Goal: Task Accomplishment & Management: Use online tool/utility

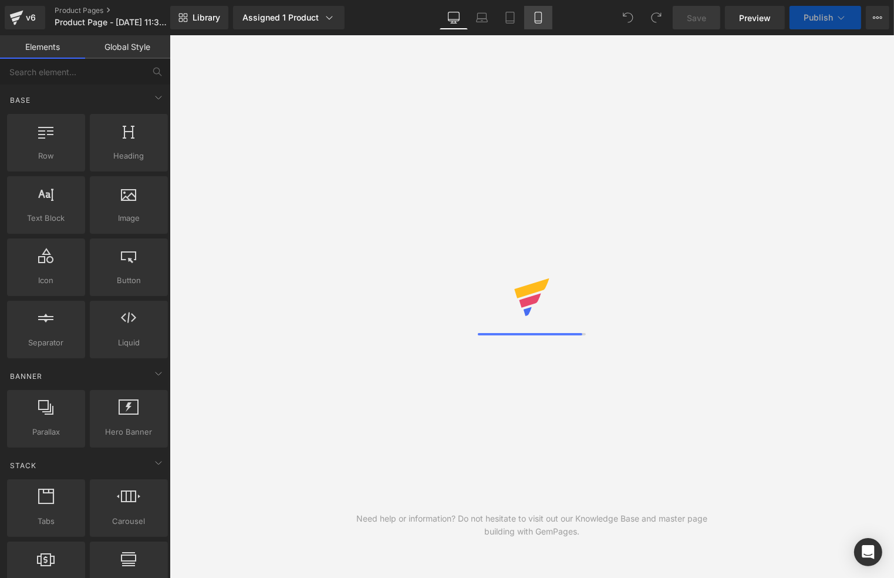
click at [538, 22] on icon at bounding box center [538, 17] width 6 height 11
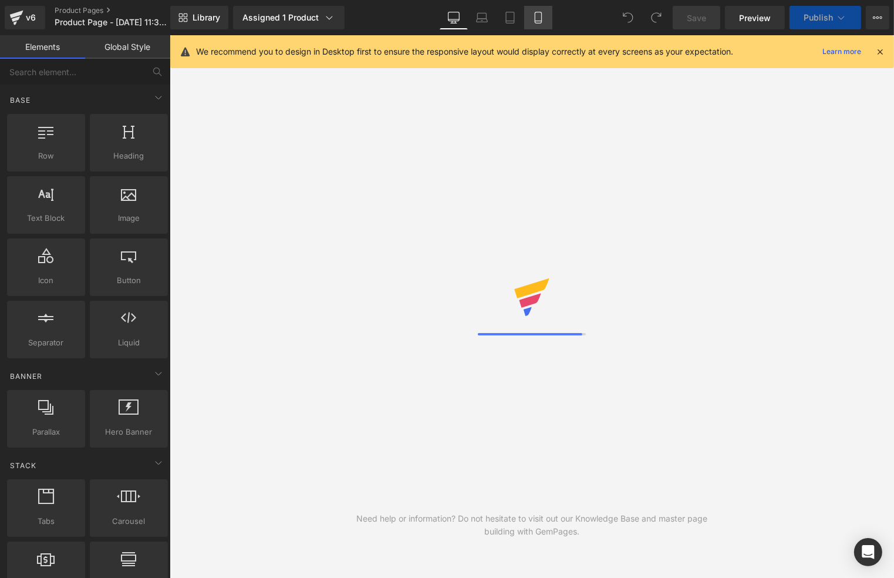
click at [548, 18] on link "Mobile" at bounding box center [538, 17] width 28 height 23
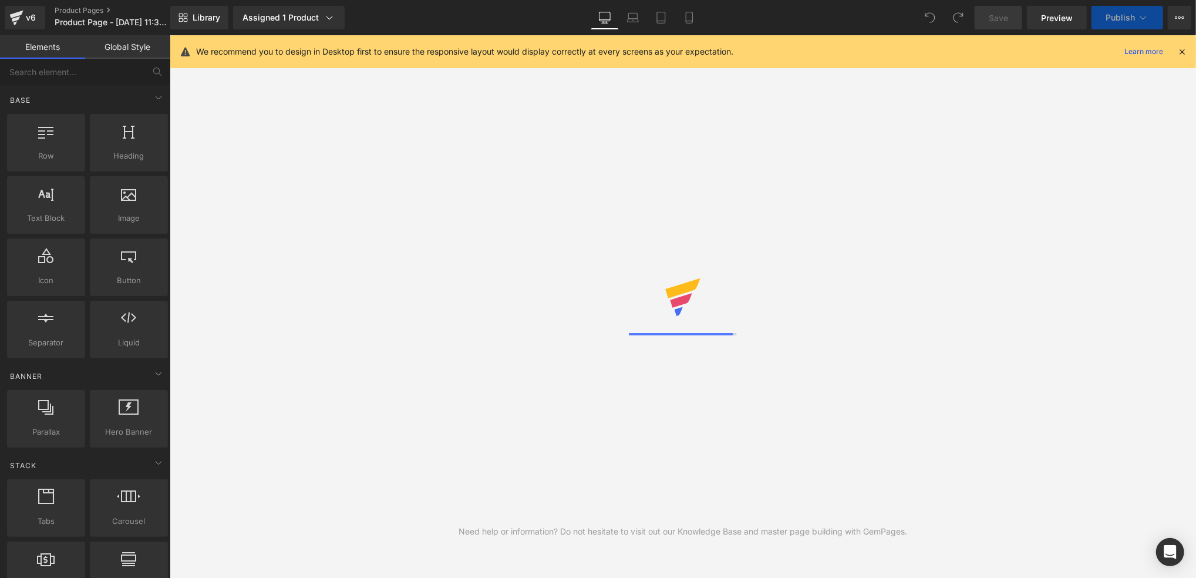
click at [894, 49] on icon at bounding box center [1182, 51] width 11 height 11
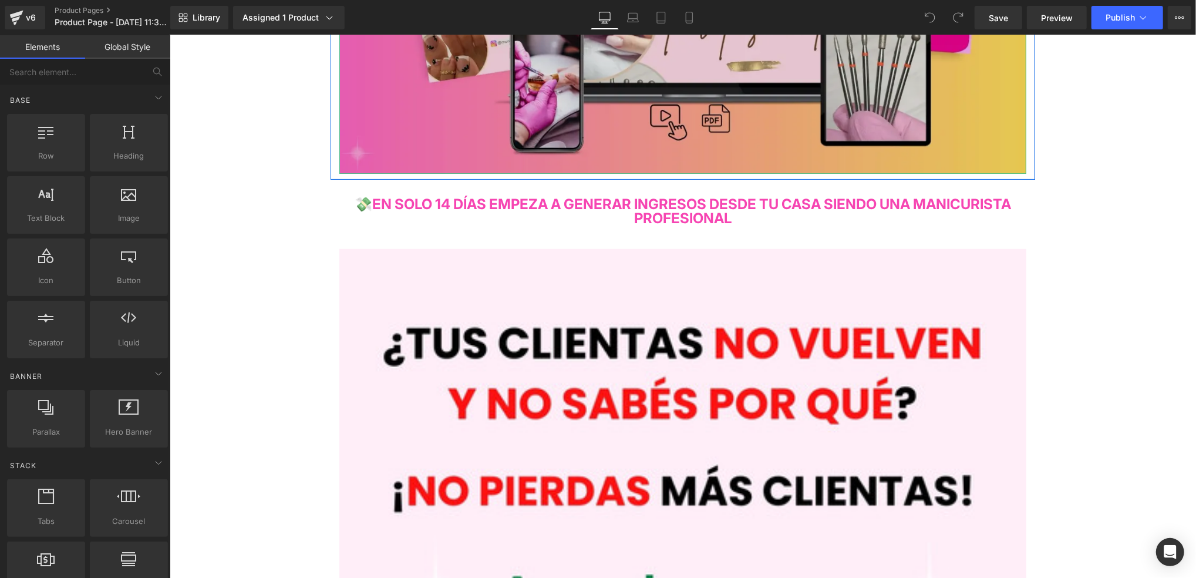
scroll to position [78, 0]
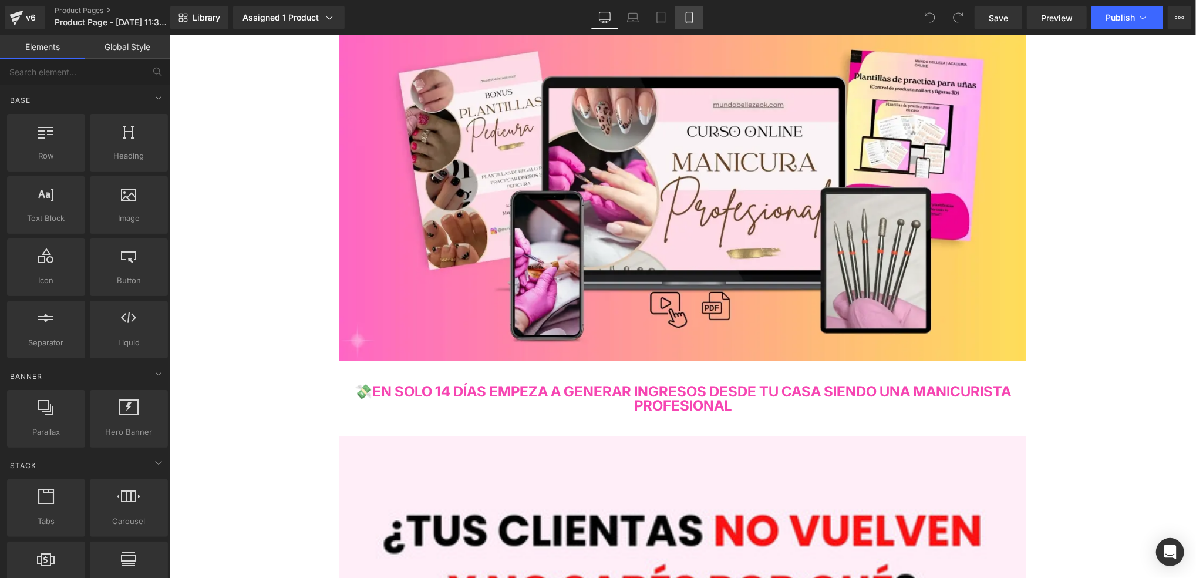
click at [698, 21] on link "Mobile" at bounding box center [689, 17] width 28 height 23
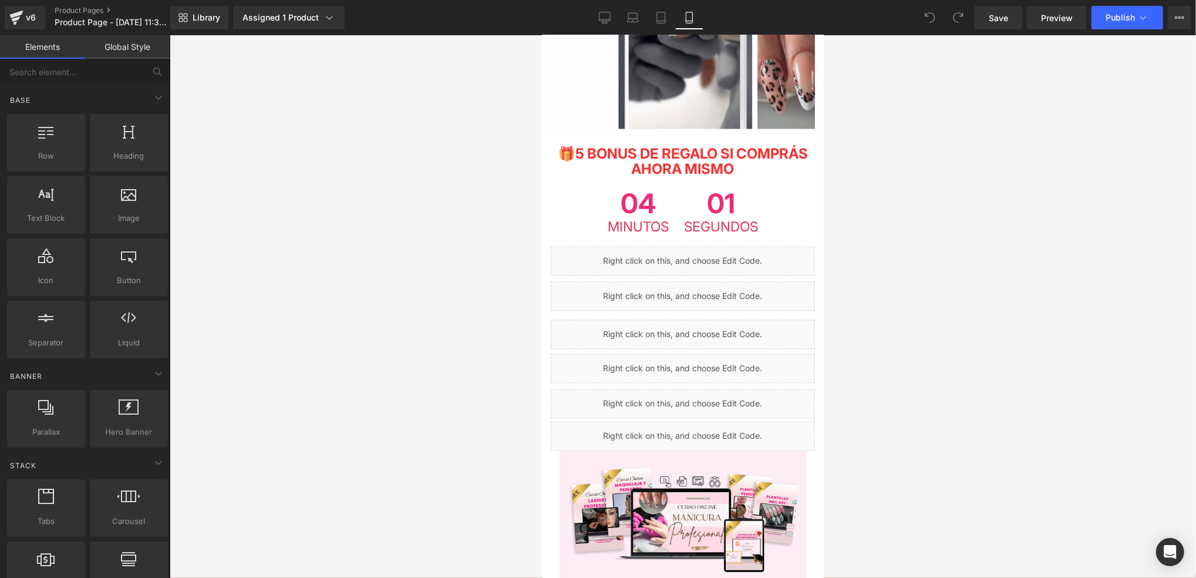
scroll to position [2035, 0]
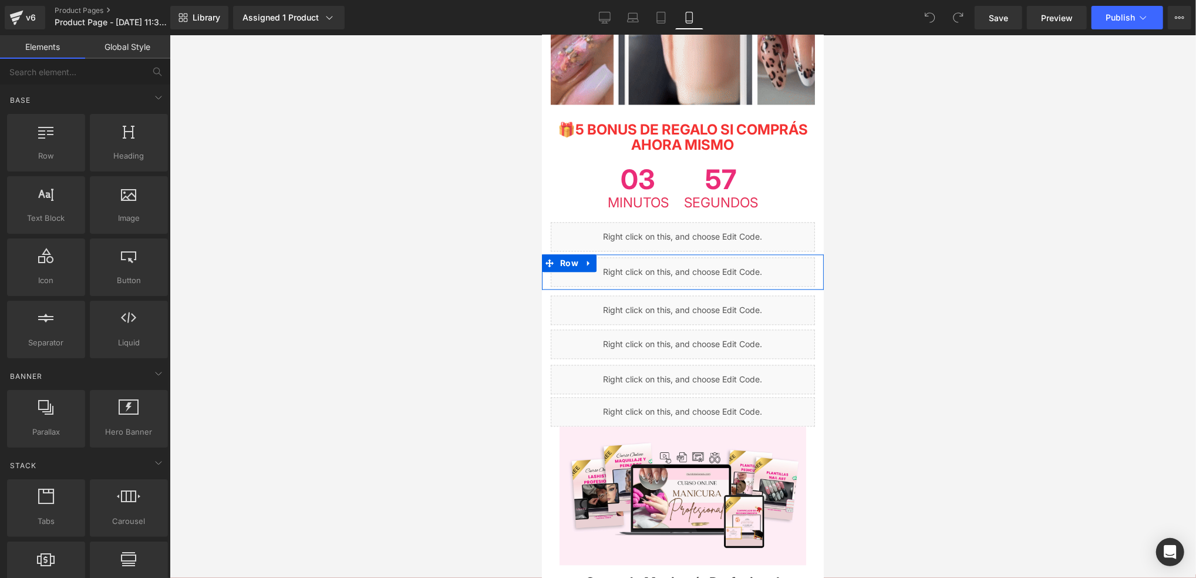
click at [695, 257] on div "Liquid" at bounding box center [682, 271] width 264 height 29
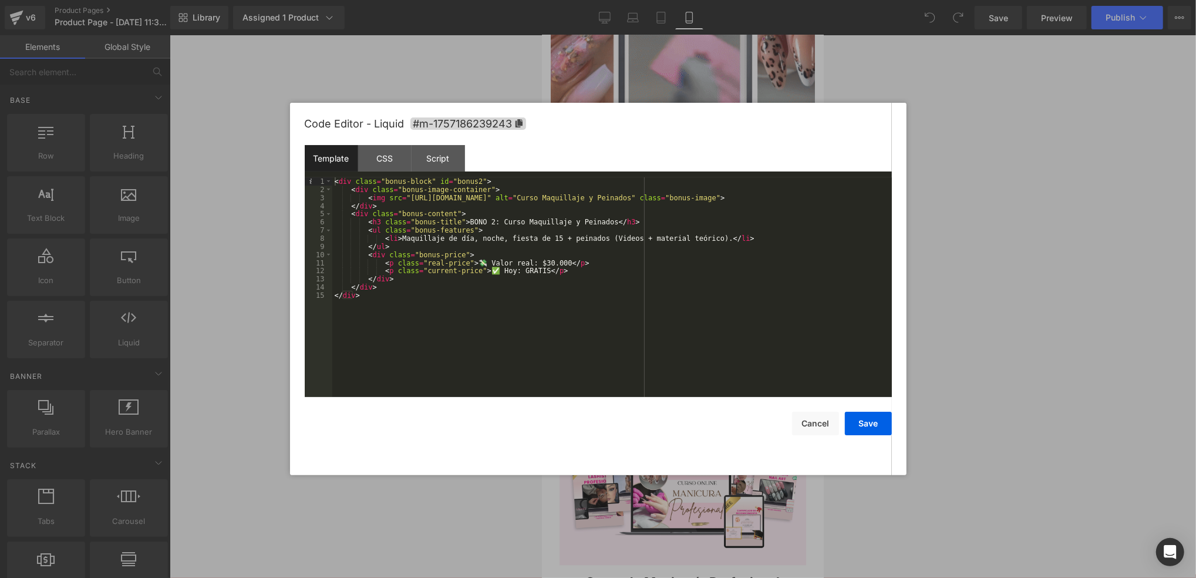
click at [894, 177] on div at bounding box center [598, 289] width 1196 height 578
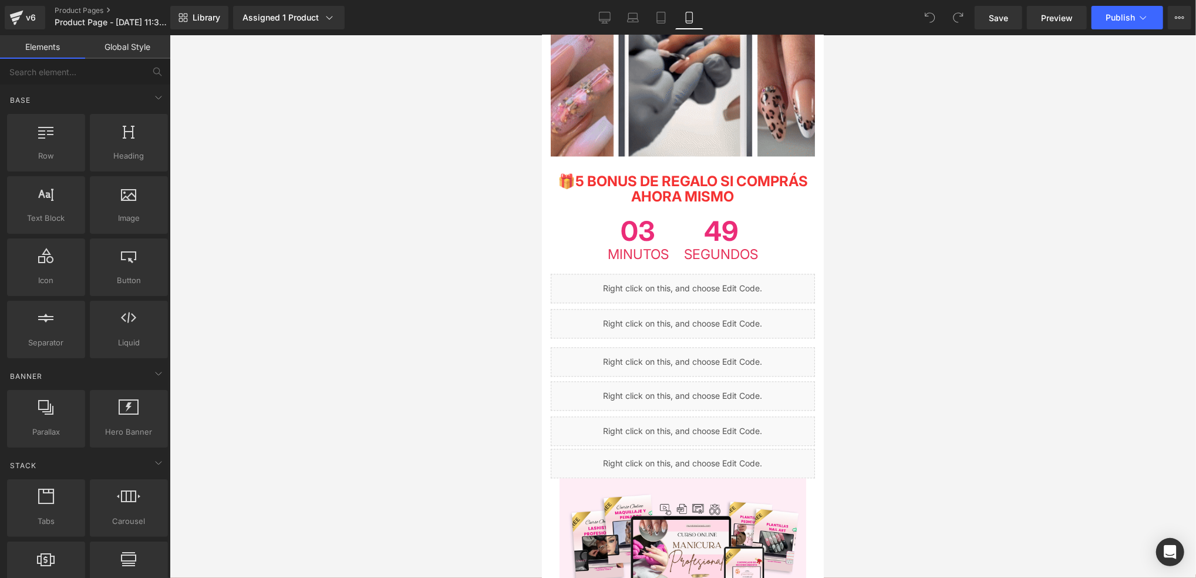
scroll to position [1957, 0]
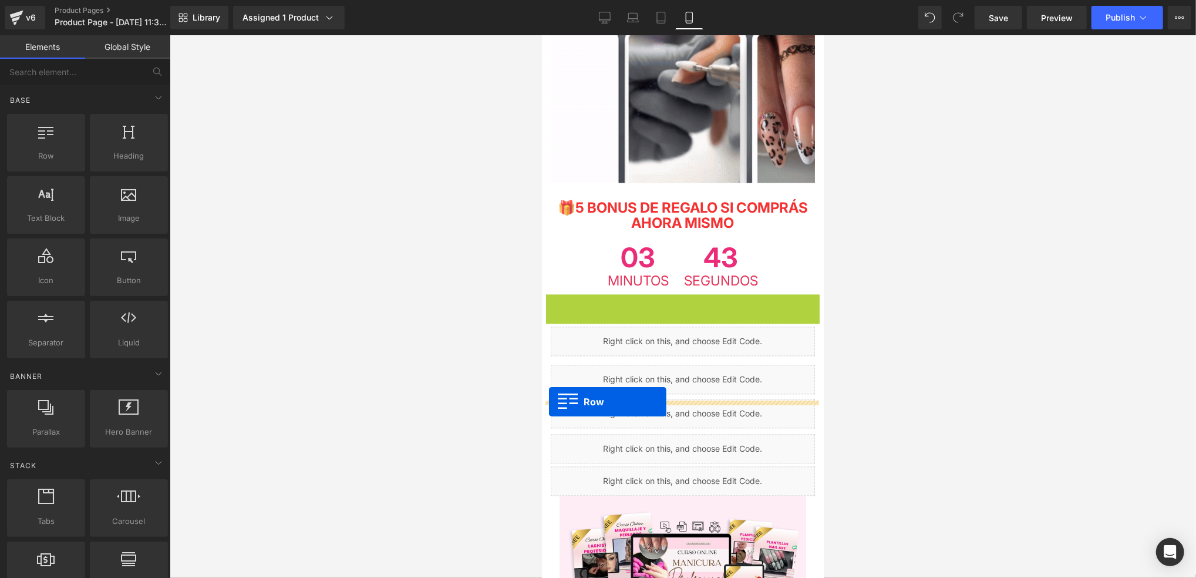
drag, startPoint x: 550, startPoint y: 241, endPoint x: 548, endPoint y: 401, distance: 160.3
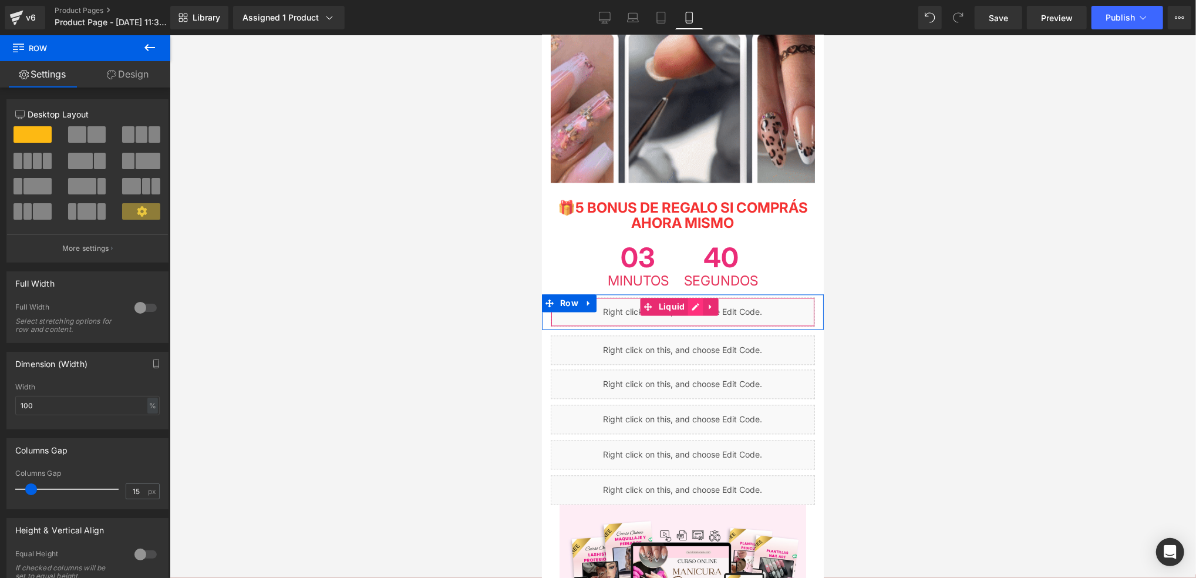
click at [695, 301] on icon at bounding box center [694, 305] width 8 height 9
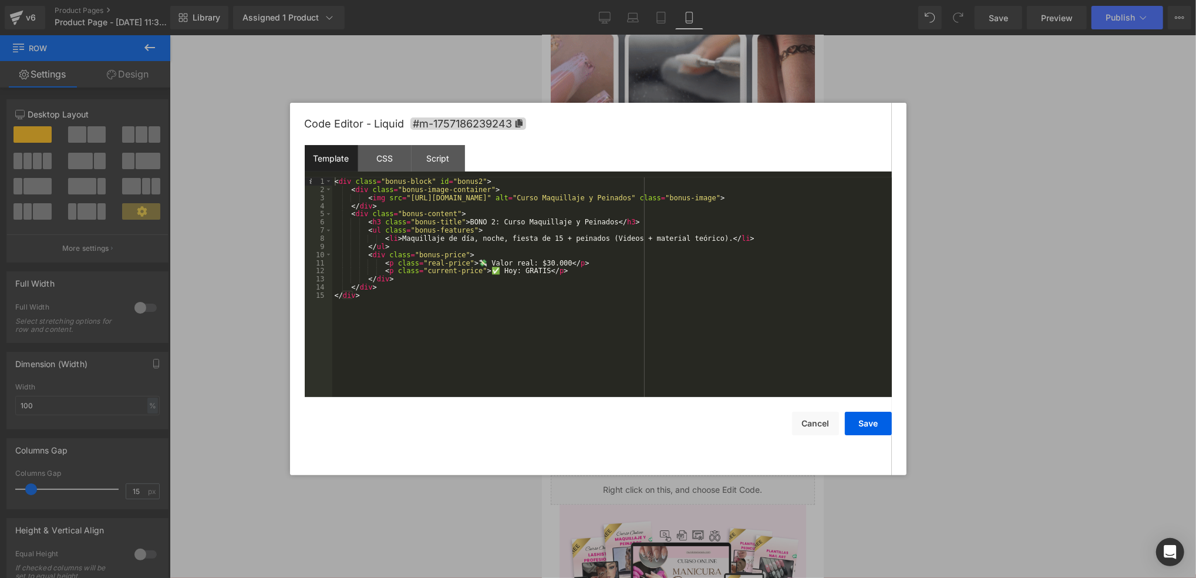
click at [594, 224] on div "< div class = "bonus-block" id = "bonus2" > < div class = "bonus-image-containe…" at bounding box center [612, 295] width 560 height 236
drag, startPoint x: 592, startPoint y: 224, endPoint x: 490, endPoint y: 224, distance: 102.7
click at [490, 224] on div "< div class = "bonus-block" id = "bonus2" > < div class = "bonus-image-containe…" at bounding box center [612, 295] width 560 height 236
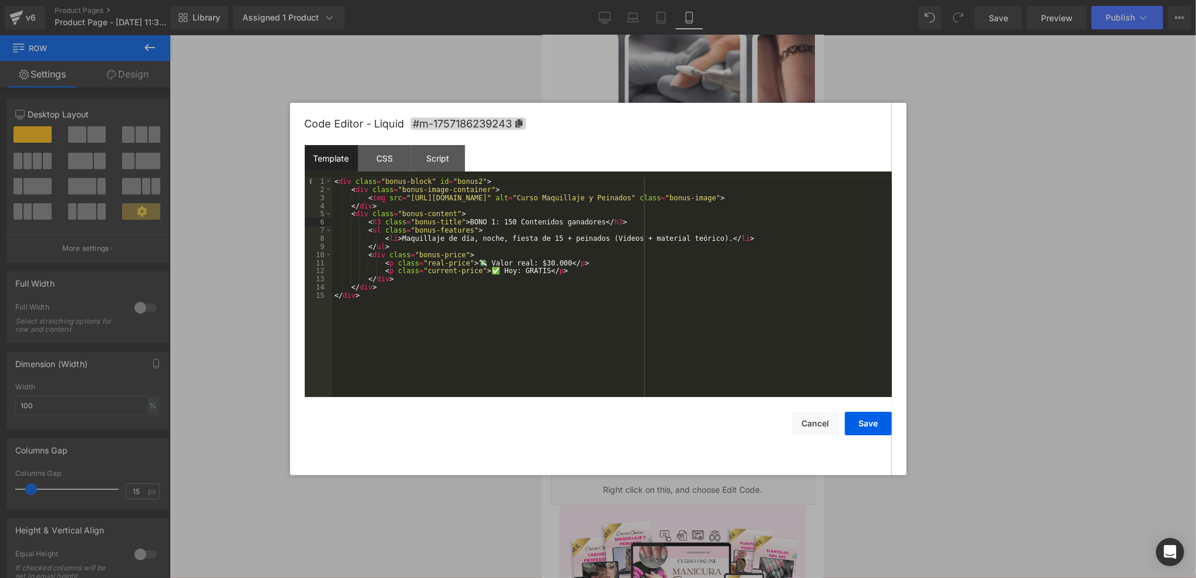
click at [501, 224] on div "< div class = "bonus-block" id = "bonus2" > < div class = "bonus-image-containe…" at bounding box center [612, 295] width 560 height 236
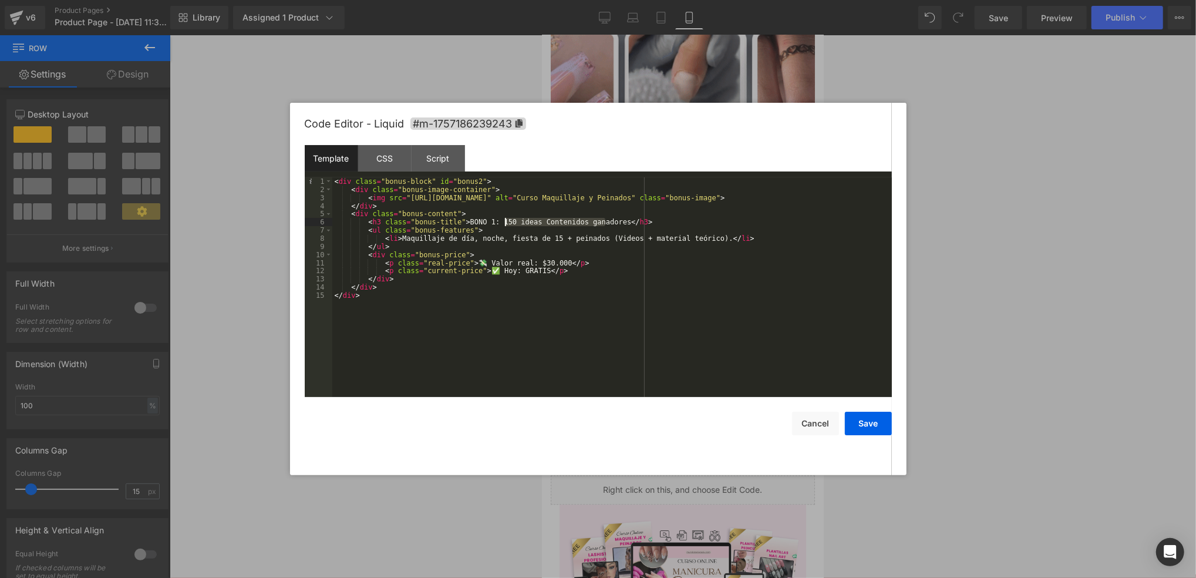
drag, startPoint x: 605, startPoint y: 222, endPoint x: 504, endPoint y: 224, distance: 101.0
click at [504, 224] on div "< div class = "bonus-block" id = "bonus2" > < div class = "bonus-image-containe…" at bounding box center [612, 295] width 560 height 236
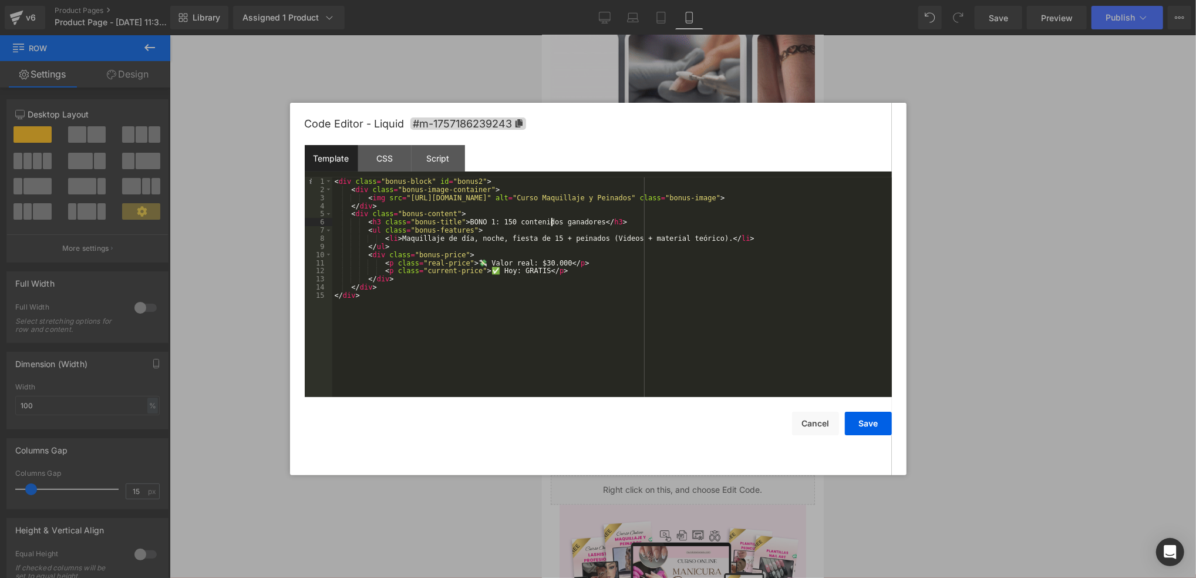
click at [551, 225] on div "< div class = "bonus-block" id = "bonus2" > < div class = "bonus-image-containe…" at bounding box center [612, 295] width 560 height 236
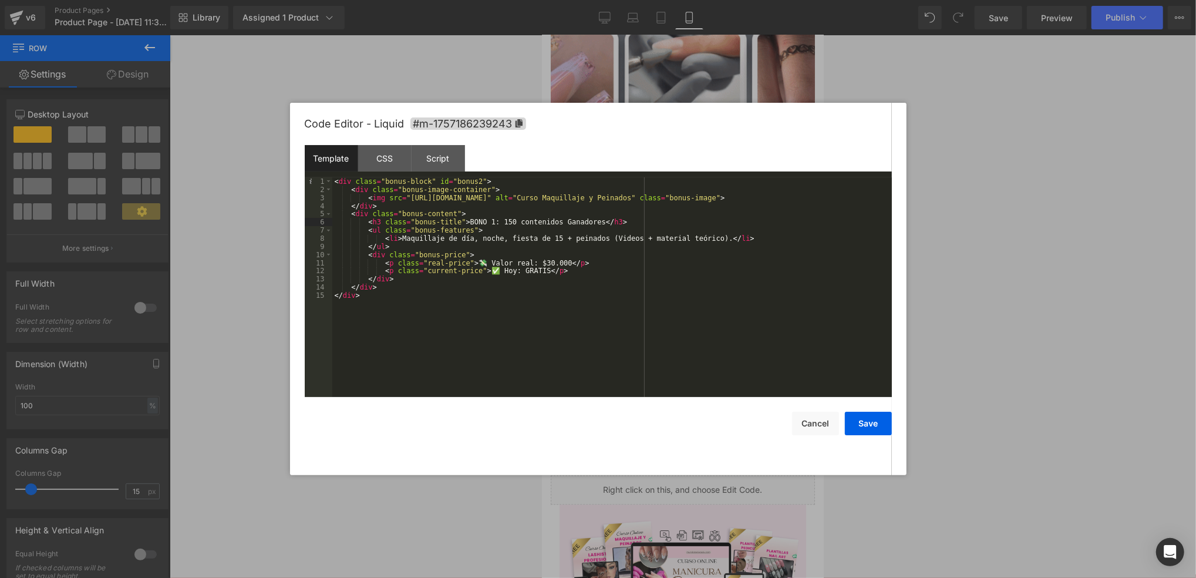
click at [508, 225] on div "< div class = "bonus-block" id = "bonus2" > < div class = "bonus-image-containe…" at bounding box center [612, 295] width 560 height 236
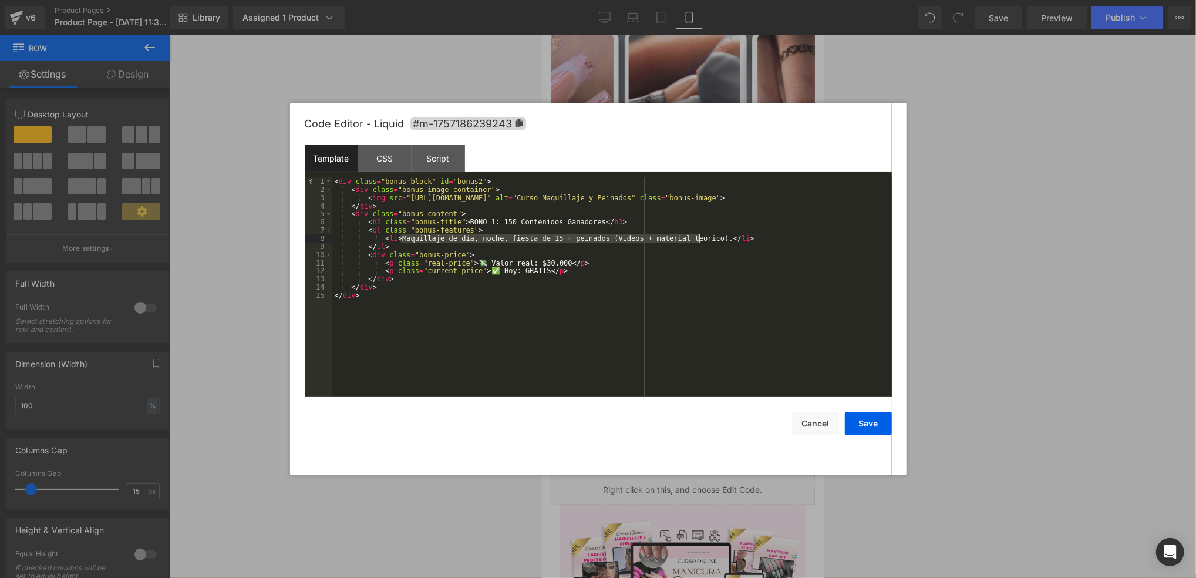
drag, startPoint x: 399, startPoint y: 237, endPoint x: 698, endPoint y: 240, distance: 298.3
click at [698, 240] on div "< div class = "bonus-block" id = "bonus2" > < div class = "bonus-image-containe…" at bounding box center [612, 295] width 560 height 236
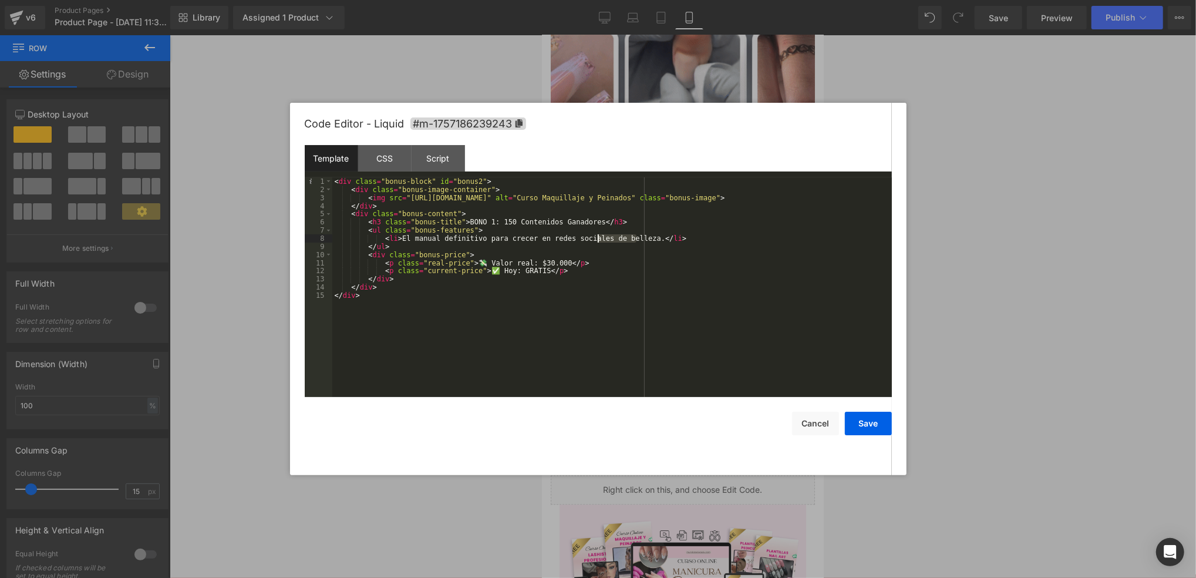
drag, startPoint x: 635, startPoint y: 237, endPoint x: 599, endPoint y: 236, distance: 35.8
click at [599, 236] on div "< div class = "bonus-block" id = "bonus2" > < div class = "bonus-image-containe…" at bounding box center [612, 295] width 560 height 236
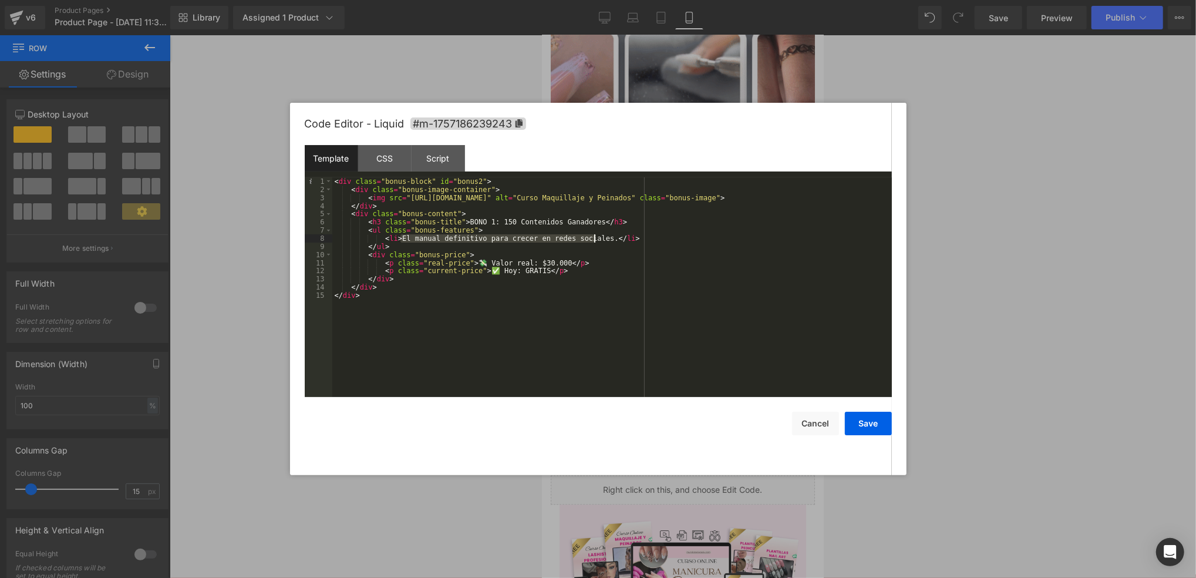
drag, startPoint x: 401, startPoint y: 238, endPoint x: 594, endPoint y: 238, distance: 192.6
click at [594, 238] on div "< div class = "bonus-block" id = "bonus2" > < div class = "bonus-image-containe…" at bounding box center [612, 295] width 560 height 236
click at [517, 241] on div "< div class = "bonus-block" id = "bonus2" > < div class = "bonus-image-containe…" at bounding box center [612, 295] width 560 height 236
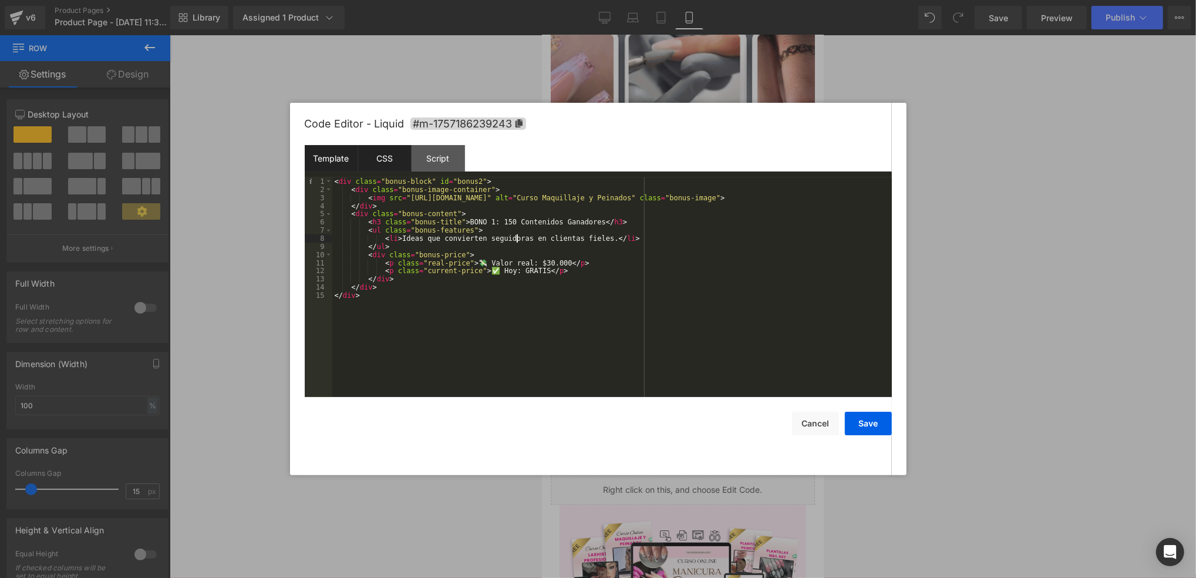
click at [391, 159] on div "CSS" at bounding box center [384, 158] width 53 height 26
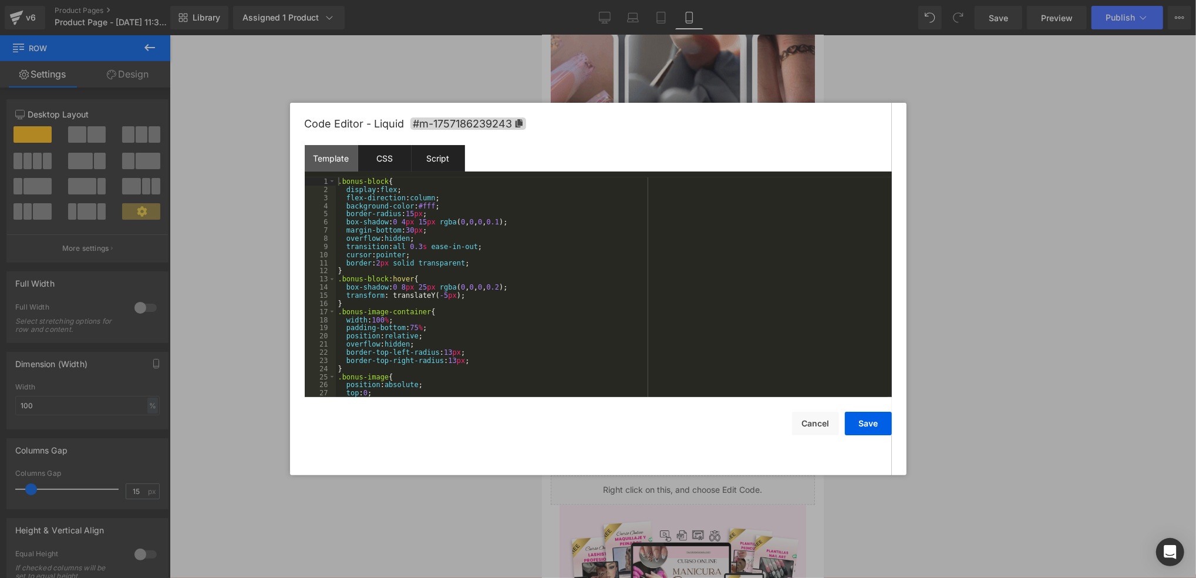
click at [437, 159] on div "Script" at bounding box center [438, 158] width 53 height 26
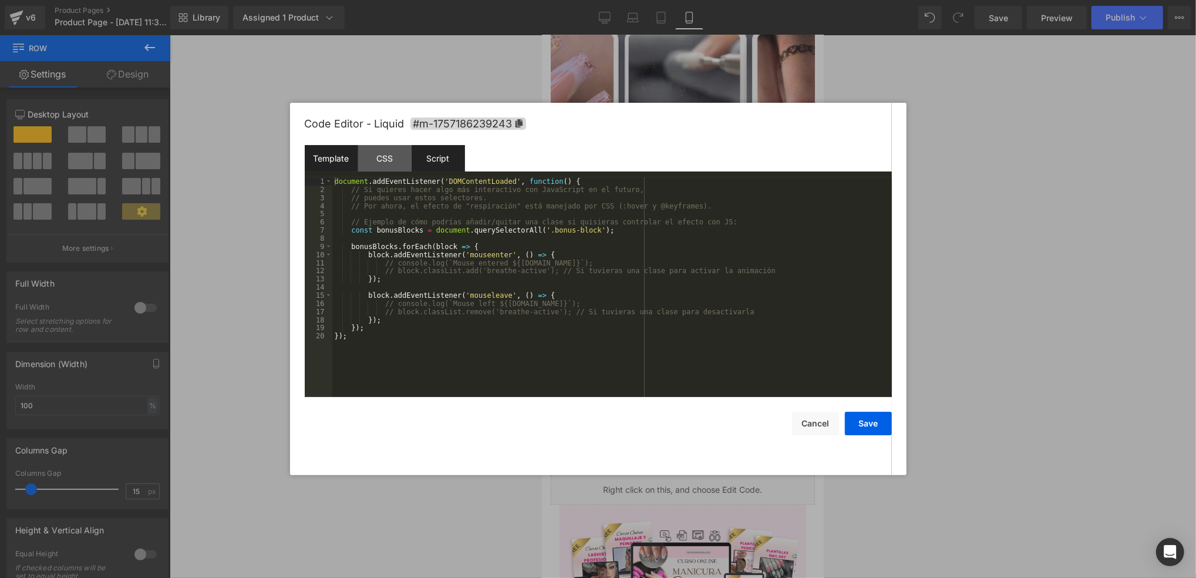
click at [335, 157] on div "Template" at bounding box center [331, 158] width 53 height 26
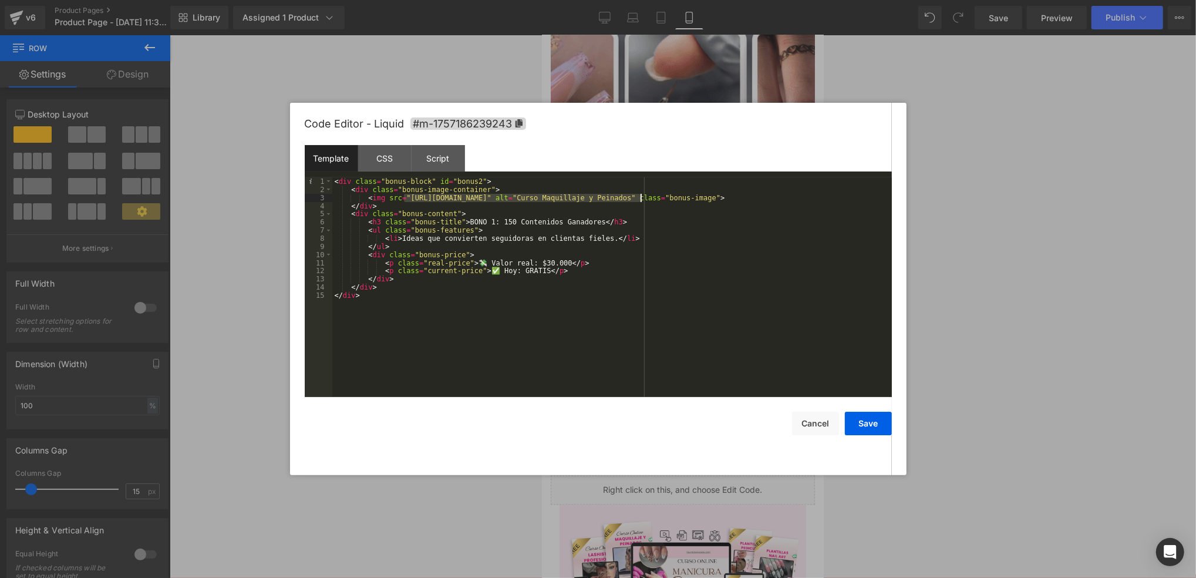
drag, startPoint x: 402, startPoint y: 199, endPoint x: 642, endPoint y: 199, distance: 239.5
click at [642, 199] on div "< div class = "bonus-block" id = "bonus2" > < div class = "bonus-image-containe…" at bounding box center [612, 295] width 560 height 236
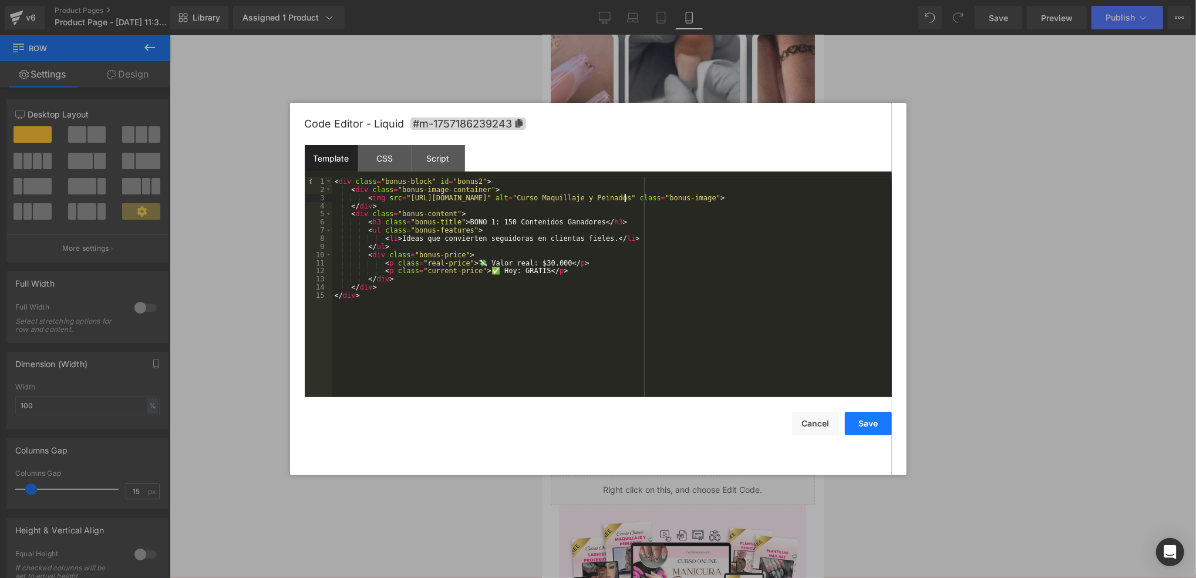
click at [857, 433] on button "Save" at bounding box center [868, 423] width 47 height 23
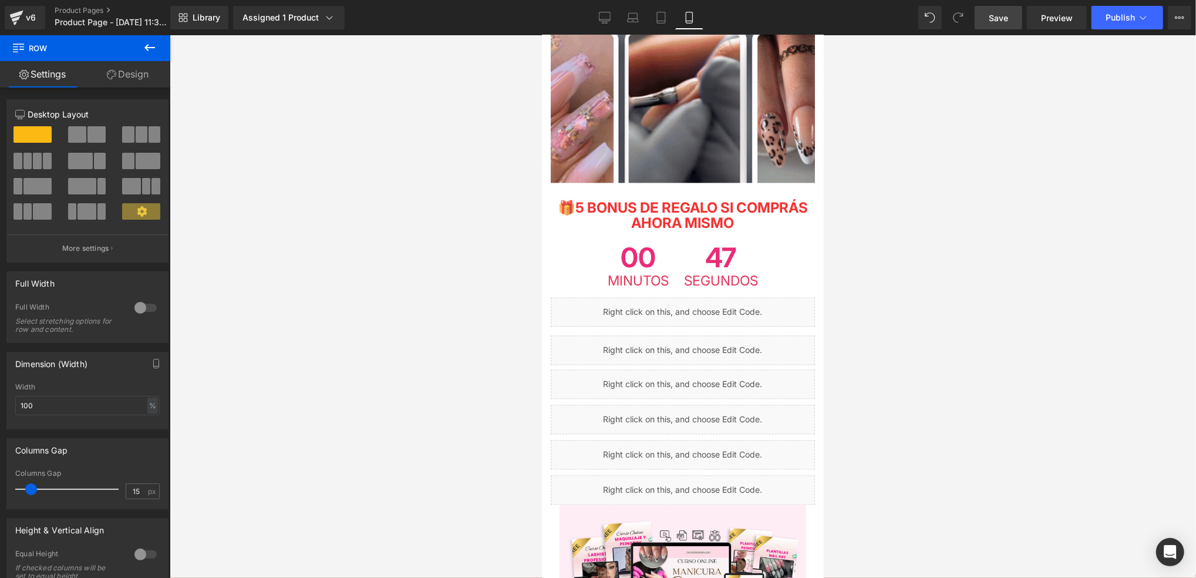
click at [894, 18] on span "Save" at bounding box center [998, 18] width 19 height 12
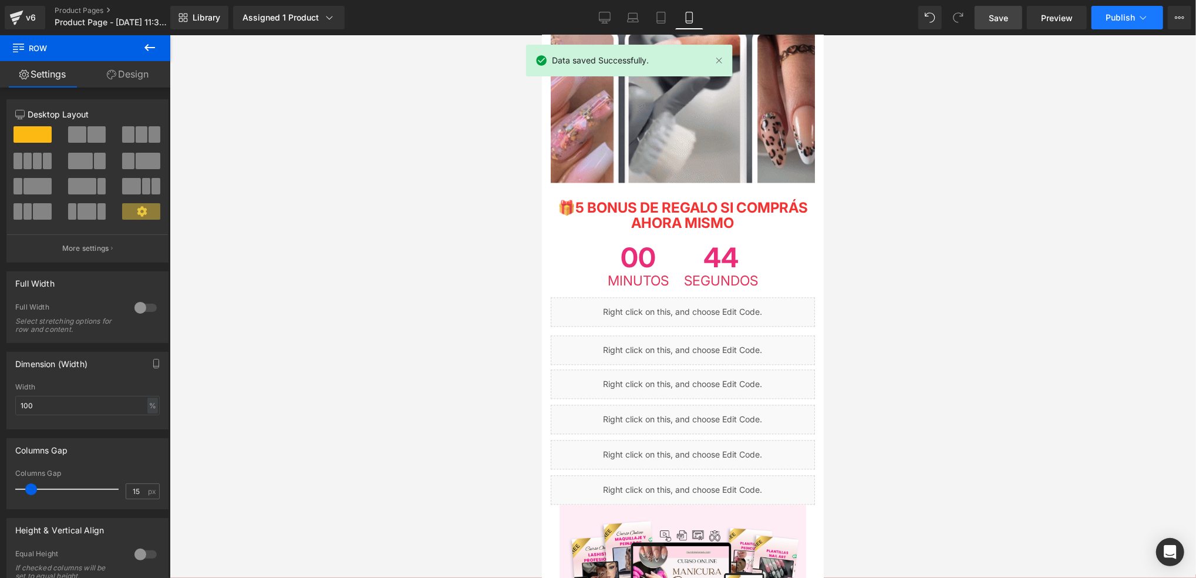
click at [894, 19] on span "Publish" at bounding box center [1120, 17] width 29 height 9
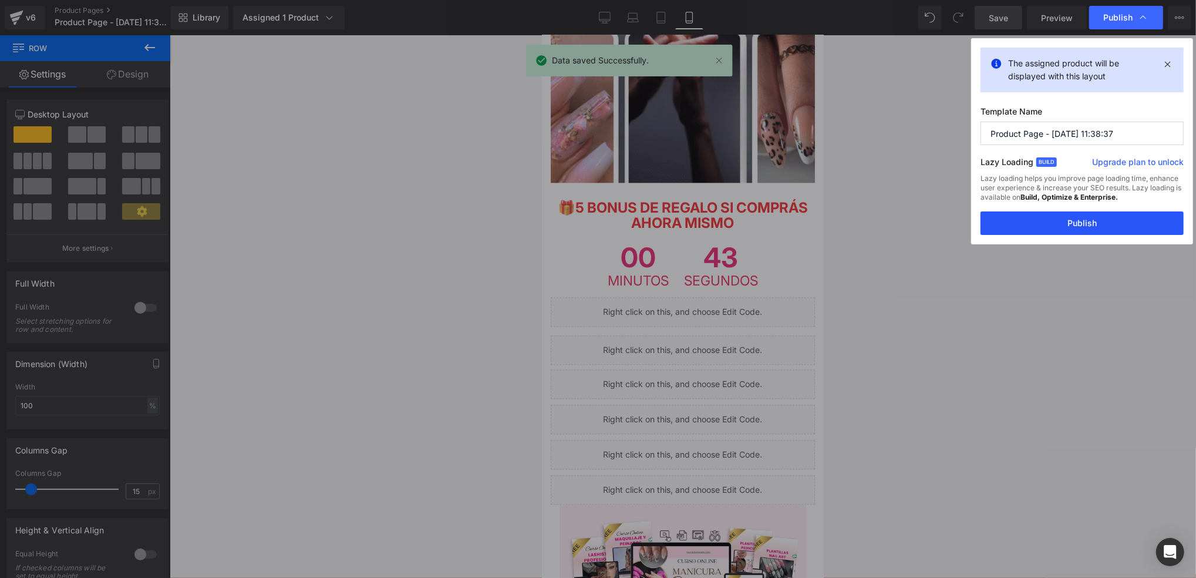
click at [894, 224] on button "Publish" at bounding box center [1081, 222] width 203 height 23
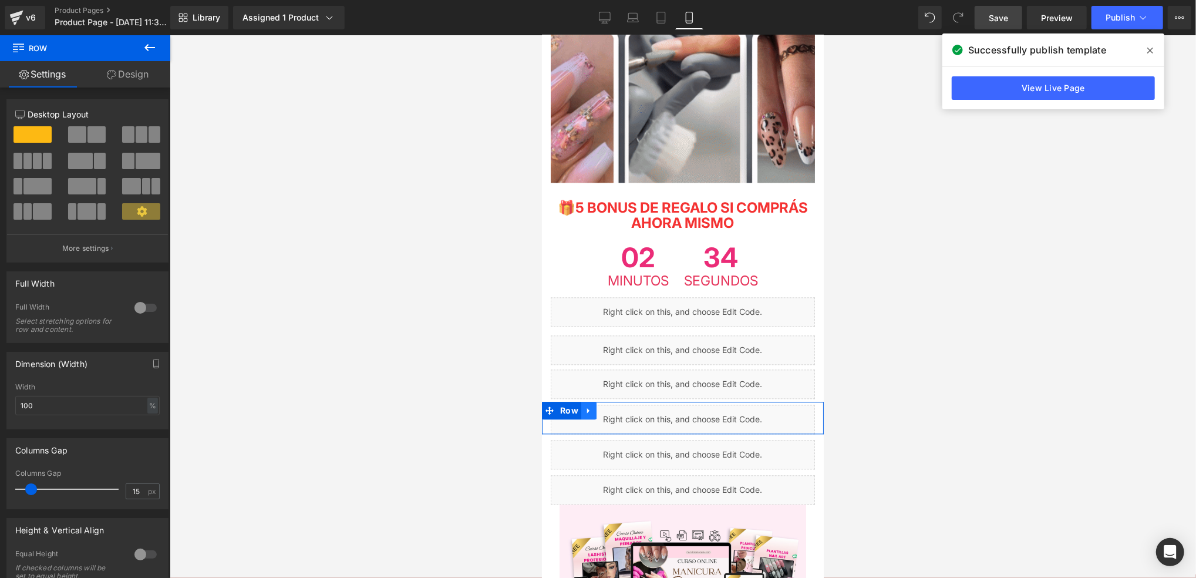
click at [587, 405] on icon at bounding box center [588, 409] width 8 height 9
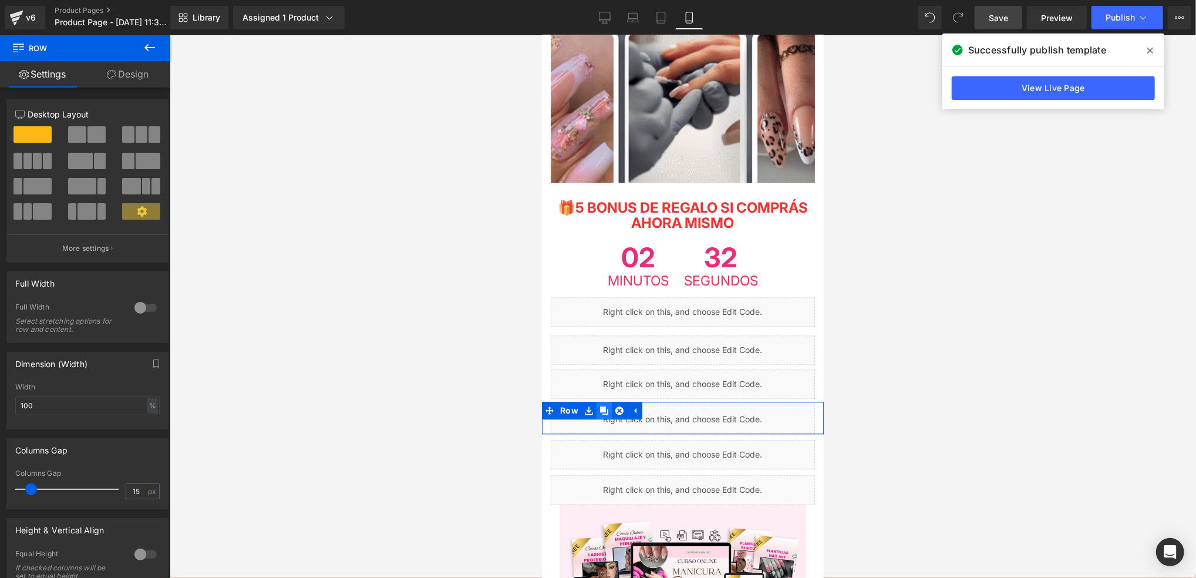
click at [602, 406] on icon at bounding box center [603, 410] width 8 height 8
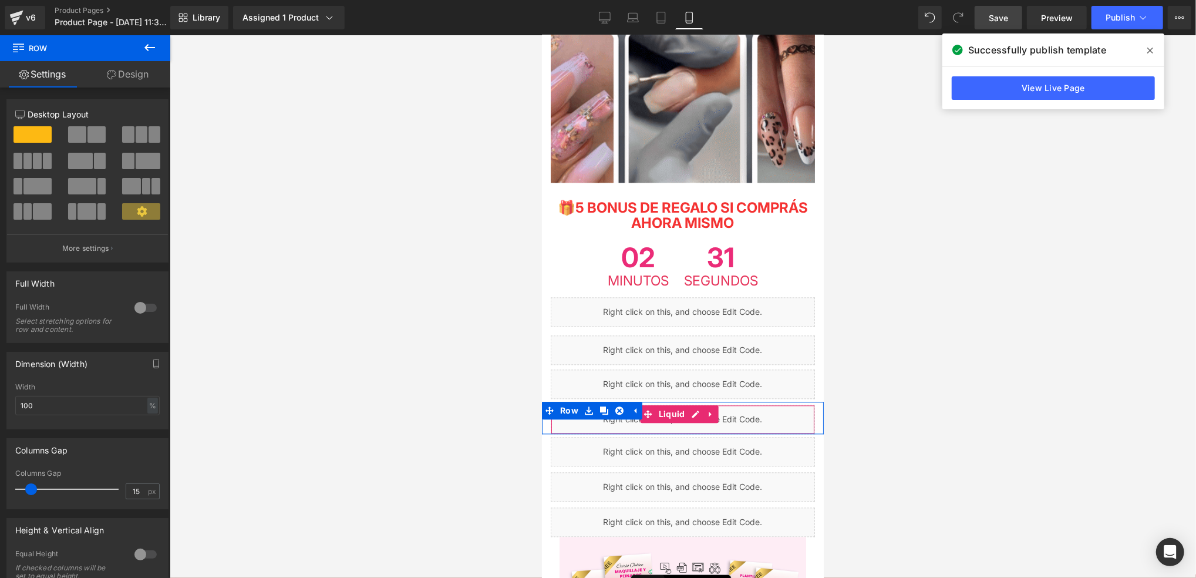
click at [742, 404] on div "Liquid" at bounding box center [682, 418] width 264 height 29
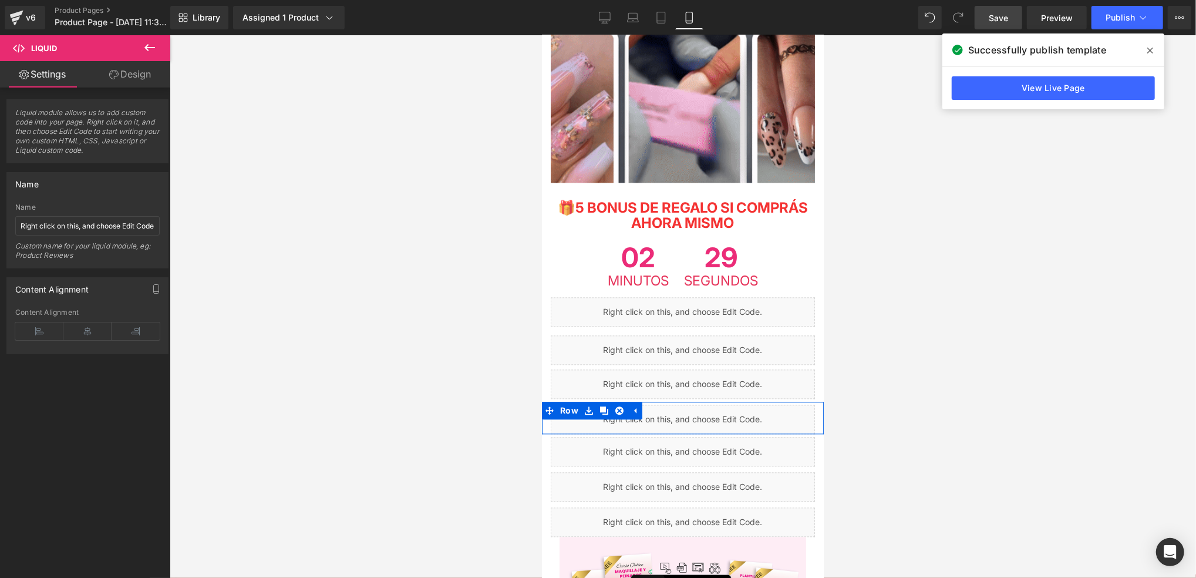
click at [692, 404] on div "Liquid" at bounding box center [682, 418] width 264 height 29
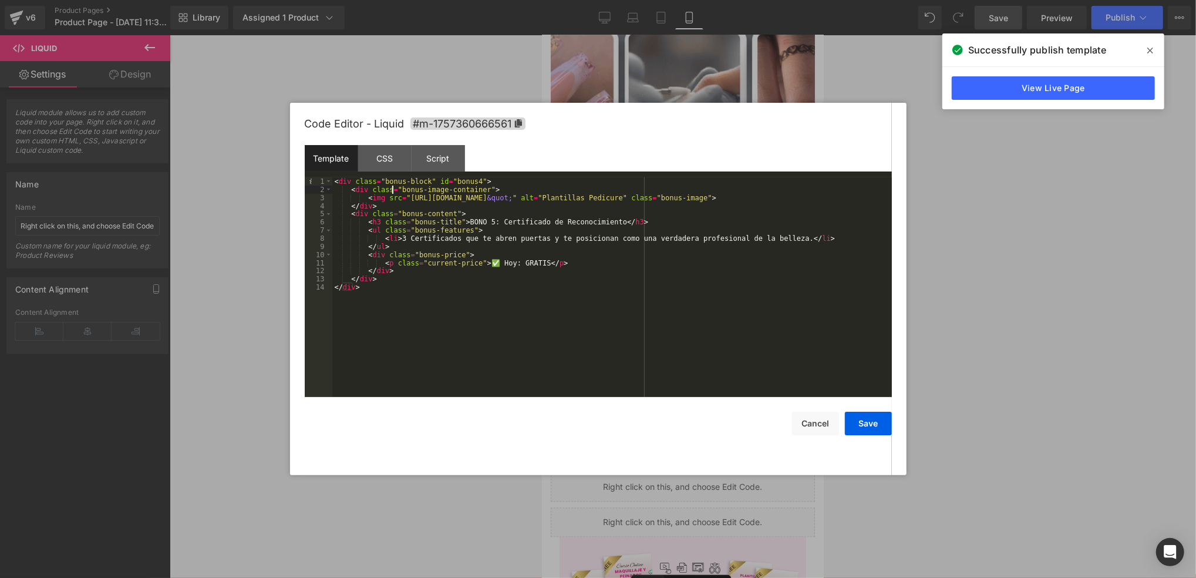
click at [392, 190] on div "< div class = "bonus-block" id = "bonus4" > < div class = "bonus-image-containe…" at bounding box center [612, 295] width 560 height 236
click at [416, 193] on div "< div class = "bonus-block" id = "bonus4" > < div class = "bonus-image-containe…" at bounding box center [612, 295] width 560 height 236
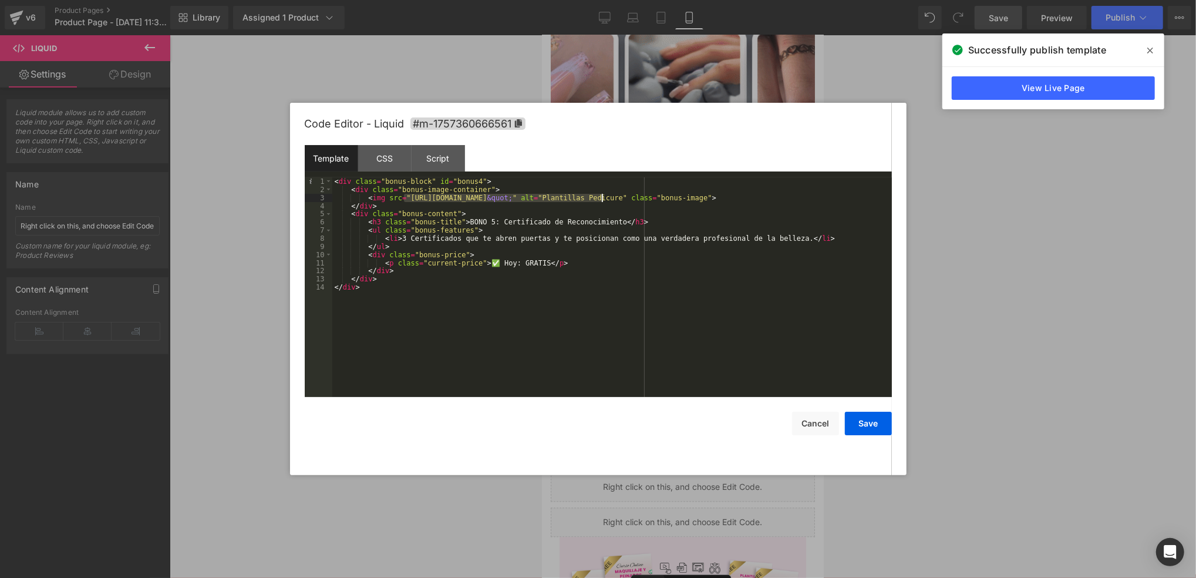
drag, startPoint x: 405, startPoint y: 198, endPoint x: 601, endPoint y: 199, distance: 196.7
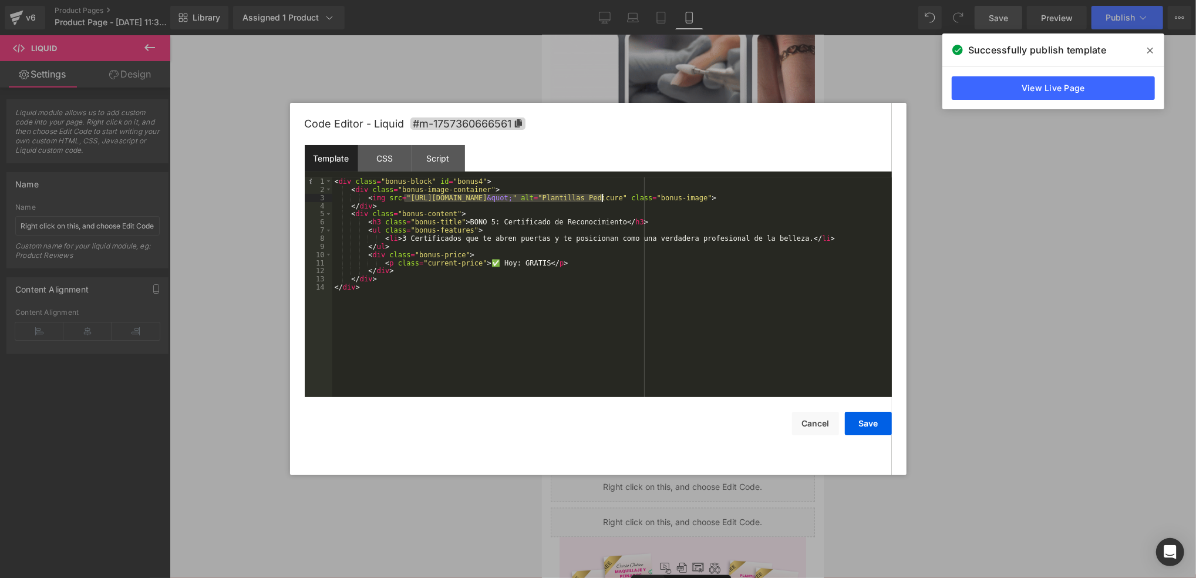
click at [601, 199] on div "< div class = "bonus-block" id = "bonus4" > < div class = "bonus-image-containe…" at bounding box center [612, 295] width 560 height 236
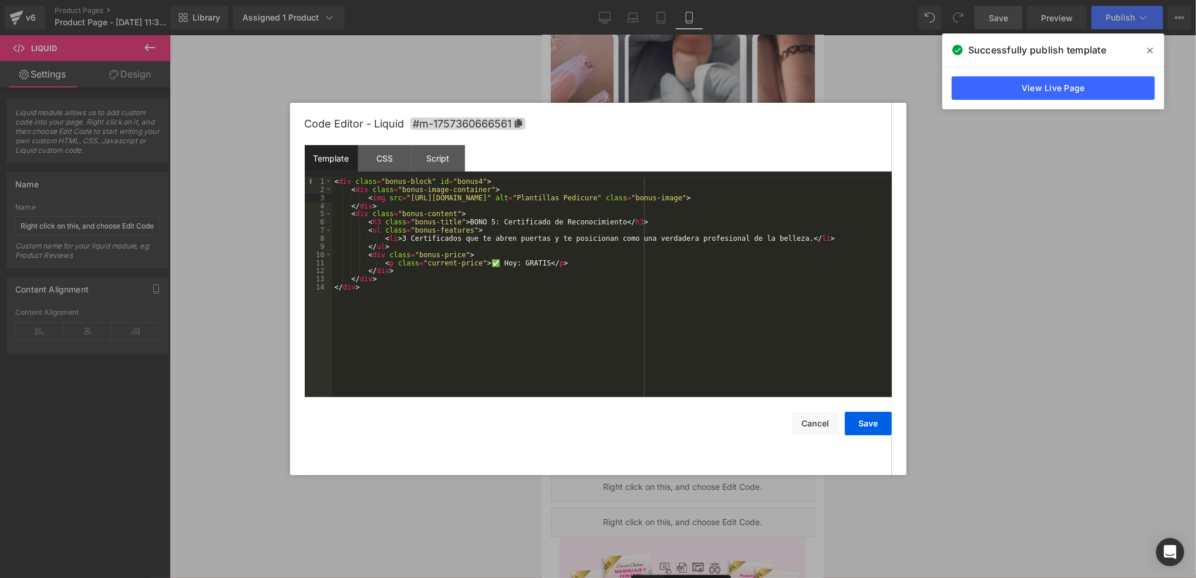
click at [651, 268] on div "< div class = "bonus-block" id = "bonus4" > < div class = "bonus-image-containe…" at bounding box center [612, 295] width 560 height 236
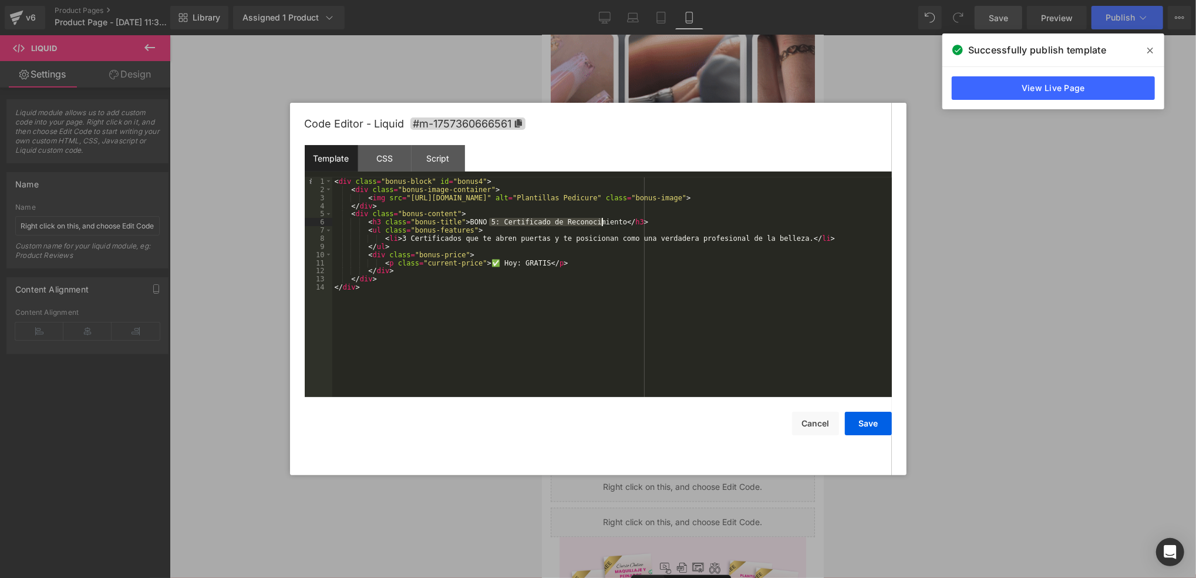
drag, startPoint x: 490, startPoint y: 222, endPoint x: 602, endPoint y: 224, distance: 112.7
click at [602, 224] on div "< div class = "bonus-block" id = "bonus4" > < div class = "bonus-image-containe…" at bounding box center [612, 295] width 560 height 236
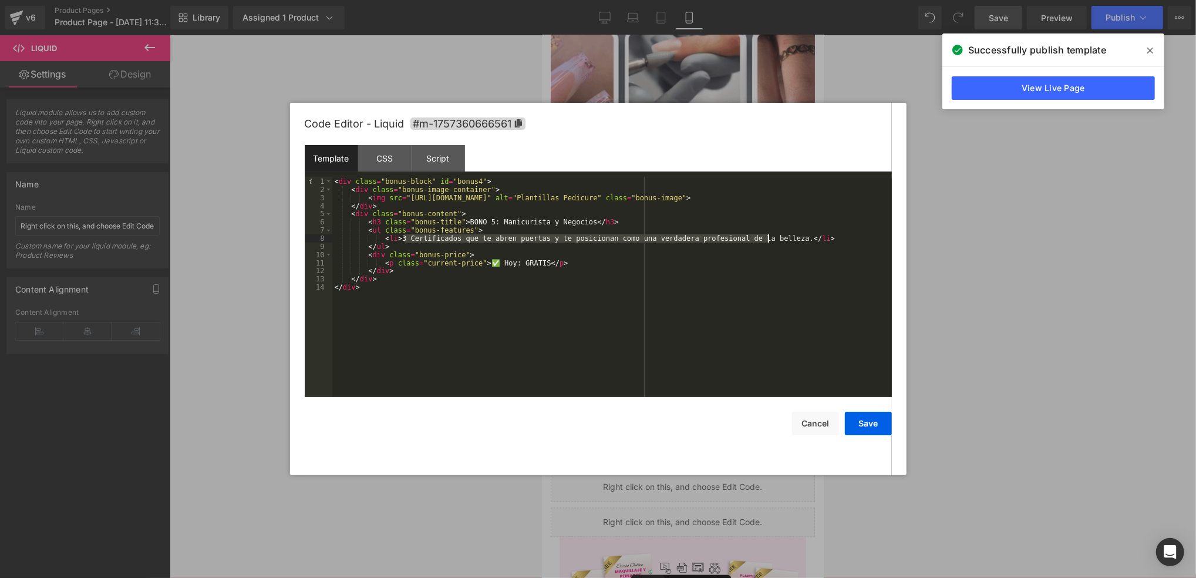
drag, startPoint x: 402, startPoint y: 241, endPoint x: 768, endPoint y: 240, distance: 365.8
click at [768, 240] on div "< div class = "bonus-block" id = "bonus4" > < div class = "bonus-image-containe…" at bounding box center [612, 295] width 560 height 236
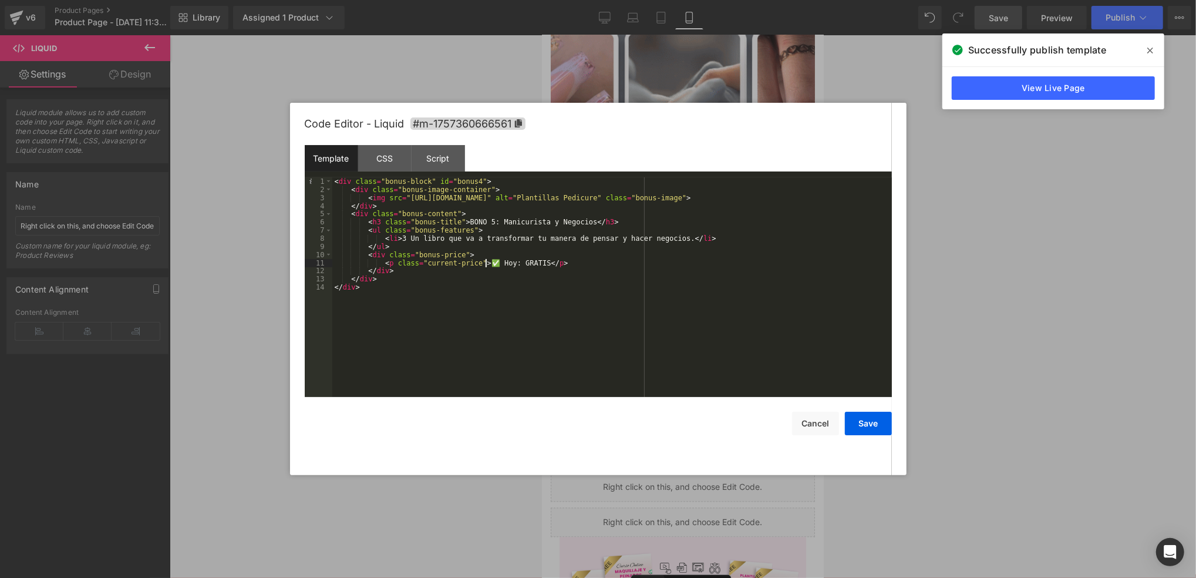
click at [487, 265] on div "< div class = "bonus-block" id = "bonus4" > < div class = "bonus-image-containe…" at bounding box center [612, 295] width 560 height 236
click at [879, 415] on button "Save" at bounding box center [868, 423] width 47 height 23
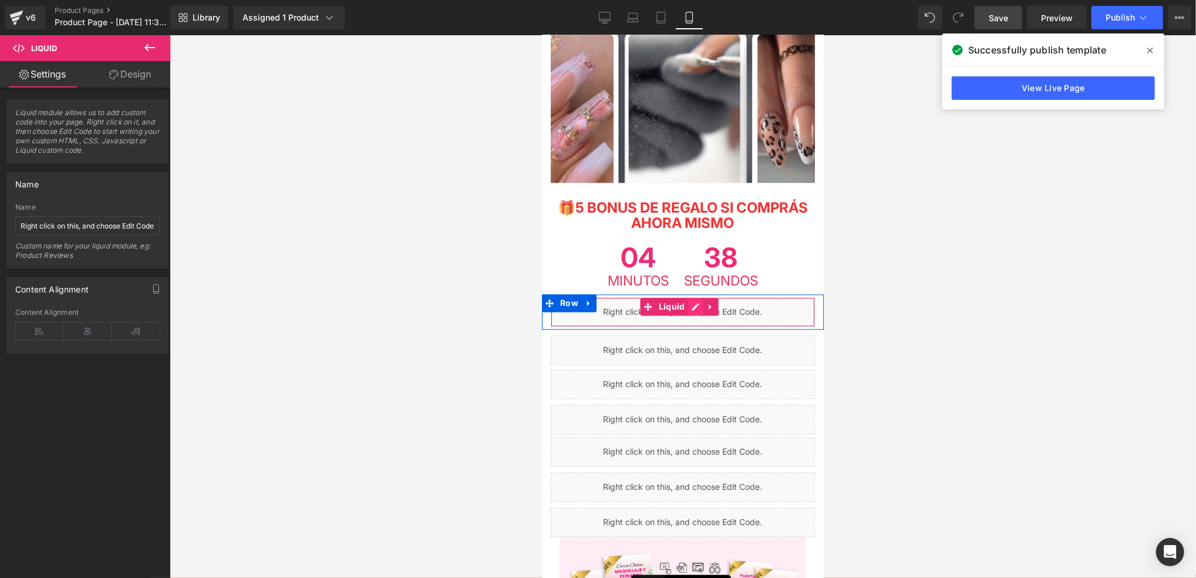
click at [695, 296] on div "Liquid" at bounding box center [682, 310] width 264 height 29
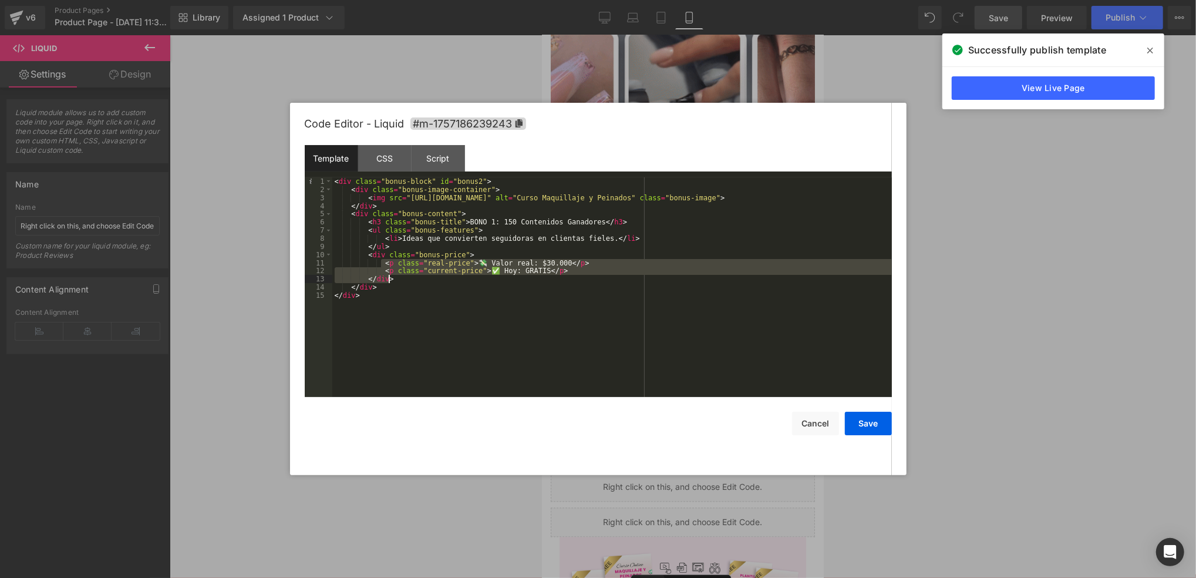
drag, startPoint x: 380, startPoint y: 265, endPoint x: 581, endPoint y: 275, distance: 200.5
click at [581, 275] on div "< div class = "bonus-block" id = "bonus2" > < div class = "bonus-image-containe…" at bounding box center [612, 295] width 560 height 236
click at [577, 275] on div "< div class = "bonus-block" id = "bonus2" > < div class = "bonus-image-containe…" at bounding box center [612, 287] width 560 height 220
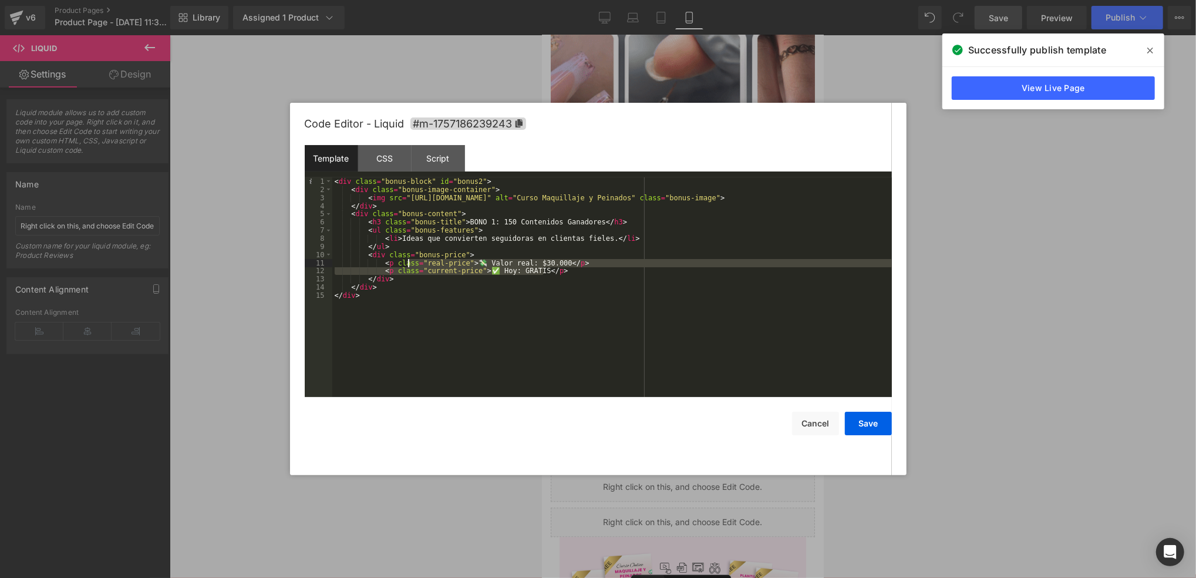
drag, startPoint x: 561, startPoint y: 274, endPoint x: 409, endPoint y: 260, distance: 153.3
click at [409, 260] on div "< div class = "bonus-block" id = "bonus2" > < div class = "bonus-image-containe…" at bounding box center [612, 295] width 560 height 236
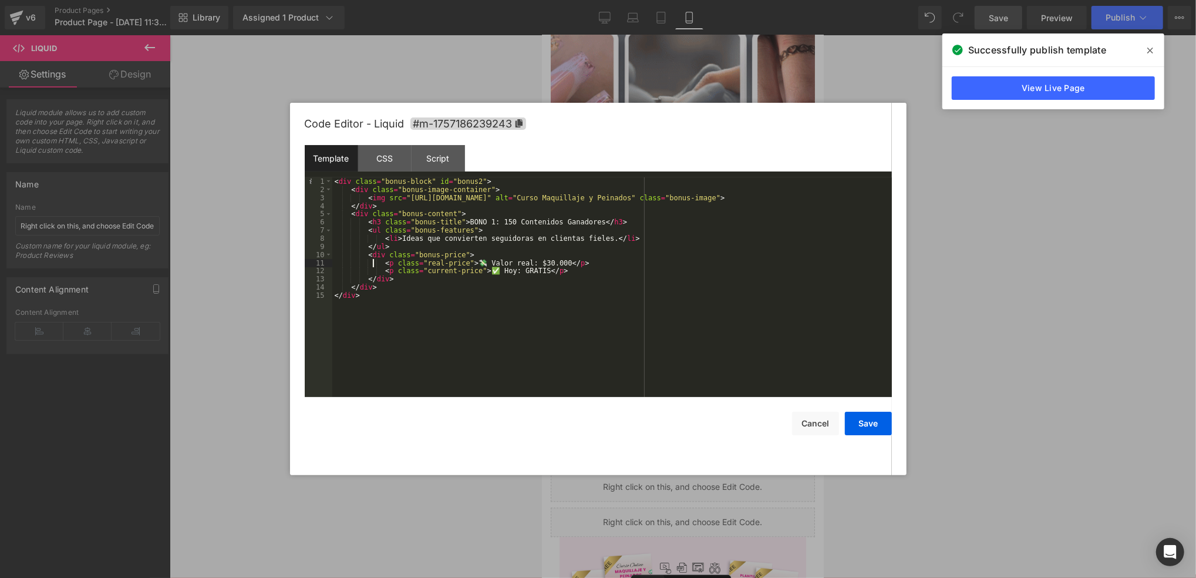
click at [372, 267] on div "< div class = "bonus-block" id = "bonus2" > < div class = "bonus-image-containe…" at bounding box center [612, 295] width 560 height 236
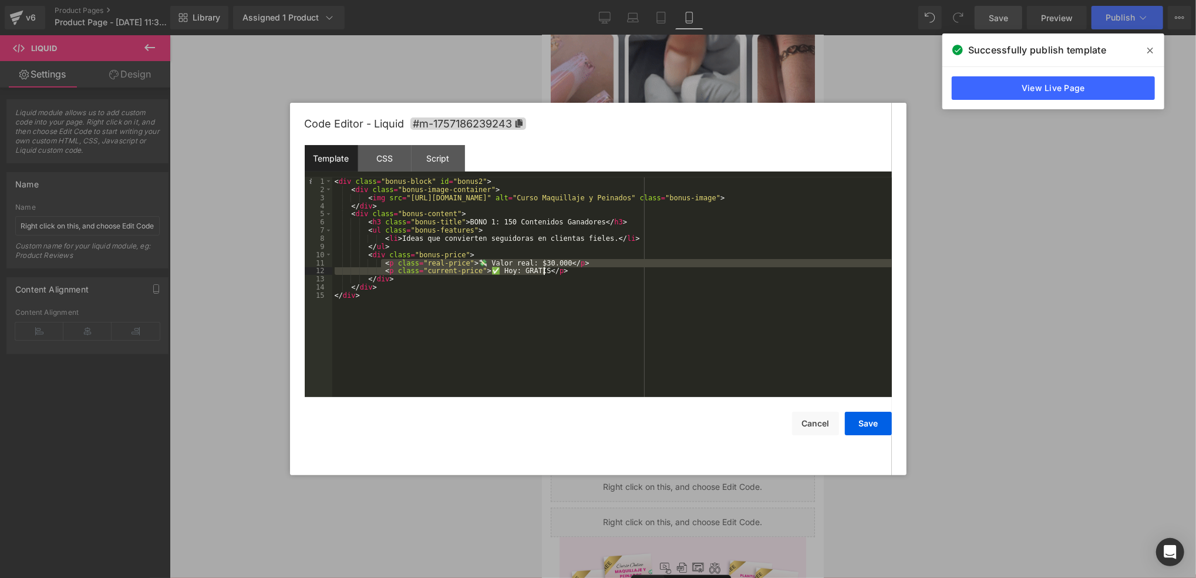
drag, startPoint x: 380, startPoint y: 267, endPoint x: 552, endPoint y: 273, distance: 172.1
click at [552, 273] on div "< div class = "bonus-block" id = "bonus2" > < div class = "bonus-image-containe…" at bounding box center [612, 295] width 560 height 236
click at [827, 423] on button "Cancel" at bounding box center [815, 423] width 47 height 23
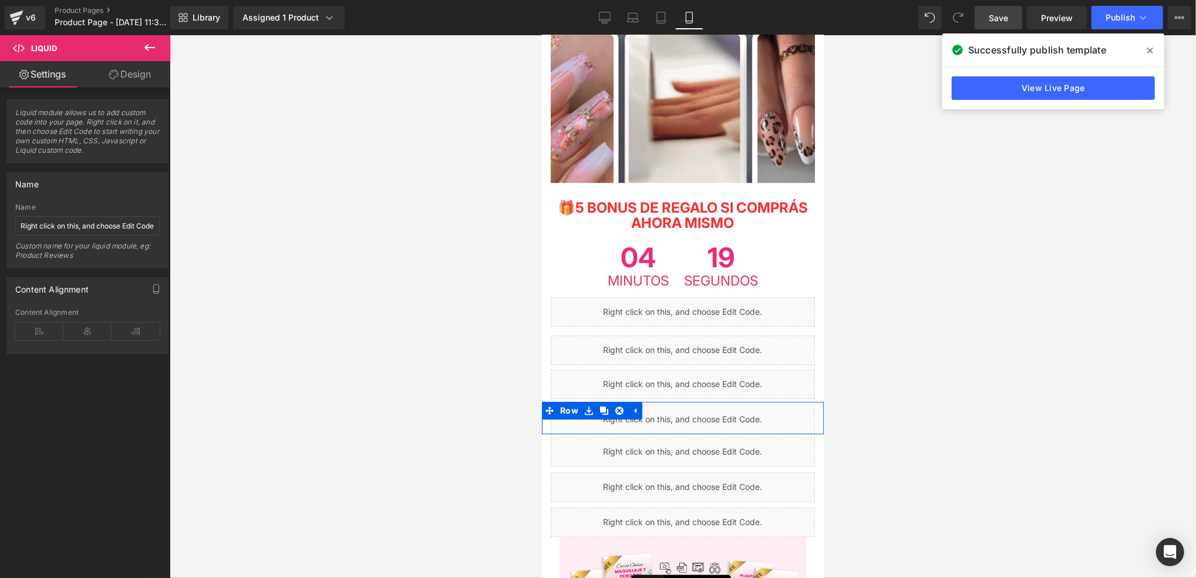
click at [689, 404] on div "Liquid" at bounding box center [682, 418] width 264 height 29
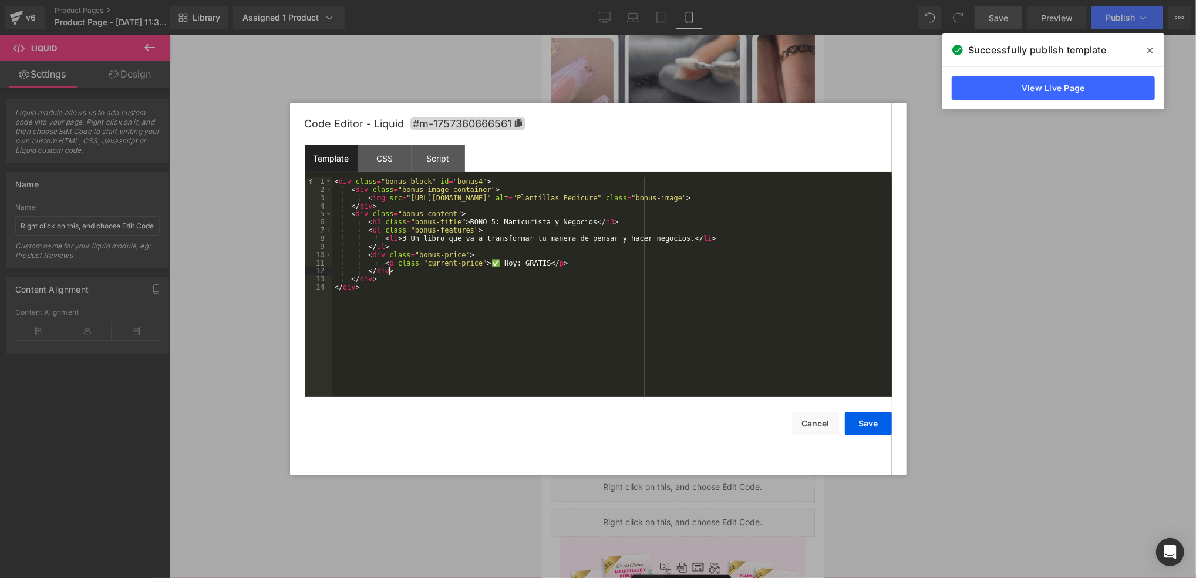
click at [495, 269] on div "< div class = "bonus-block" id = "bonus4" > < div class = "bonus-image-containe…" at bounding box center [612, 295] width 560 height 236
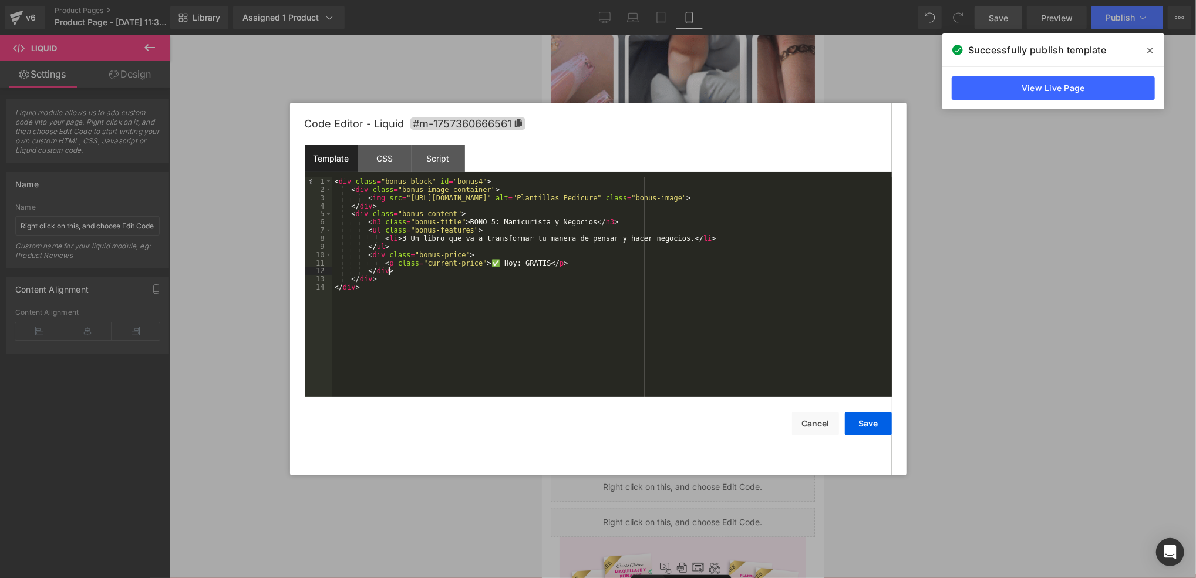
click at [477, 259] on div "< div class = "bonus-block" id = "bonus4" > < div class = "bonus-image-containe…" at bounding box center [612, 295] width 560 height 236
click at [471, 252] on div "< div class = "bonus-block" id = "bonus4" > < div class = "bonus-image-containe…" at bounding box center [612, 295] width 560 height 236
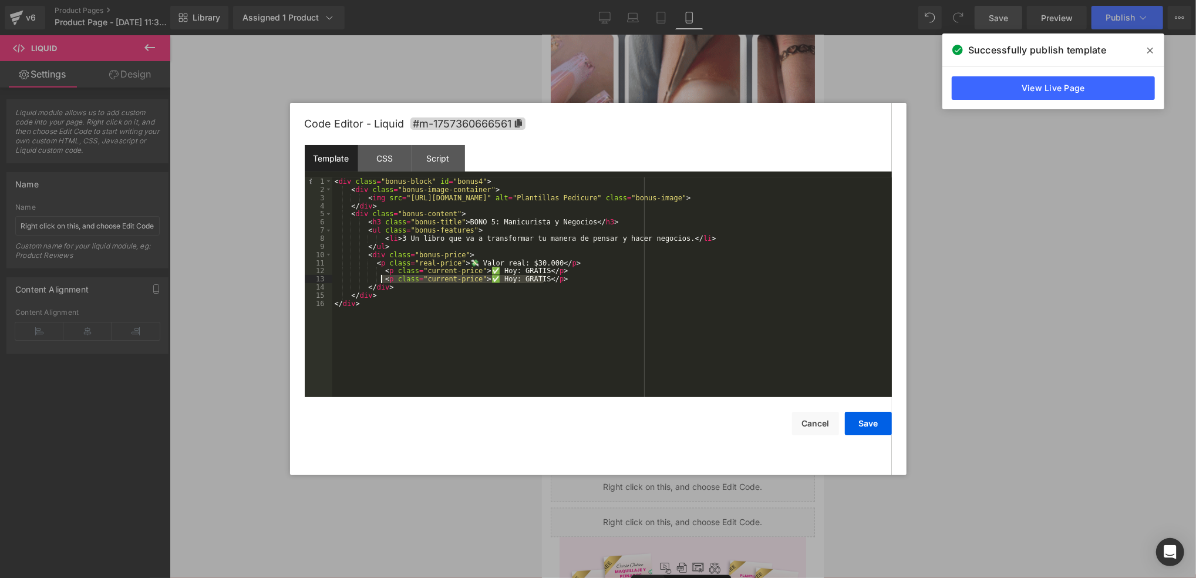
drag, startPoint x: 558, startPoint y: 281, endPoint x: 380, endPoint y: 279, distance: 178.5
click at [380, 279] on div "< div class = "bonus-block" id = "bonus4" > < div class = "bonus-image-containe…" at bounding box center [612, 295] width 560 height 236
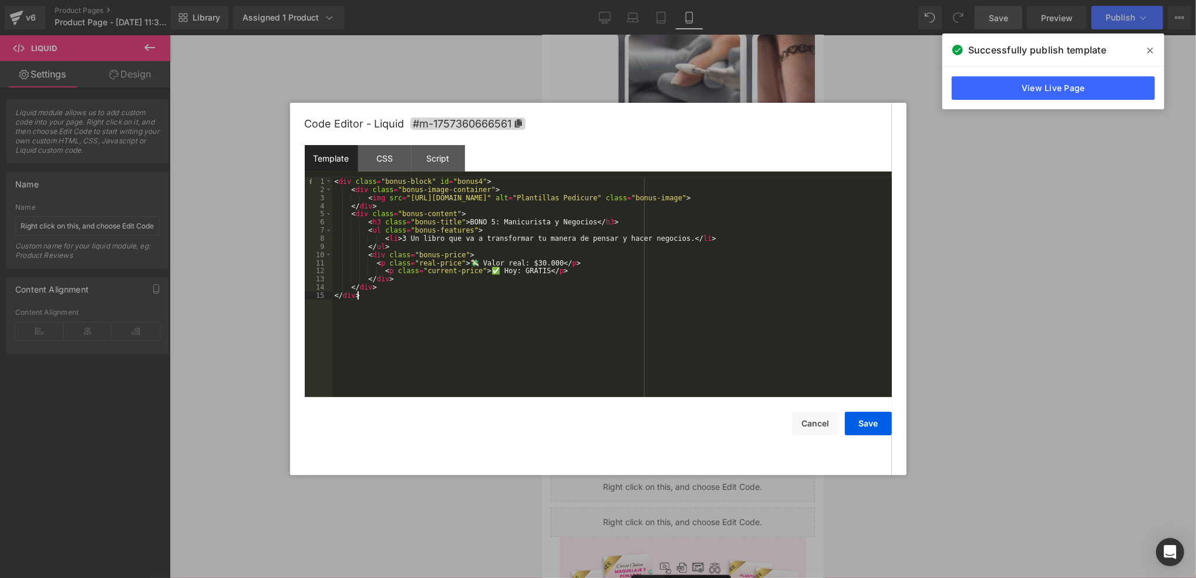
click at [571, 321] on div "< div class = "bonus-block" id = "bonus4" > < div class = "bonus-image-containe…" at bounding box center [612, 295] width 560 height 236
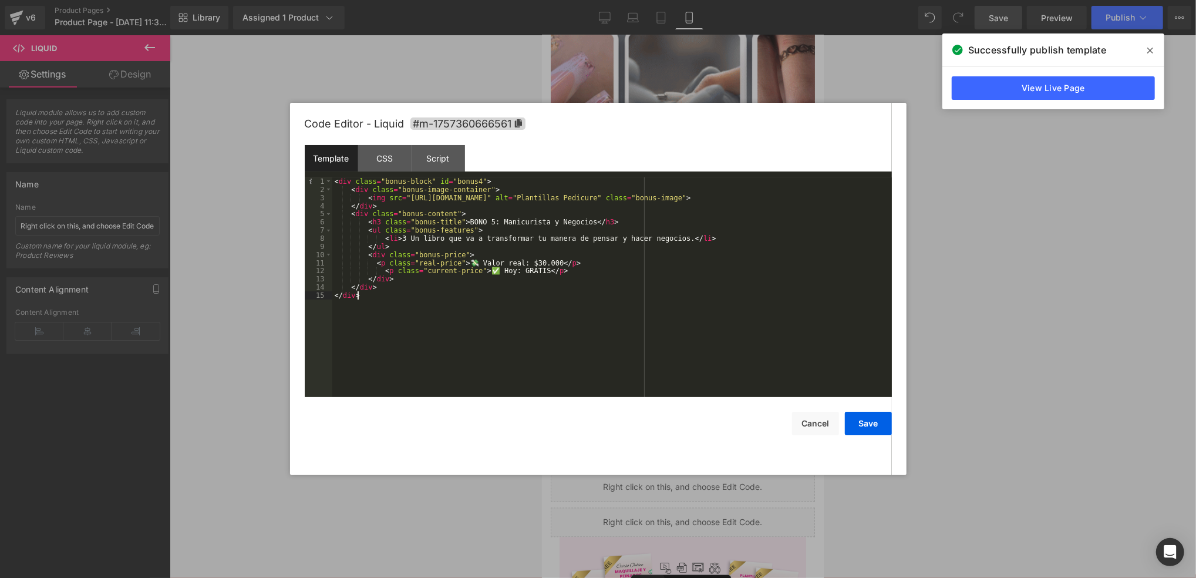
click at [571, 321] on div "< div class = "bonus-block" id = "bonus4" > < div class = "bonus-image-containe…" at bounding box center [612, 295] width 560 height 236
drag, startPoint x: 571, startPoint y: 321, endPoint x: 576, endPoint y: 301, distance: 21.1
click at [575, 307] on div "< div class = "bonus-block" id = "bonus4" > < div class = "bonus-image-containe…" at bounding box center [612, 295] width 560 height 236
click at [566, 291] on div "< div class = "bonus-block" id = "bonus4" > < div class = "bonus-image-containe…" at bounding box center [612, 295] width 560 height 236
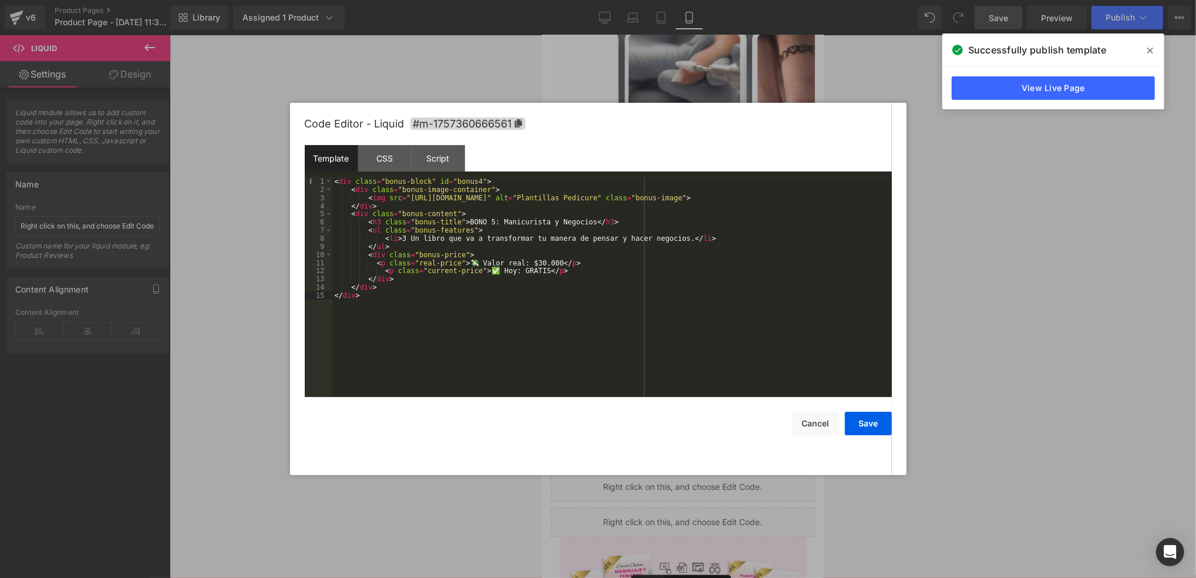
click at [529, 265] on div "< div class = "bonus-block" id = "bonus4" > < div class = "bonus-image-containe…" at bounding box center [612, 295] width 560 height 236
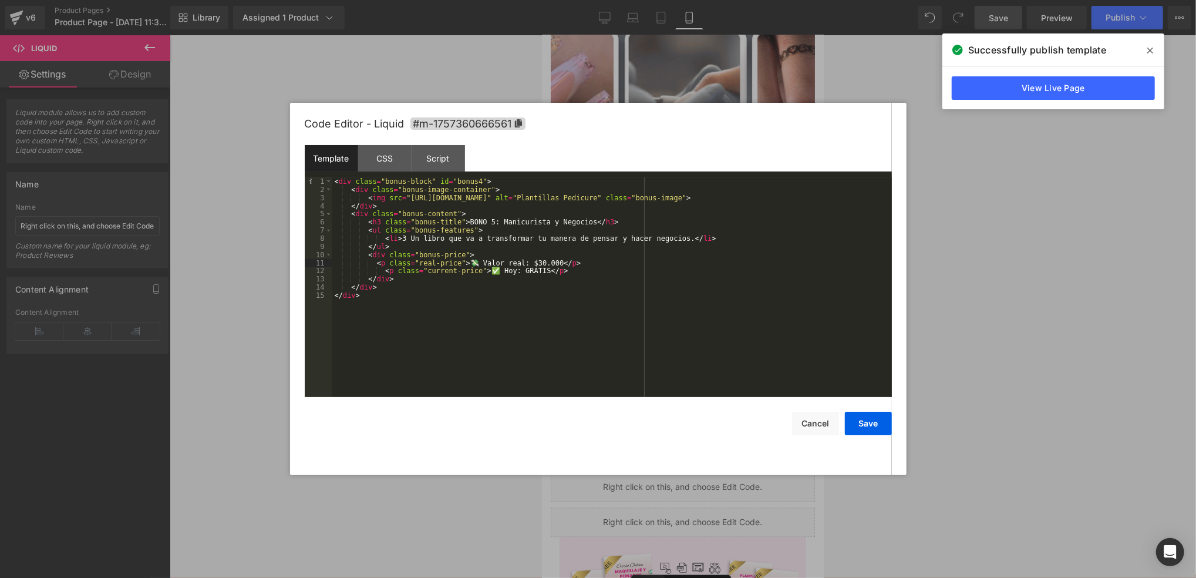
click at [526, 263] on div "< div class = "bonus-block" id = "bonus4" > < div class = "bonus-image-containe…" at bounding box center [612, 295] width 560 height 236
click at [529, 267] on div "< div class = "bonus-block" id = "bonus4" > < div class = "bonus-image-containe…" at bounding box center [612, 295] width 560 height 236
click at [523, 282] on div "< div class = "bonus-block" id = "bonus4" > < div class = "bonus-image-containe…" at bounding box center [612, 295] width 560 height 236
click at [578, 281] on div "< div class = "bonus-block" id = "bonus4" > < div class = "bonus-image-containe…" at bounding box center [612, 295] width 560 height 236
click at [564, 269] on div "< div class = "bonus-block" id = "bonus4" > < div class = "bonus-image-containe…" at bounding box center [612, 295] width 560 height 236
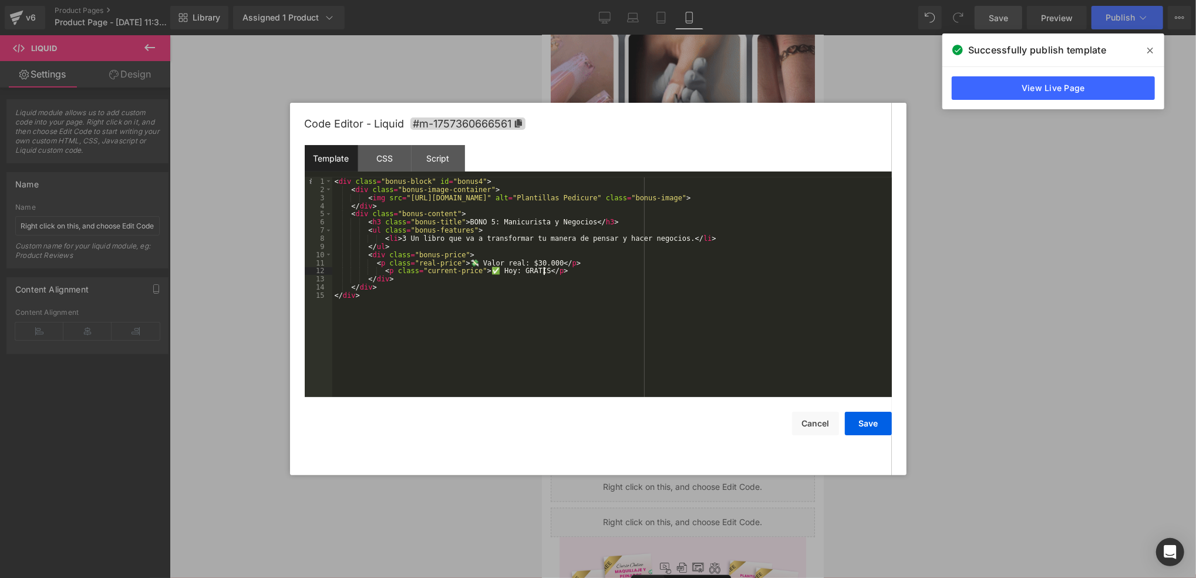
click at [520, 242] on div "< div class = "bonus-block" id = "bonus4" > < div class = "bonus-image-containe…" at bounding box center [612, 295] width 560 height 236
click at [875, 420] on button "Save" at bounding box center [868, 423] width 47 height 23
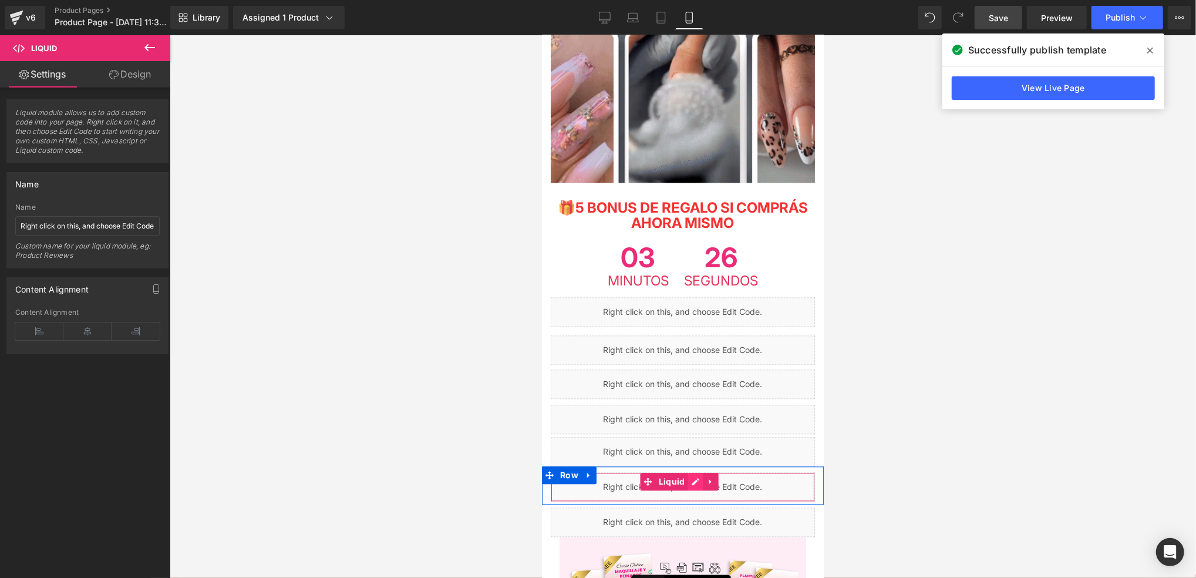
click at [698, 471] on div "Liquid" at bounding box center [682, 485] width 264 height 29
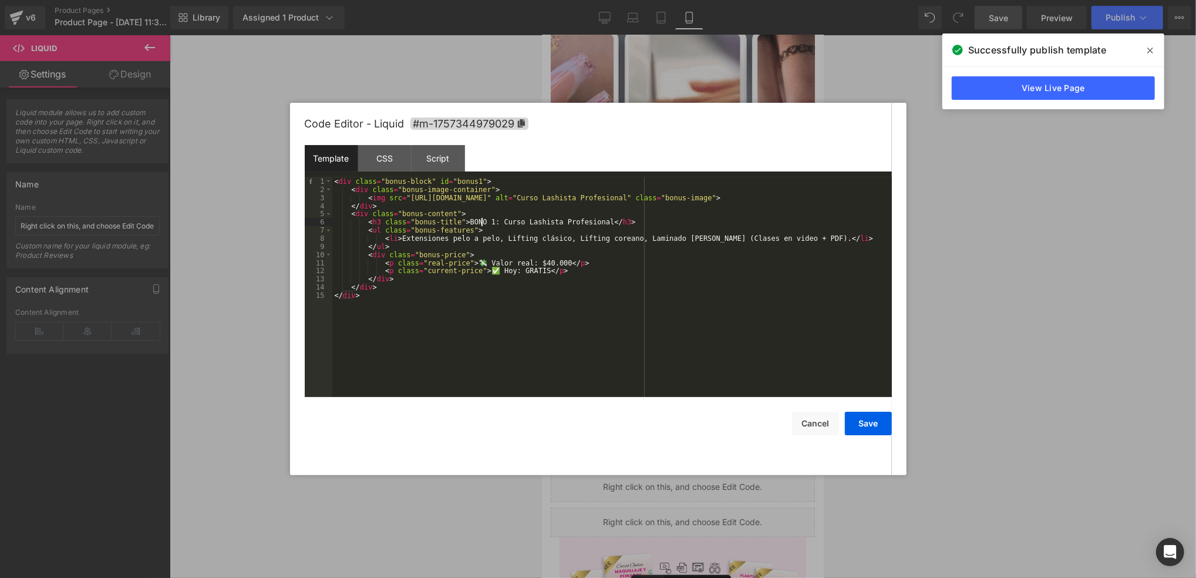
click at [480, 223] on div "< div class = "bonus-block" id = "bonus1" > < div class = "bonus-image-containe…" at bounding box center [612, 295] width 560 height 236
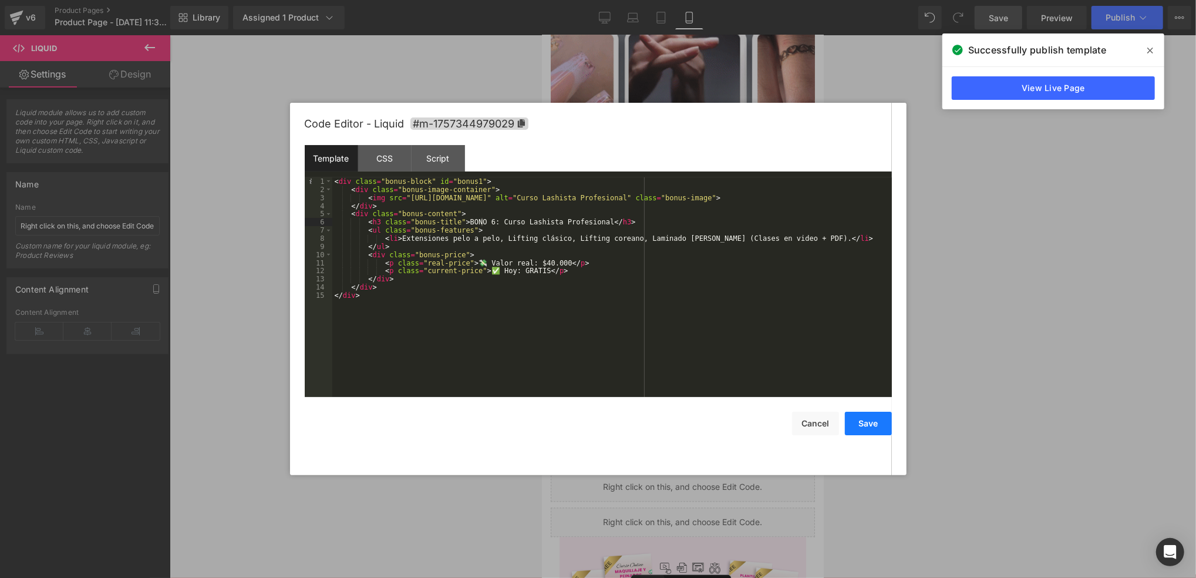
click at [869, 430] on button "Save" at bounding box center [868, 423] width 47 height 23
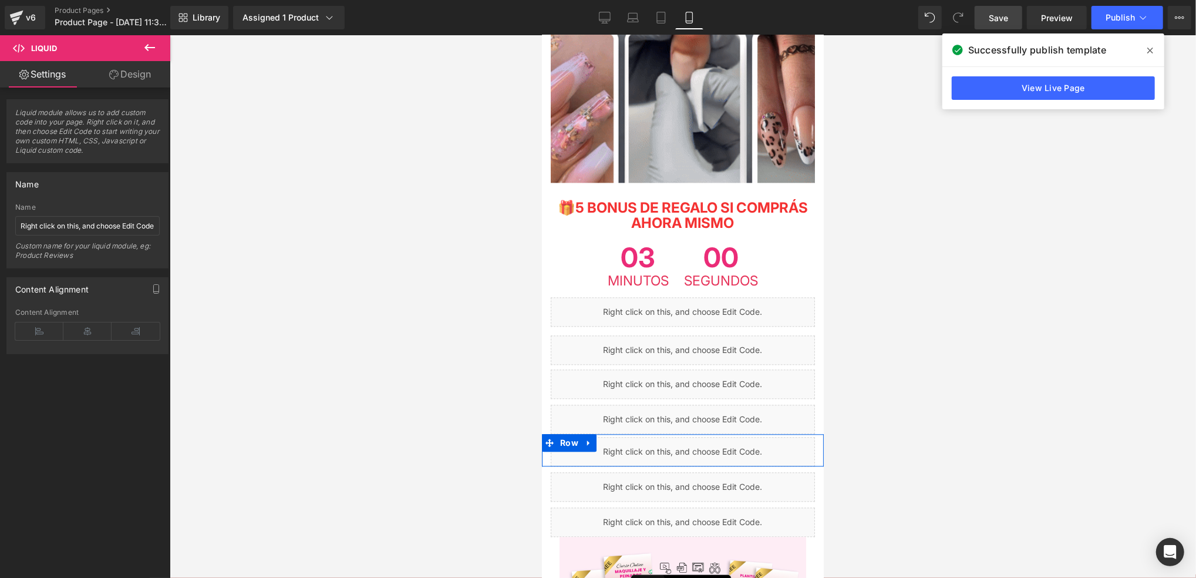
click at [699, 436] on div "Liquid" at bounding box center [682, 450] width 264 height 29
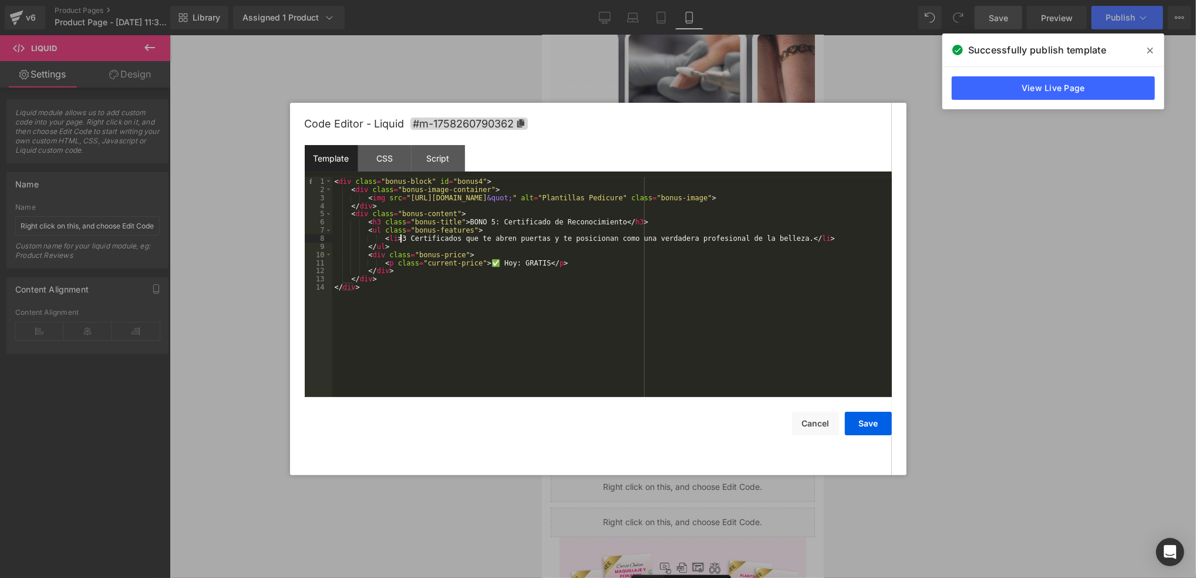
click at [401, 242] on div "< div class = "bonus-block" id = "bonus4" > < div class = "bonus-image-containe…" at bounding box center [612, 295] width 560 height 236
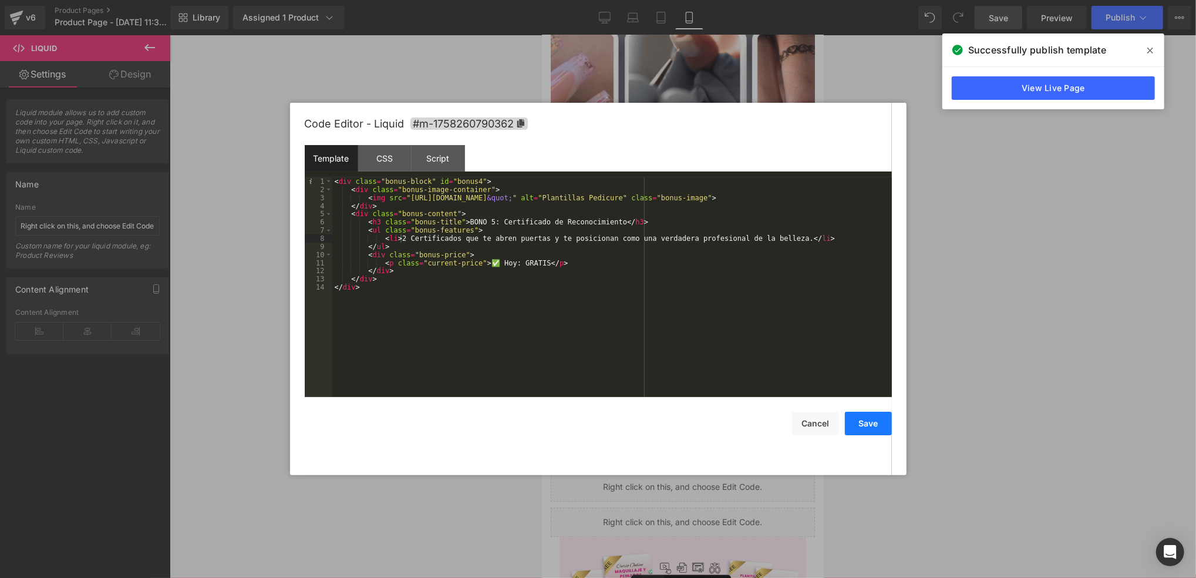
click at [874, 426] on button "Save" at bounding box center [868, 423] width 47 height 23
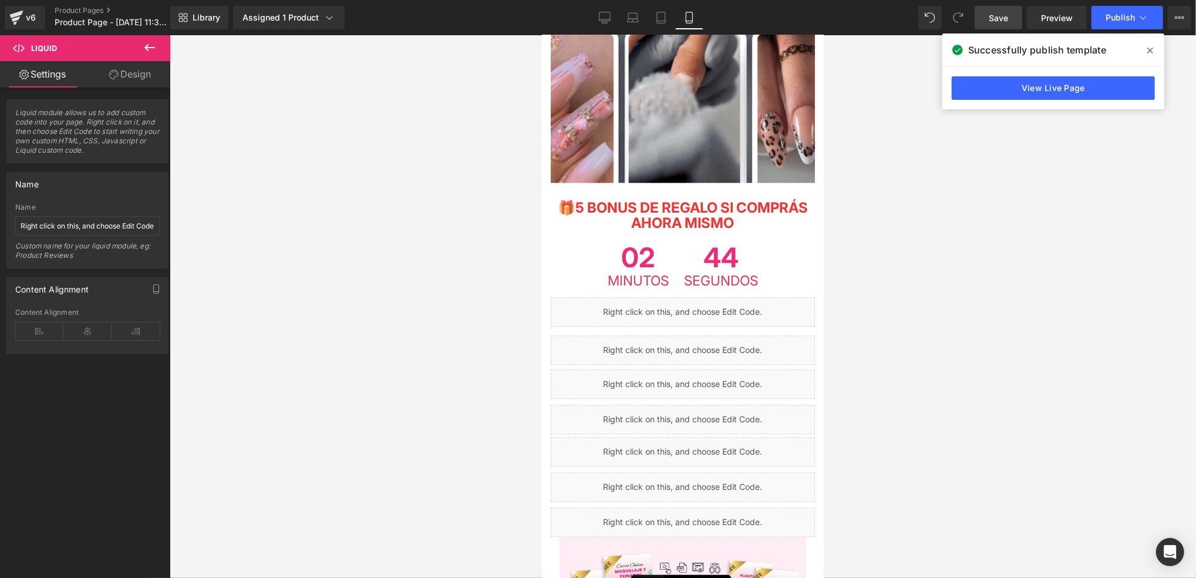
click at [894, 19] on span "Save" at bounding box center [998, 18] width 19 height 12
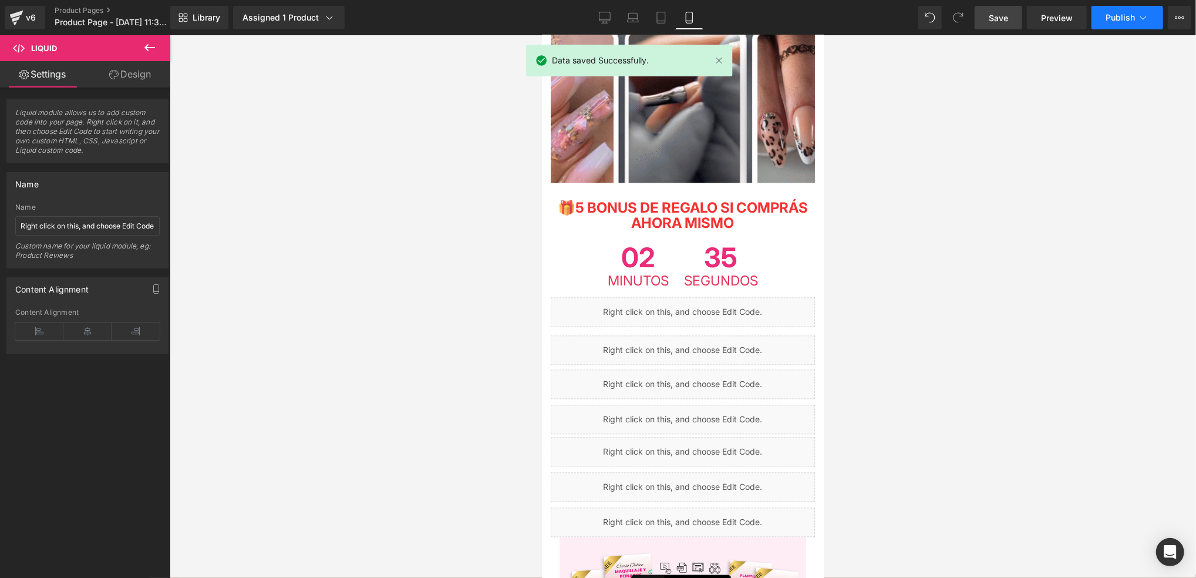
click at [894, 20] on span "Publish" at bounding box center [1120, 17] width 29 height 9
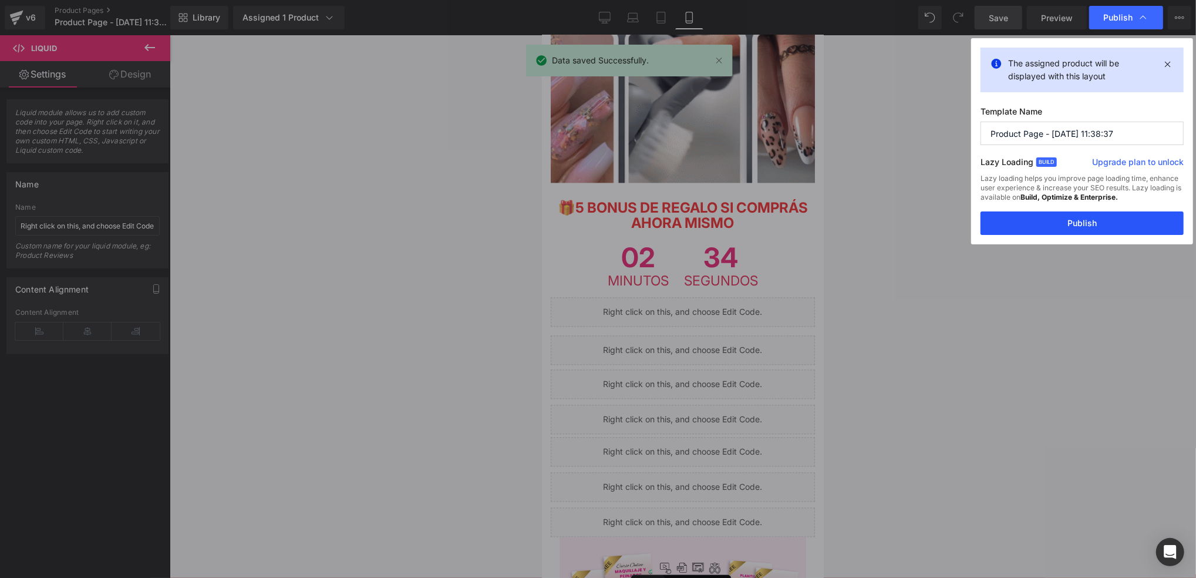
click at [894, 233] on button "Publish" at bounding box center [1081, 222] width 203 height 23
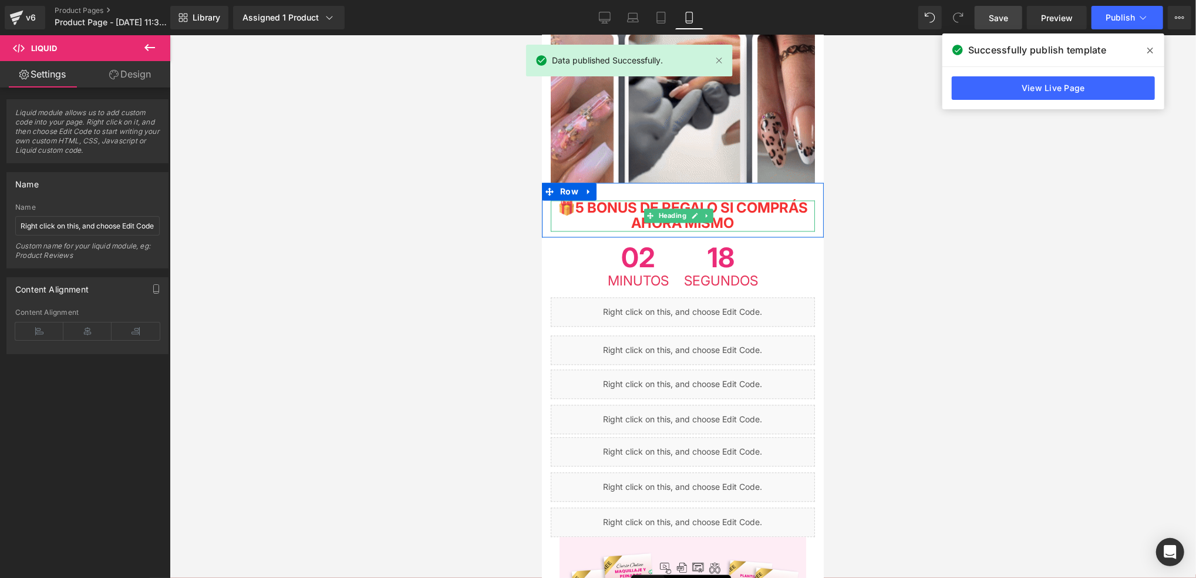
click at [609, 198] on span "5 BONUS DE REGALO SI COMPRÁS AHORA MISMO" at bounding box center [691, 214] width 233 height 32
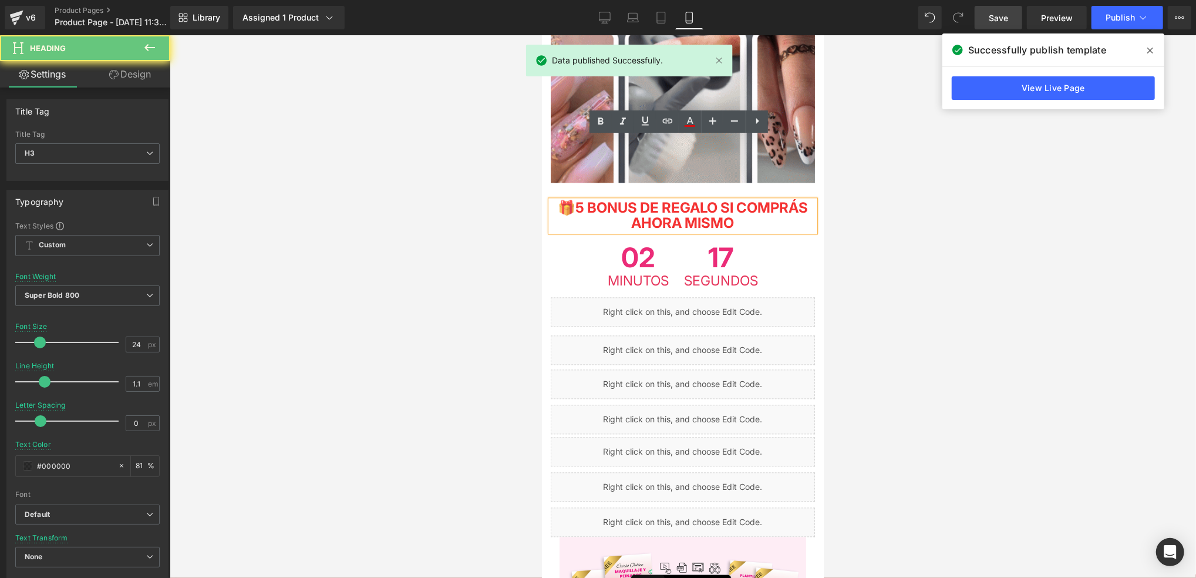
click at [606, 198] on span "5 BONUS DE REGALO SI COMPRÁS AHORA MISMO" at bounding box center [691, 214] width 233 height 32
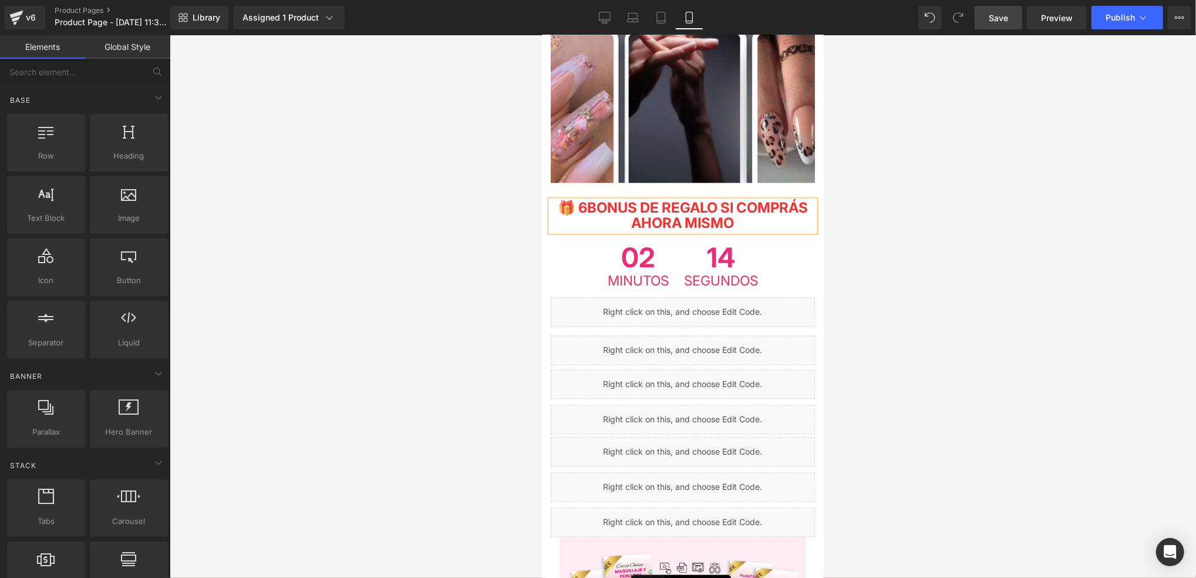
click at [894, 318] on div at bounding box center [683, 306] width 1026 height 543
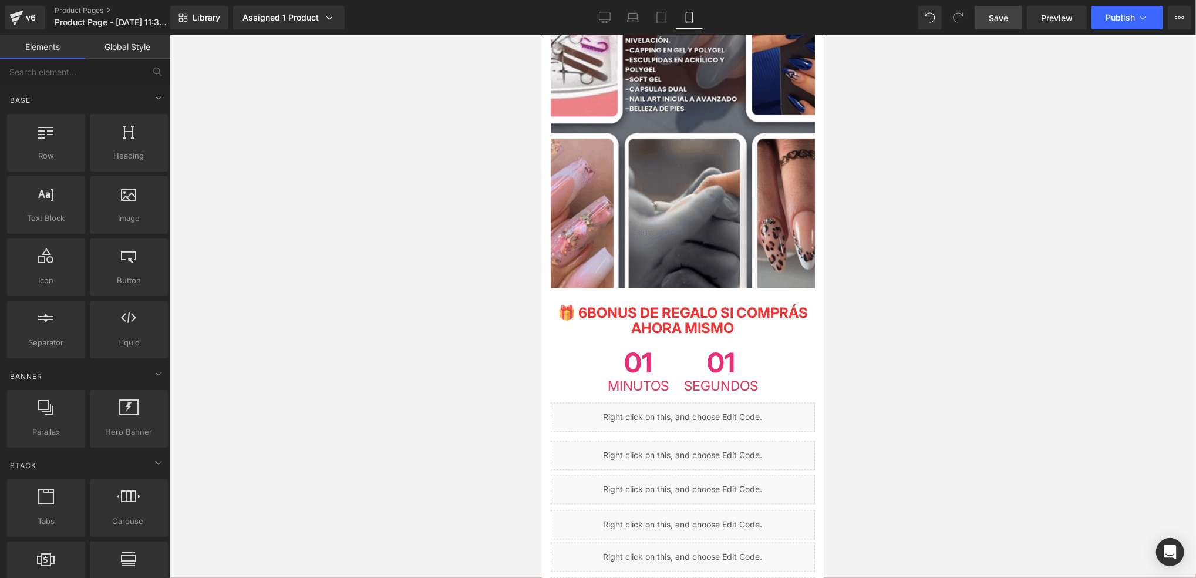
scroll to position [1879, 0]
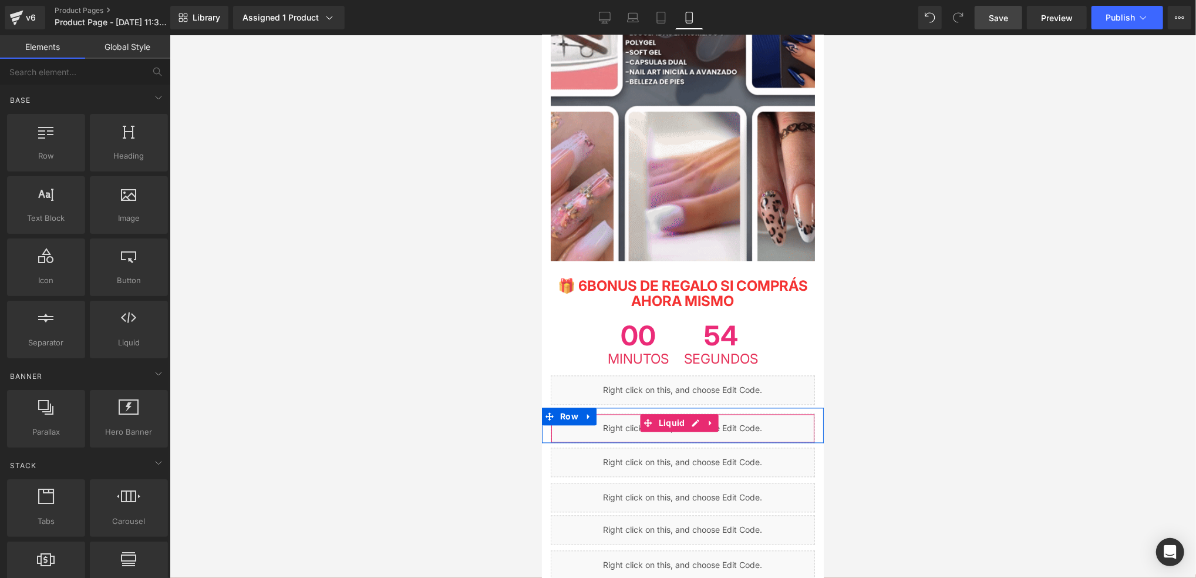
click at [692, 413] on div "Liquid" at bounding box center [682, 427] width 264 height 29
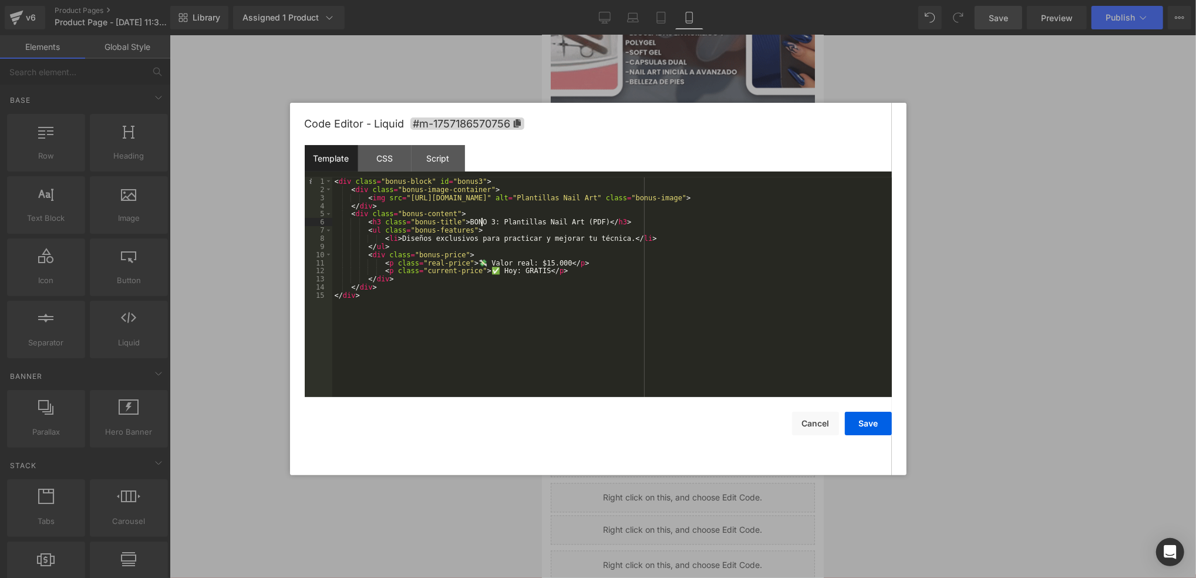
click at [483, 222] on div "< div class = "bonus-block" id = "bonus3" > < div class = "bonus-image-containe…" at bounding box center [612, 295] width 560 height 236
click at [866, 426] on button "Save" at bounding box center [868, 423] width 47 height 23
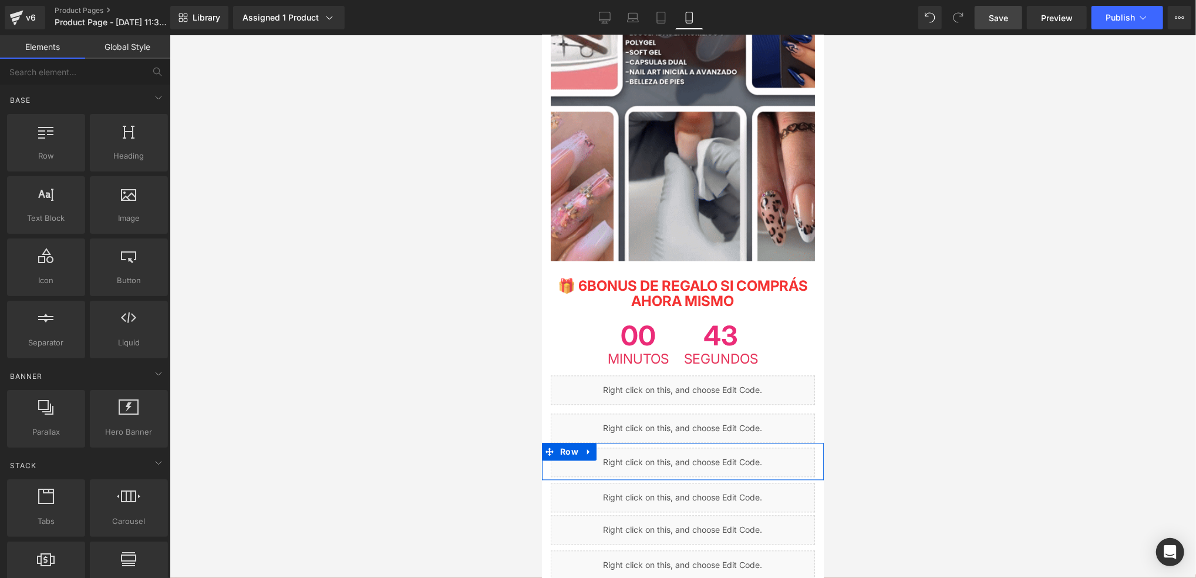
click at [692, 447] on div "Liquid" at bounding box center [682, 461] width 264 height 29
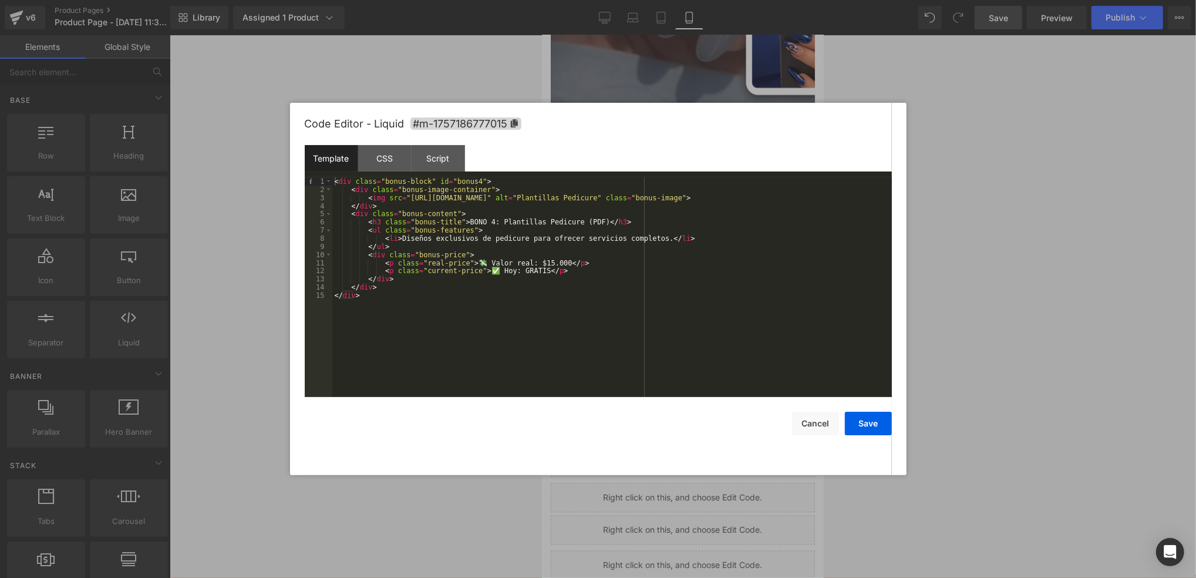
click at [481, 224] on div "< div class = "bonus-block" id = "bonus4" > < div class = "bonus-image-containe…" at bounding box center [612, 295] width 560 height 236
click at [854, 417] on button "Save" at bounding box center [868, 423] width 47 height 23
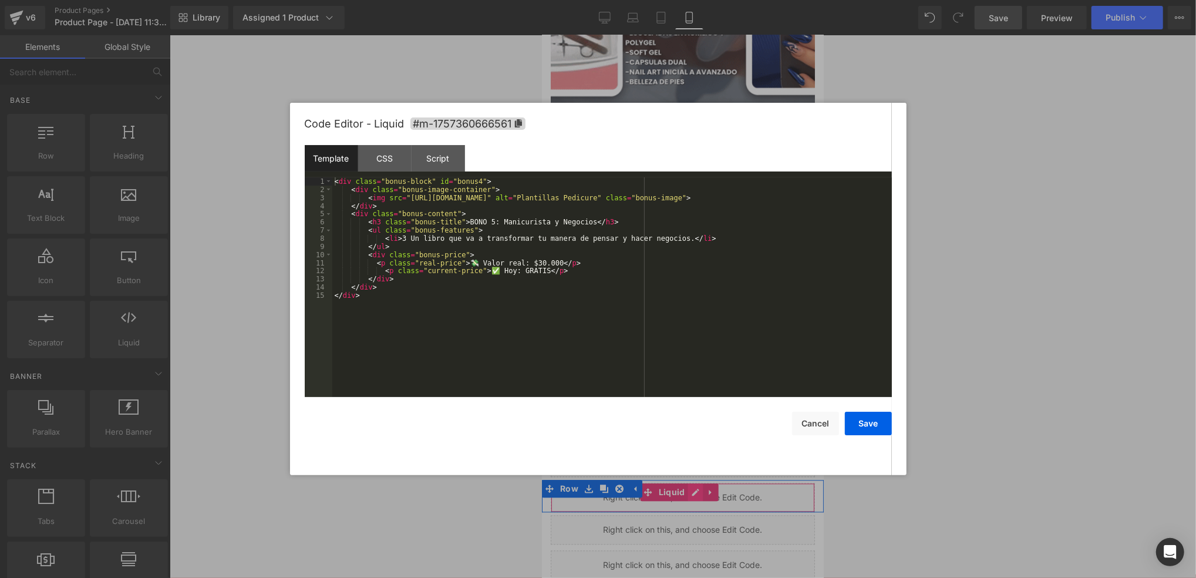
click at [690, 482] on div "Liquid" at bounding box center [682, 496] width 264 height 29
click at [532, 223] on div "< div class = "bonus-block" id = "bonus4" > < div class = "bonus-image-containe…" at bounding box center [612, 295] width 560 height 236
click at [481, 219] on div "< div class = "bonus-block" id = "bonus4" > < div class = "bonus-image-containe…" at bounding box center [612, 295] width 560 height 236
click at [400, 240] on div "< div class = "bonus-block" id = "bonus4" > < div class = "bonus-image-containe…" at bounding box center [612, 295] width 560 height 236
click at [868, 419] on button "Save" at bounding box center [868, 423] width 47 height 23
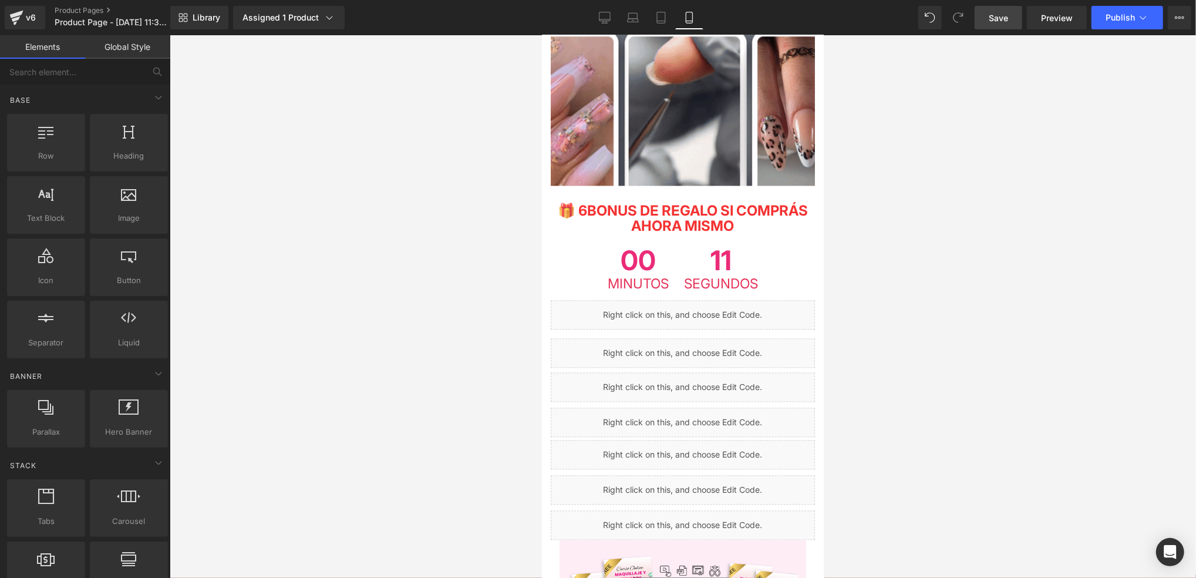
scroll to position [2035, 0]
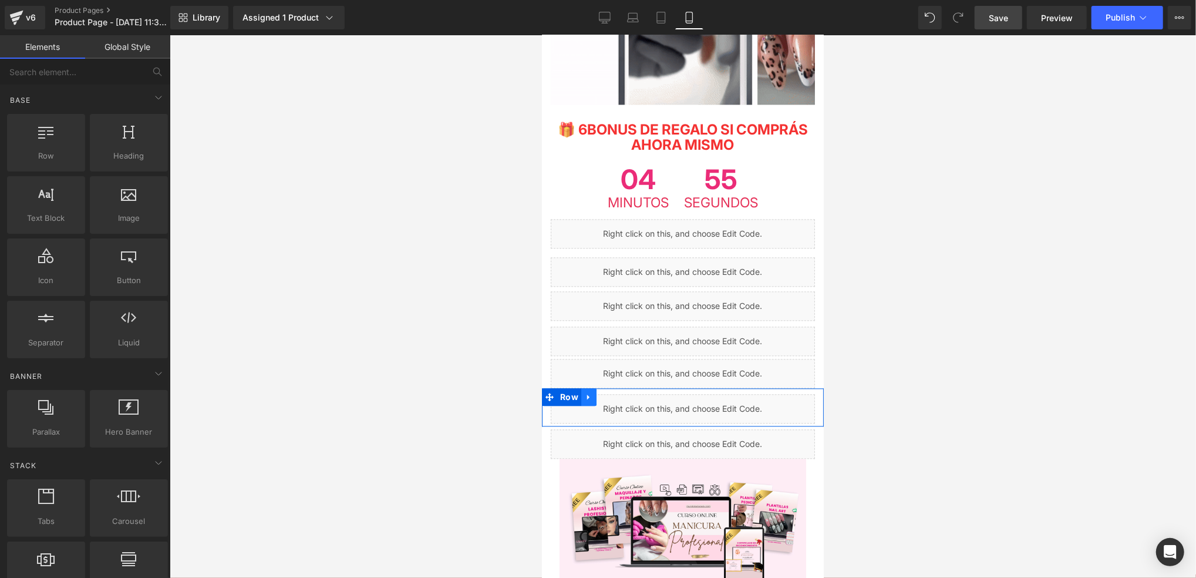
click at [588, 392] on icon at bounding box center [588, 396] width 8 height 9
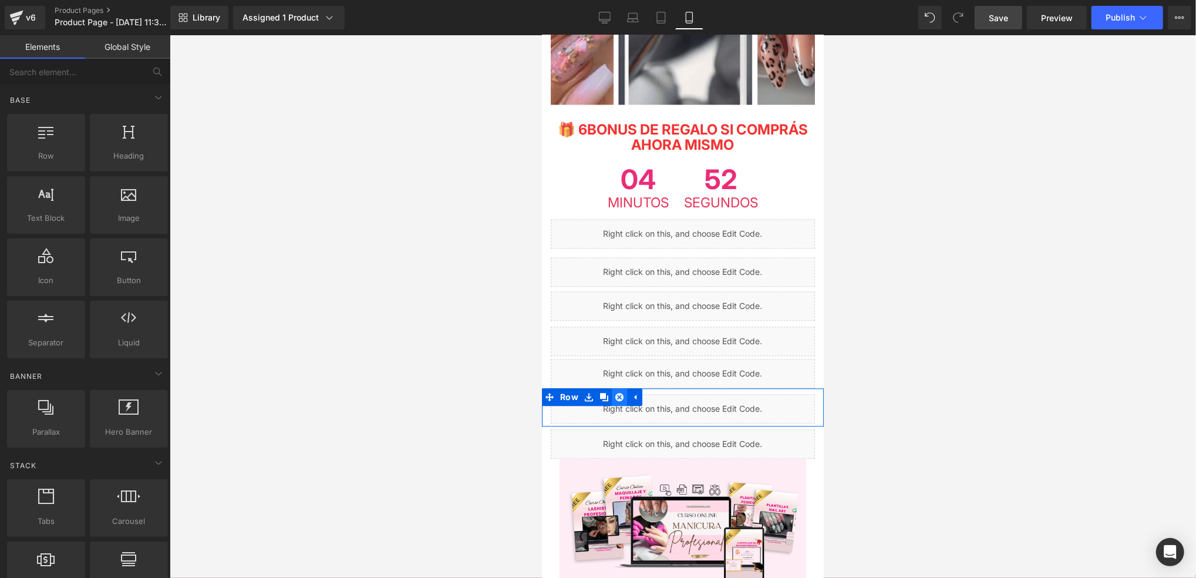
click at [615, 392] on icon at bounding box center [619, 396] width 8 height 8
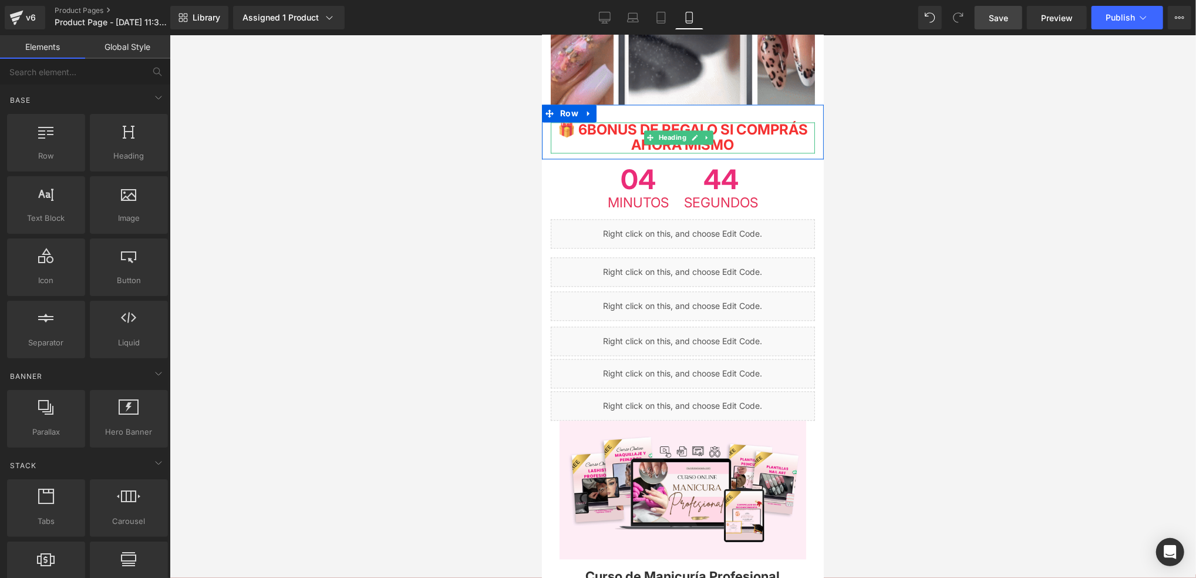
click at [608, 120] on span "BONUS DE REGALO SI COMPRÁS AHORA MISMO" at bounding box center [697, 136] width 221 height 32
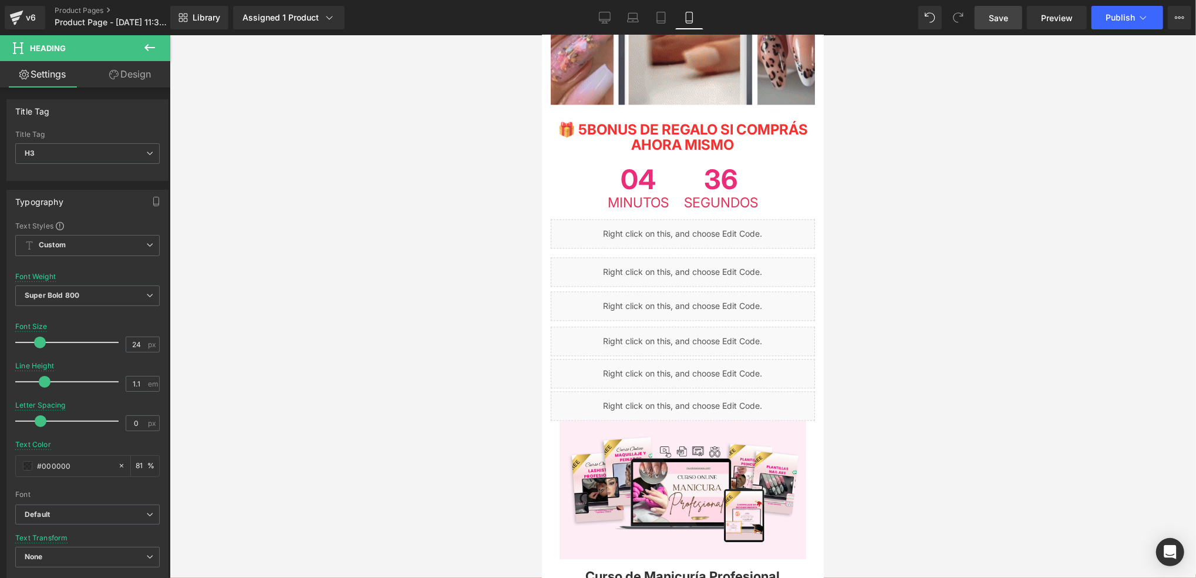
click at [883, 170] on div at bounding box center [683, 306] width 1026 height 543
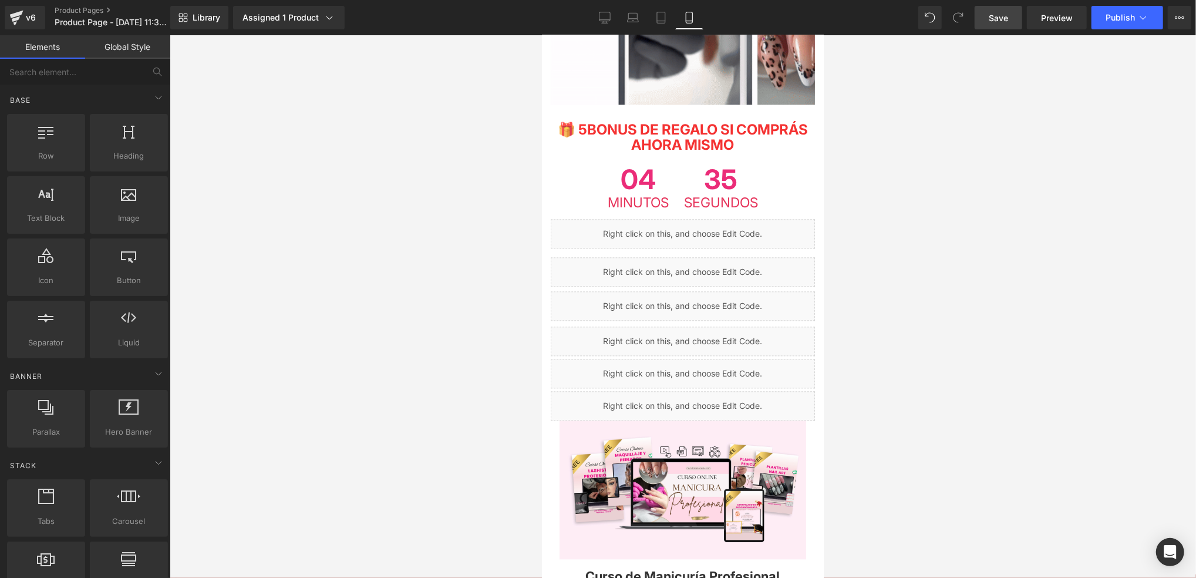
click at [894, 18] on link "Save" at bounding box center [999, 17] width 48 height 23
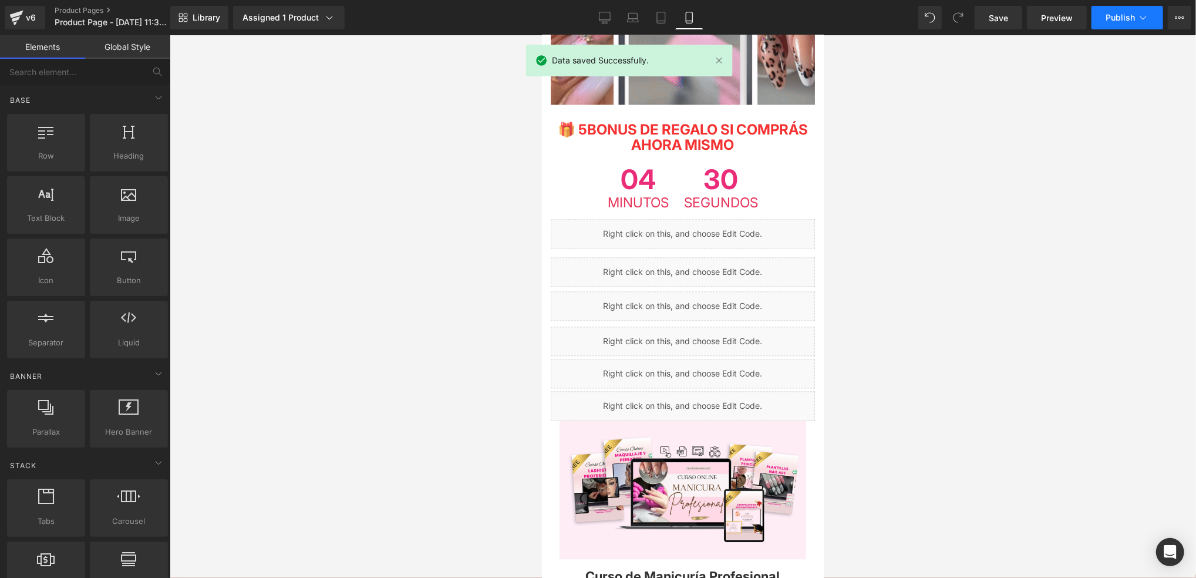
click at [894, 20] on span "Publish" at bounding box center [1120, 17] width 29 height 9
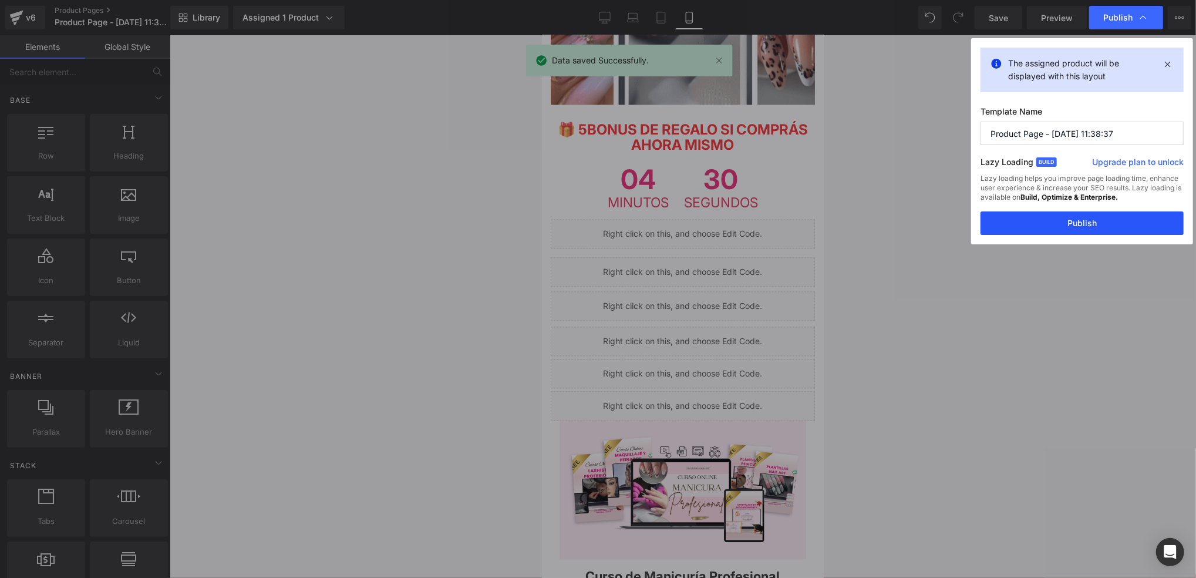
click at [894, 225] on button "Publish" at bounding box center [1081, 222] width 203 height 23
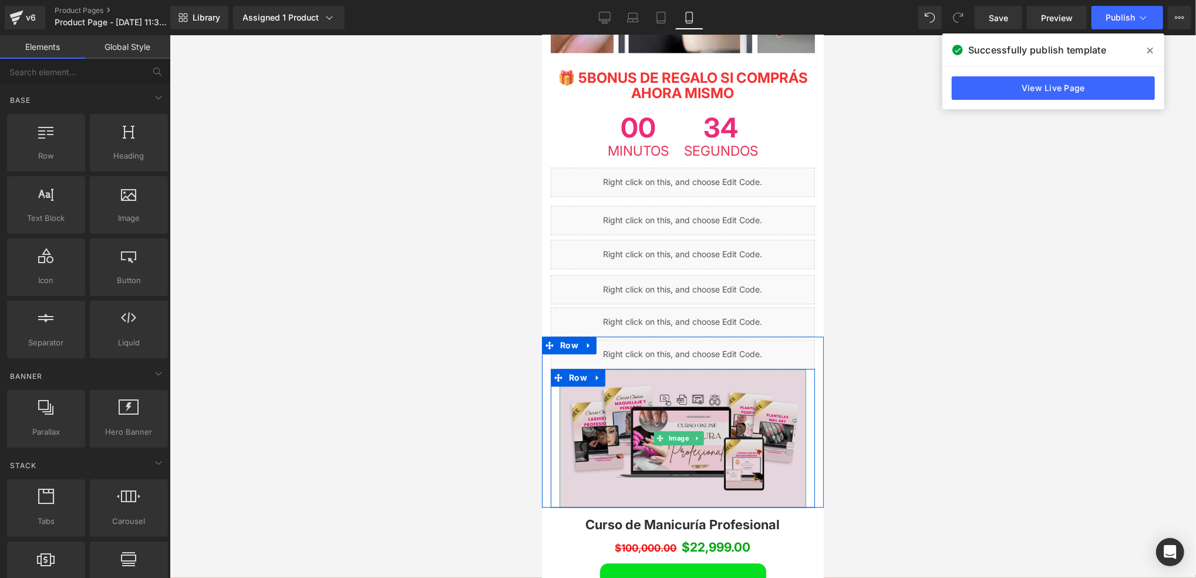
scroll to position [2114, 0]
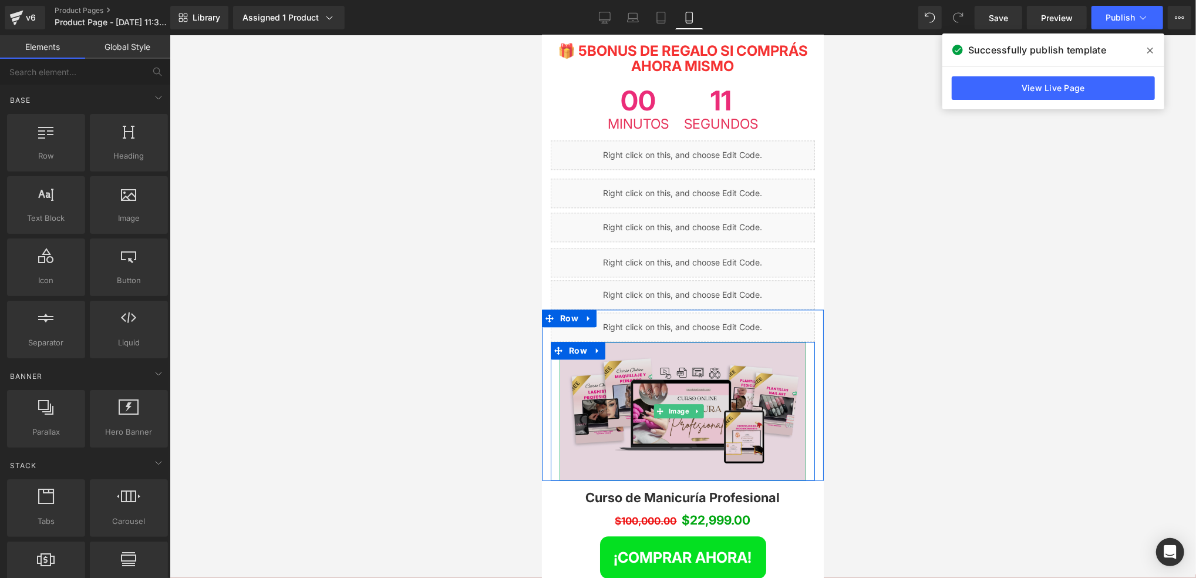
click at [769, 341] on img at bounding box center [682, 410] width 247 height 139
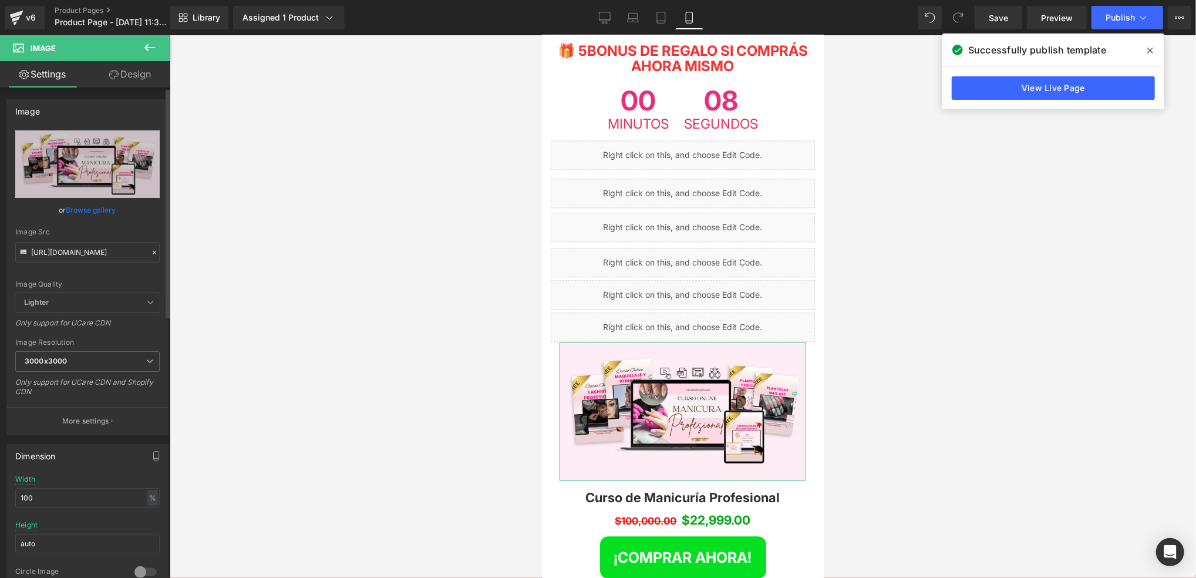
click at [150, 252] on icon at bounding box center [154, 252] width 8 height 8
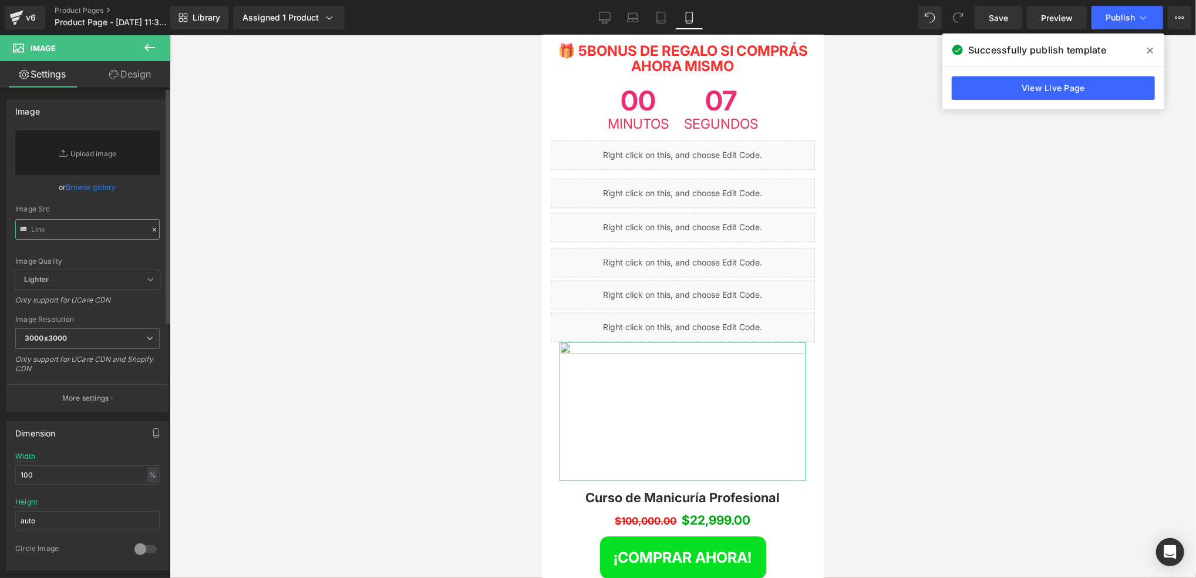
click at [116, 233] on input "text" at bounding box center [87, 229] width 144 height 21
paste input "[URL][DOMAIN_NAME]"
type input "[URL][DOMAIN_NAME]"
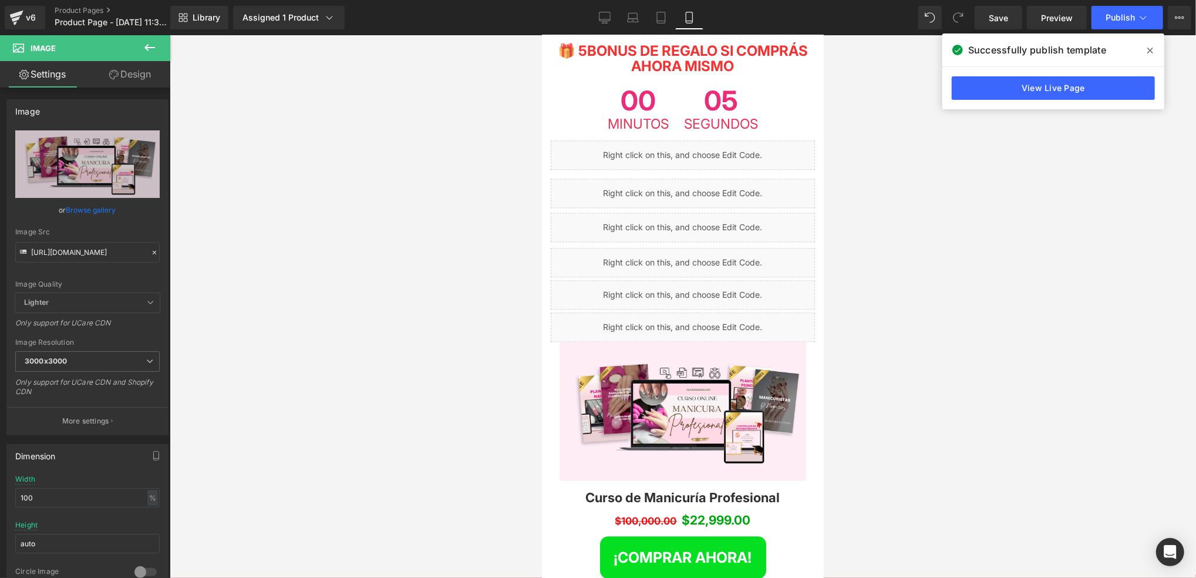
scroll to position [0, 0]
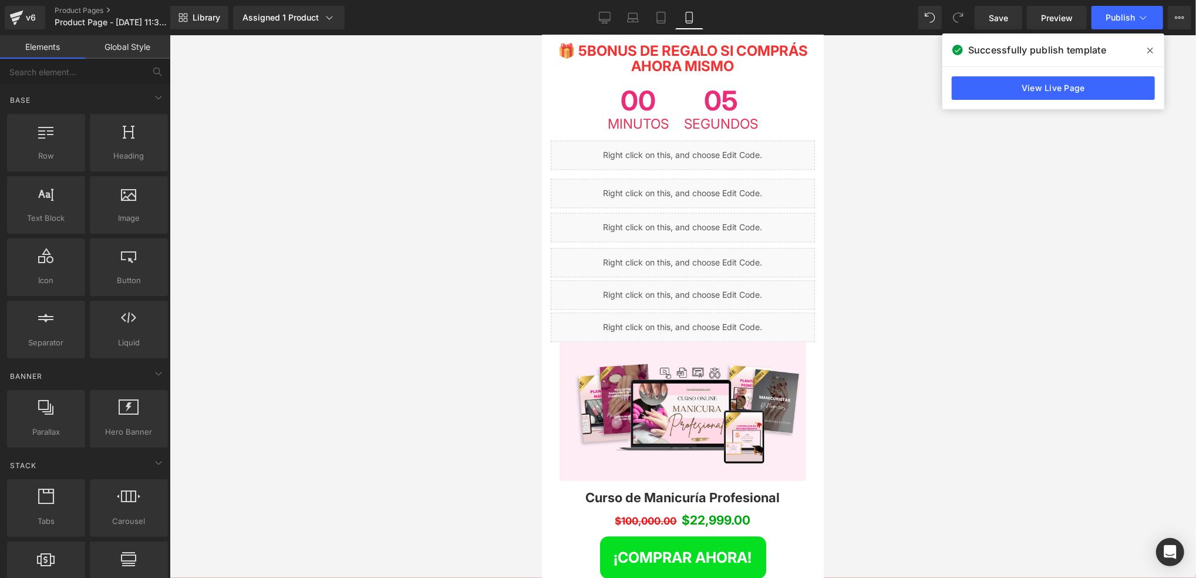
click at [286, 249] on div at bounding box center [683, 306] width 1026 height 543
click at [894, 298] on div at bounding box center [683, 306] width 1026 height 543
click at [870, 298] on div at bounding box center [683, 306] width 1026 height 543
click at [894, 53] on icon at bounding box center [1150, 50] width 6 height 9
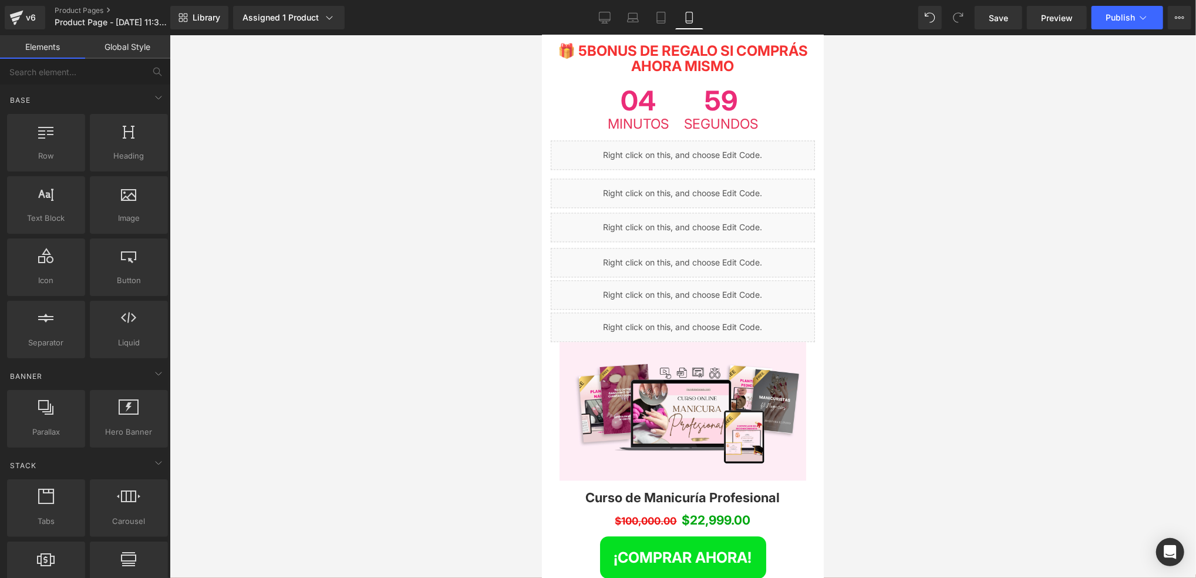
click at [894, 222] on div at bounding box center [683, 306] width 1026 height 543
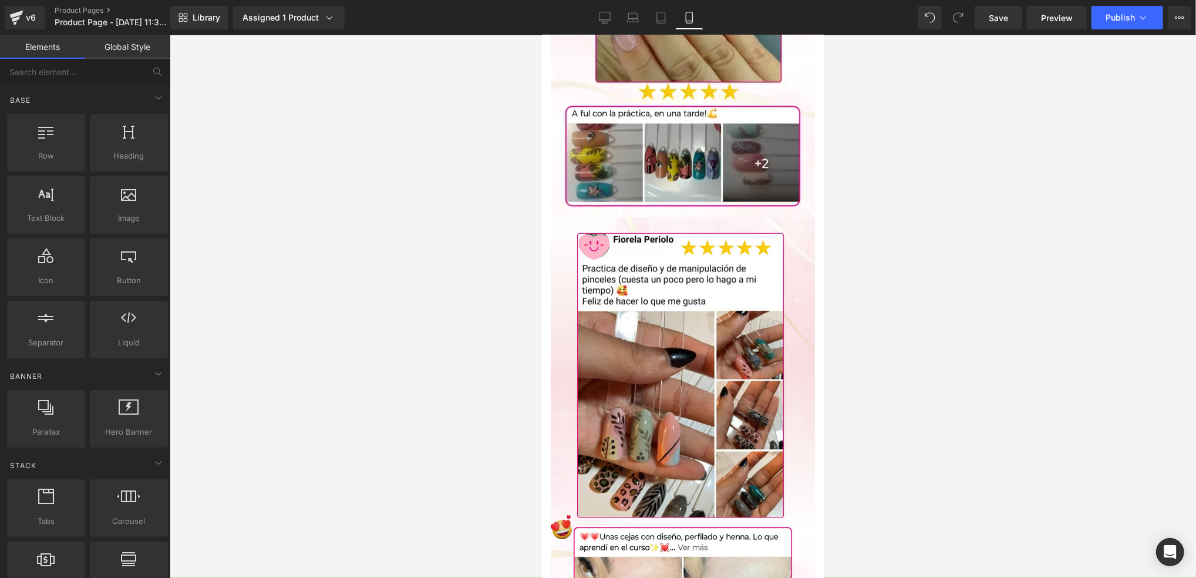
scroll to position [3053, 0]
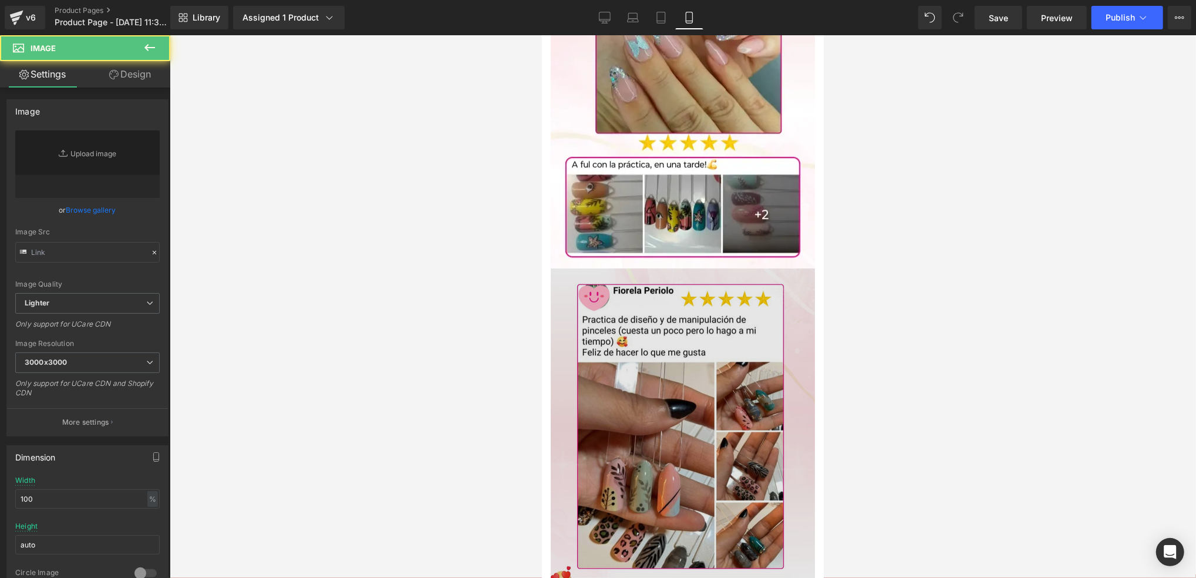
type input "[URL][DOMAIN_NAME]"
click at [757, 359] on img at bounding box center [682, 503] width 264 height 470
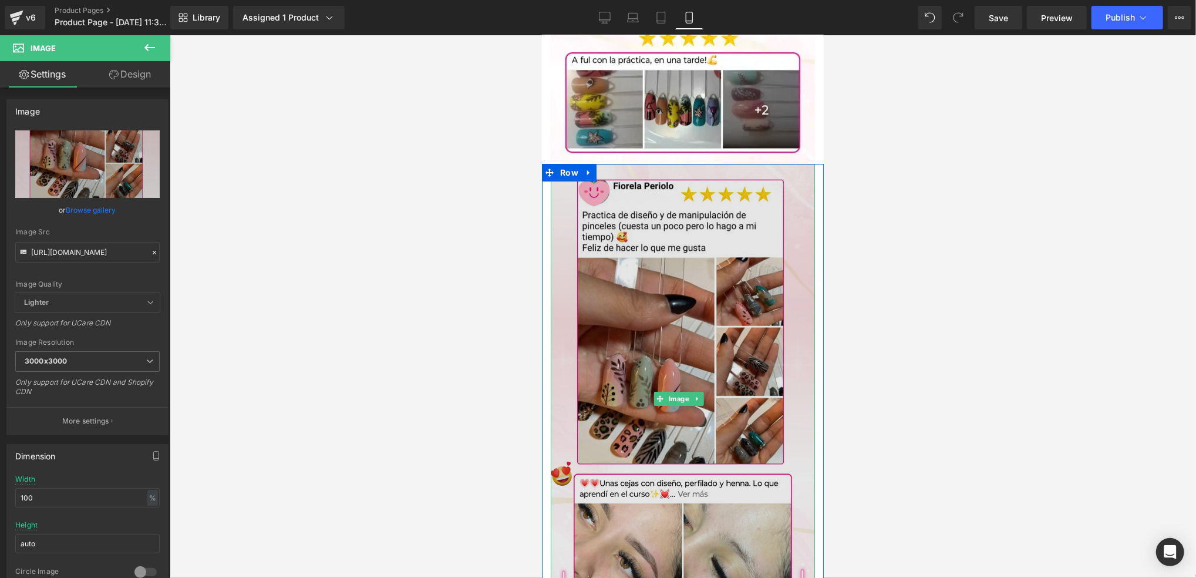
scroll to position [3131, 0]
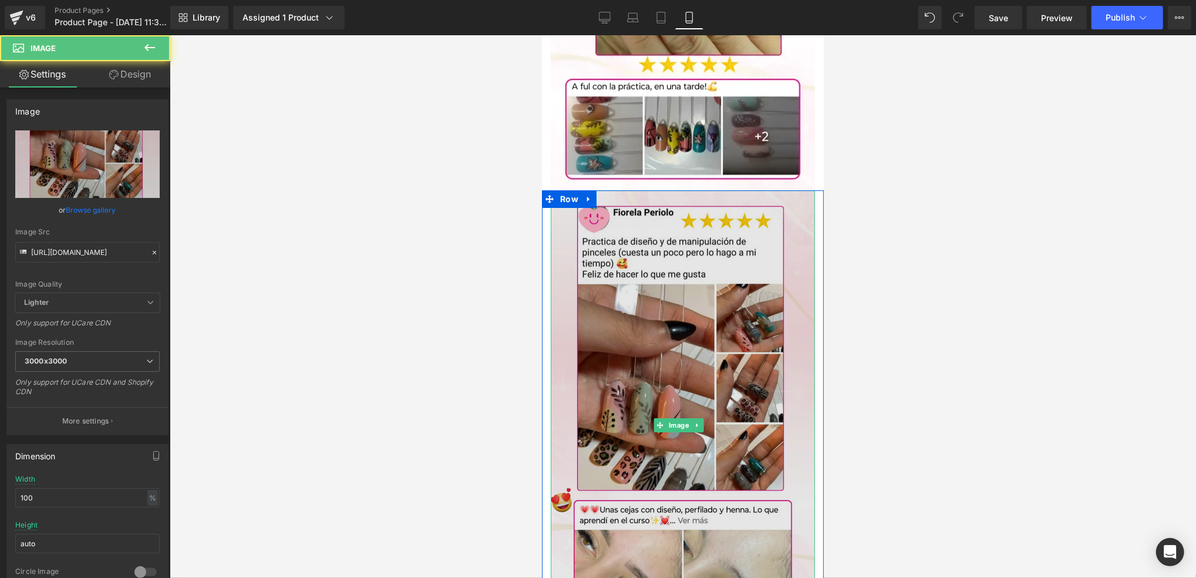
click at [648, 251] on img at bounding box center [682, 425] width 264 height 470
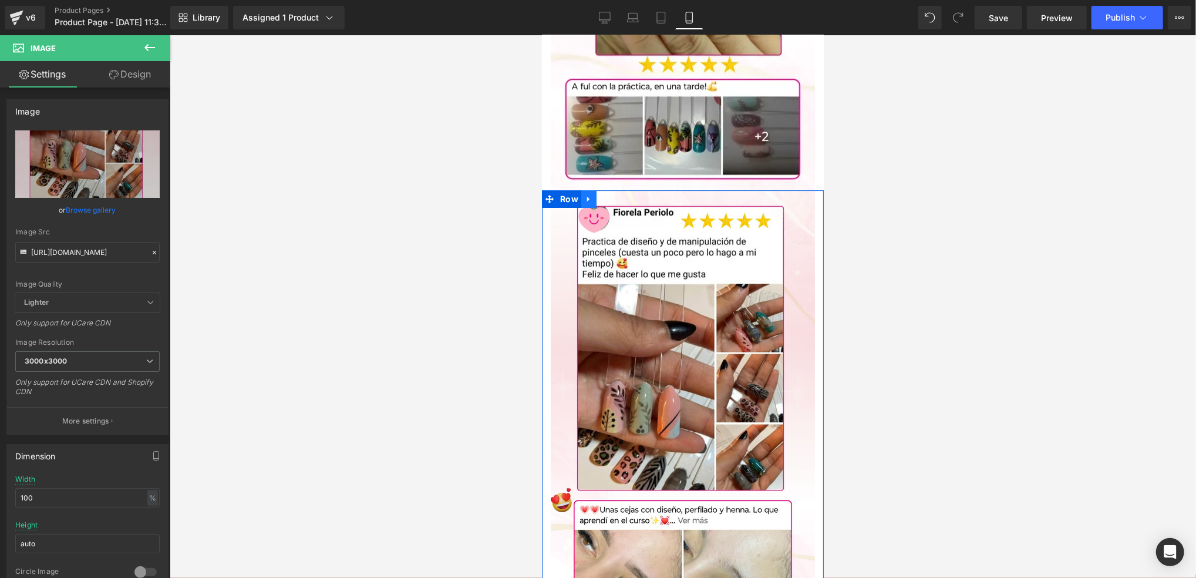
click at [587, 194] on icon at bounding box center [588, 198] width 8 height 9
click at [618, 194] on icon at bounding box center [619, 198] width 8 height 8
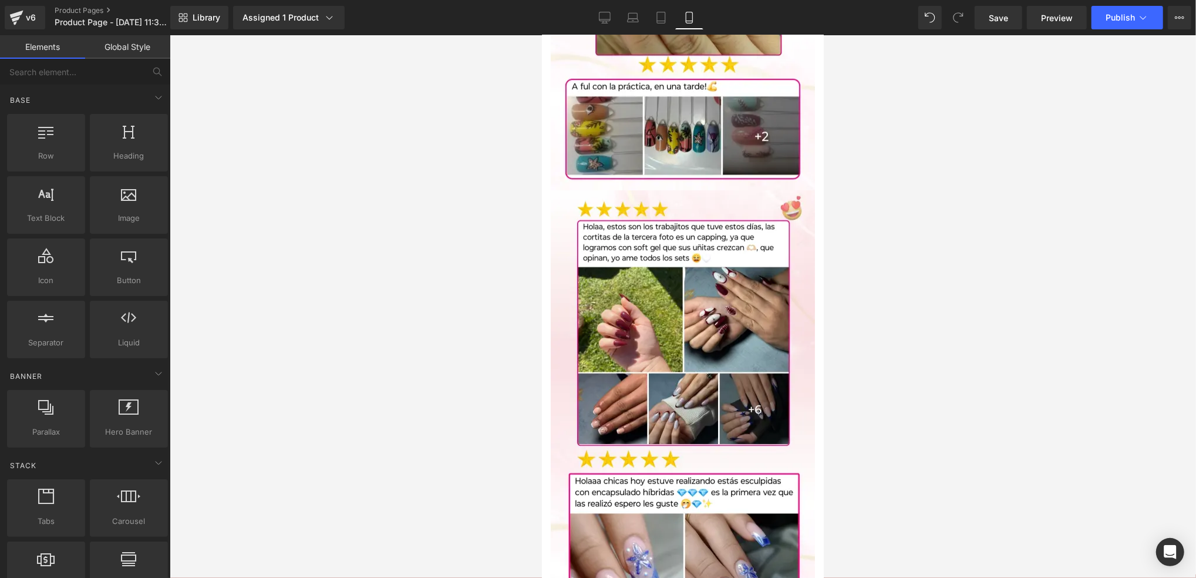
click at [868, 251] on div at bounding box center [683, 306] width 1026 height 543
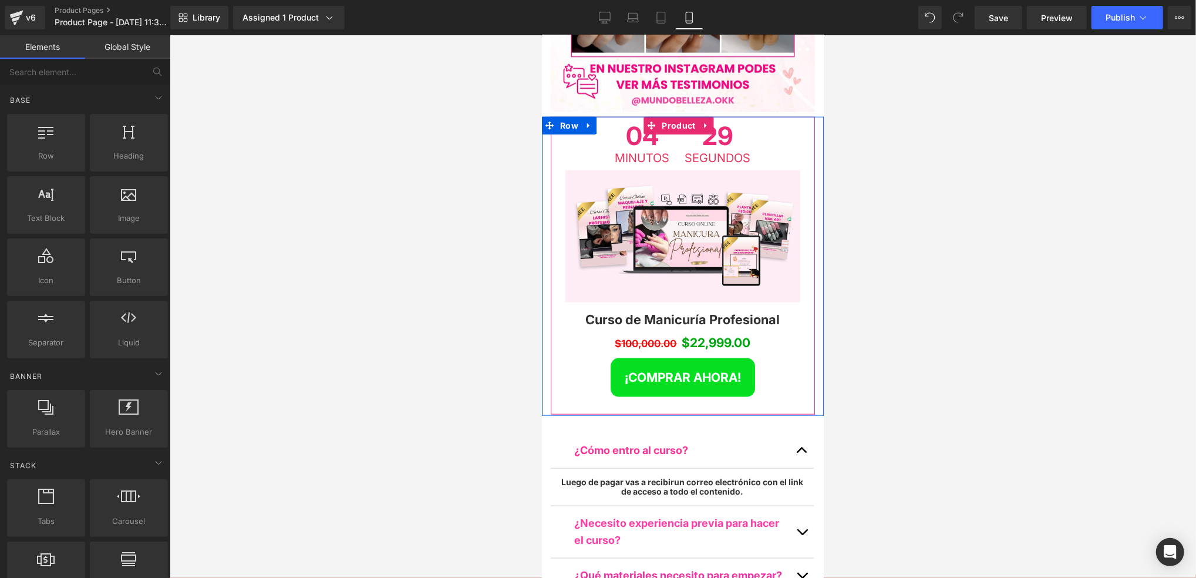
scroll to position [4540, 0]
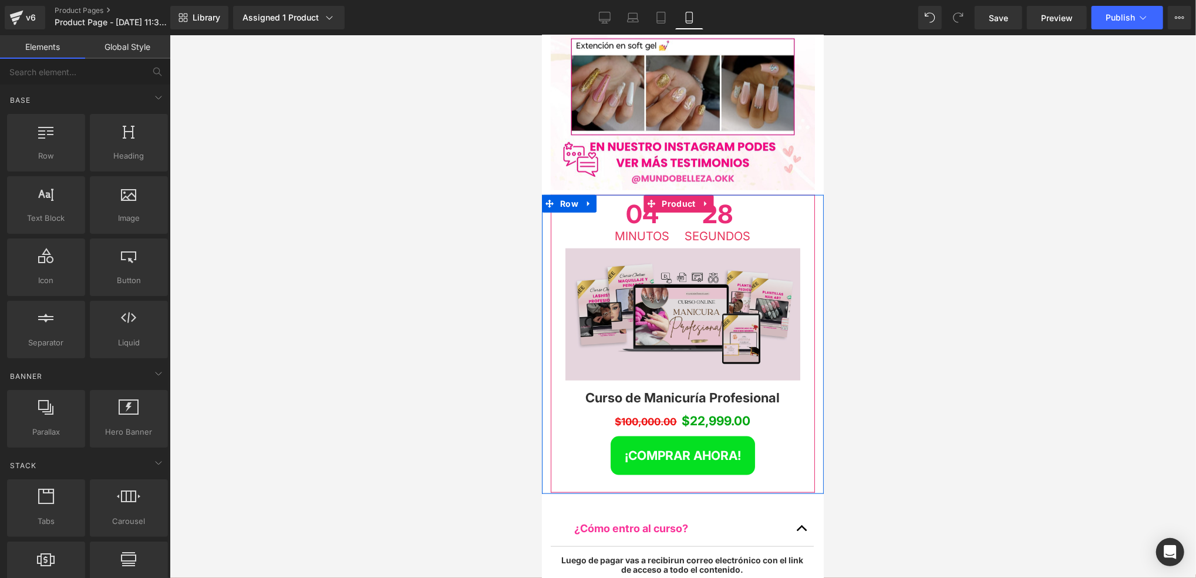
click at [742, 248] on img at bounding box center [682, 314] width 235 height 132
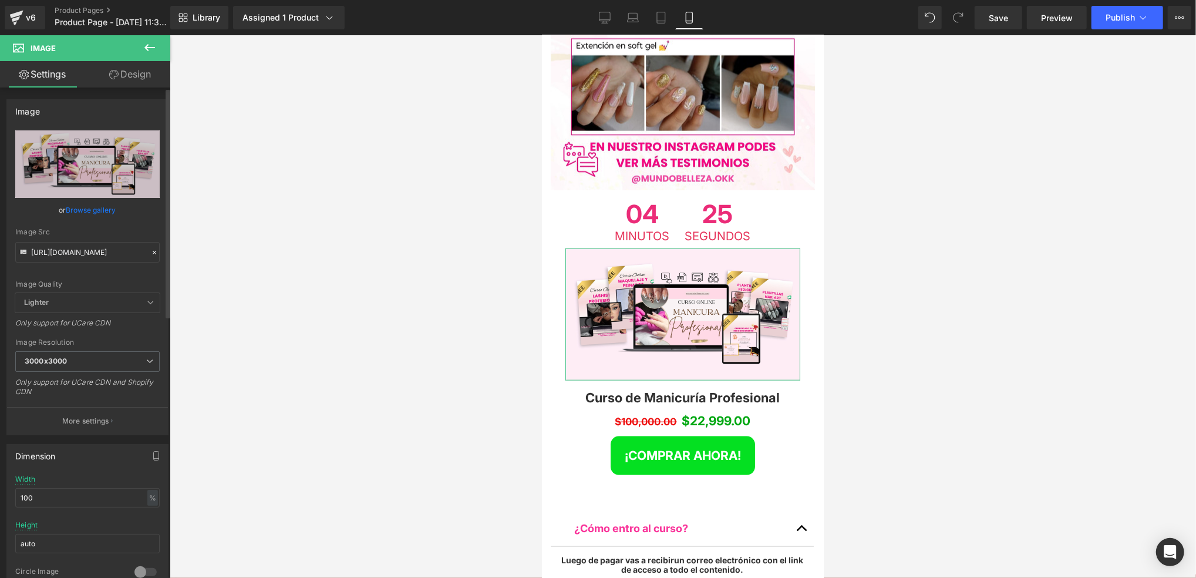
click at [153, 252] on icon at bounding box center [155, 253] width 4 height 4
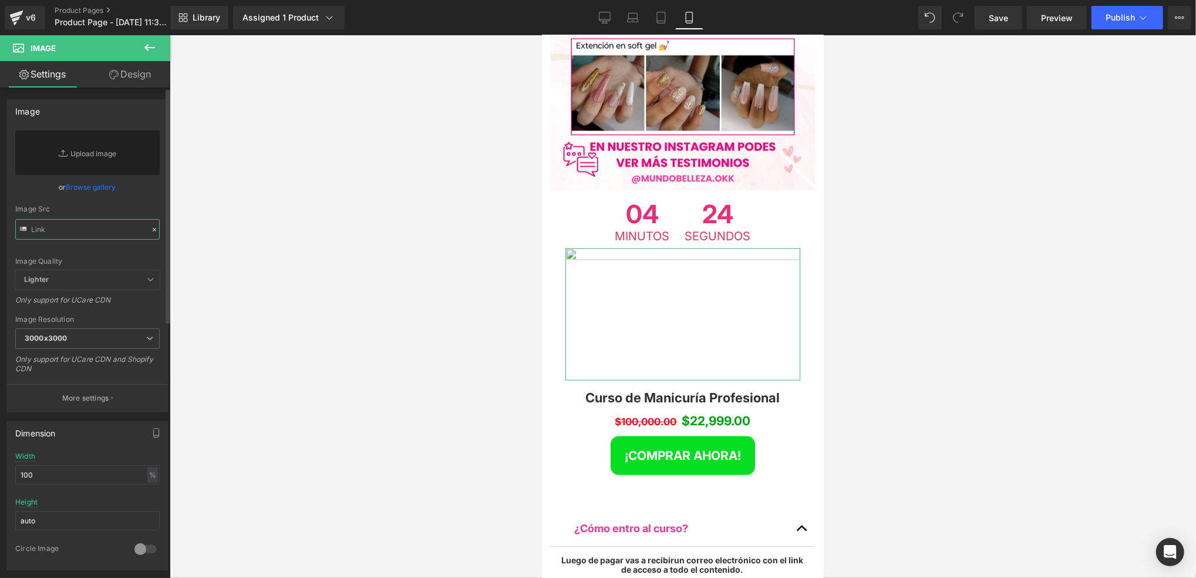
click at [94, 228] on input "text" at bounding box center [87, 229] width 144 height 21
paste input "[URL][DOMAIN_NAME]"
type input "[URL][DOMAIN_NAME]"
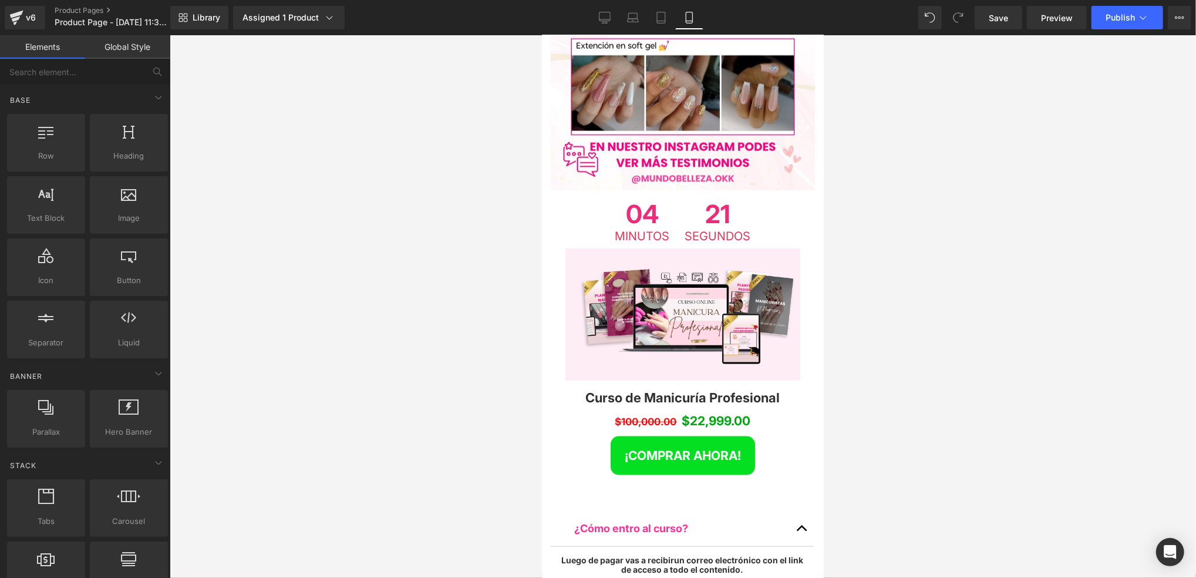
scroll to position [0, 0]
click at [894, 231] on div at bounding box center [683, 306] width 1026 height 543
click at [877, 224] on div at bounding box center [683, 306] width 1026 height 543
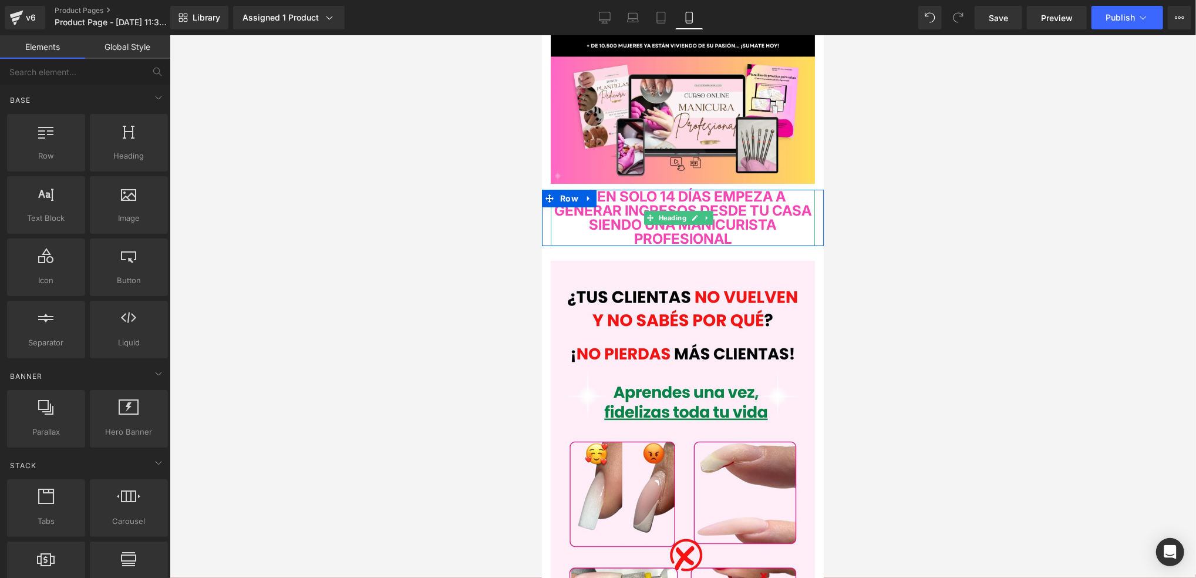
click at [771, 225] on span "💸EN SOLO 14 DÍAS EMPEZA A GENERAR INGRESOS DESDE TU CASA SIENDO UNA MANICURISTA…" at bounding box center [682, 216] width 257 height 59
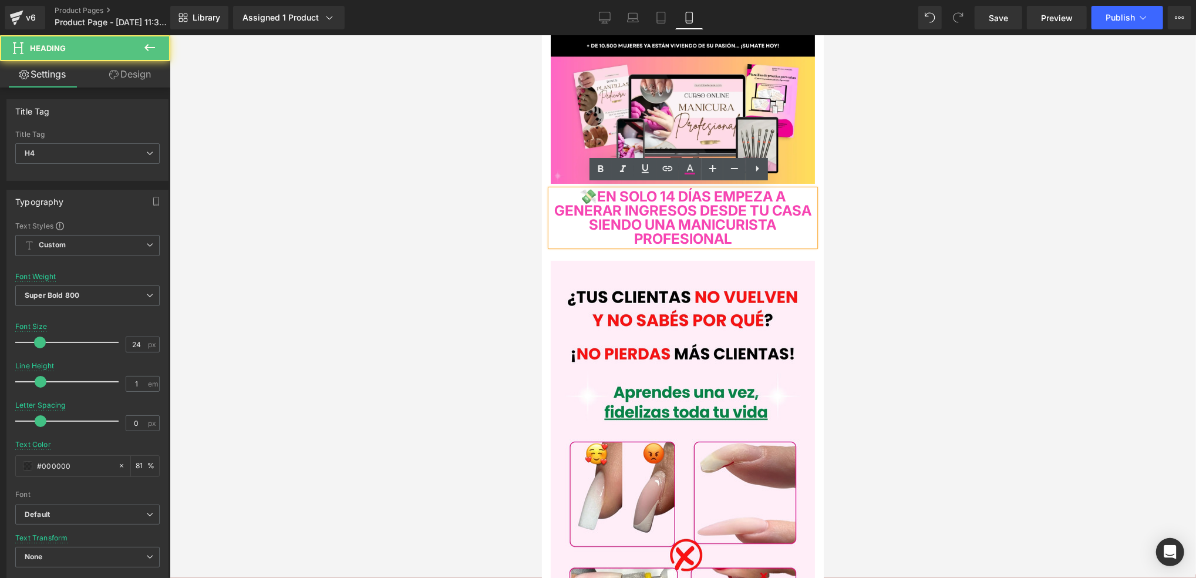
click at [798, 224] on h4 "💸EN SOLO 14 DÍAS EMPEZA A GENERAR INGRESOS DESDE TU CASA SIENDO UNA MANICURISTA…" at bounding box center [682, 217] width 264 height 56
click at [798, 230] on h4 "💸EN SOLO 14 DÍAS EMPEZA A GENERAR INGRESOS DESDE TU CASA SIENDO UNA MANICURISTA…" at bounding box center [682, 217] width 264 height 56
click at [862, 227] on div at bounding box center [683, 306] width 1026 height 543
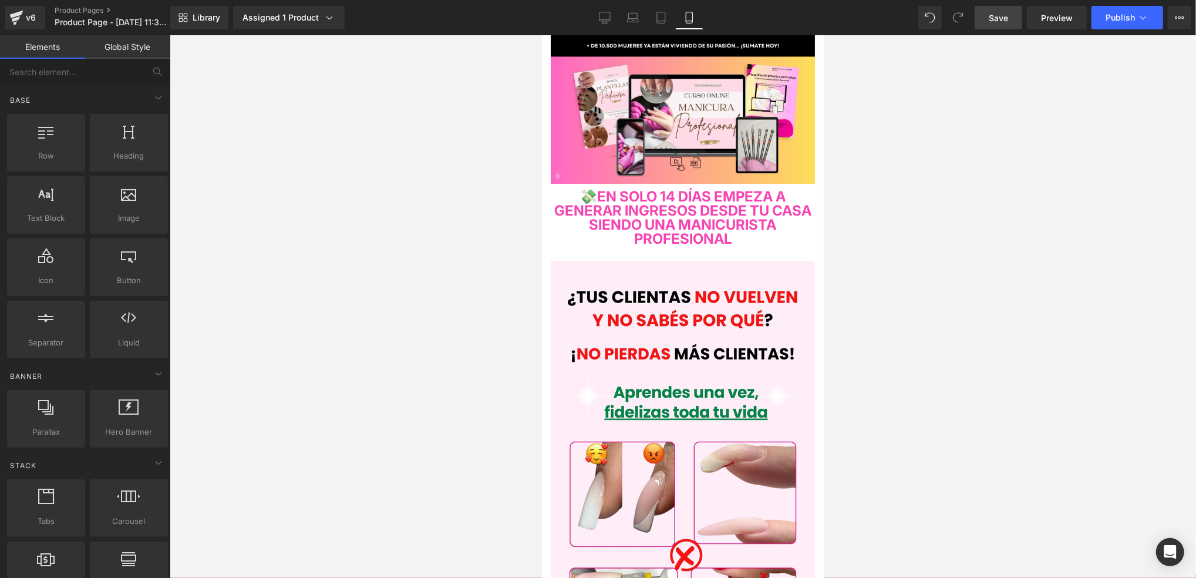
click at [894, 22] on span "Save" at bounding box center [998, 18] width 19 height 12
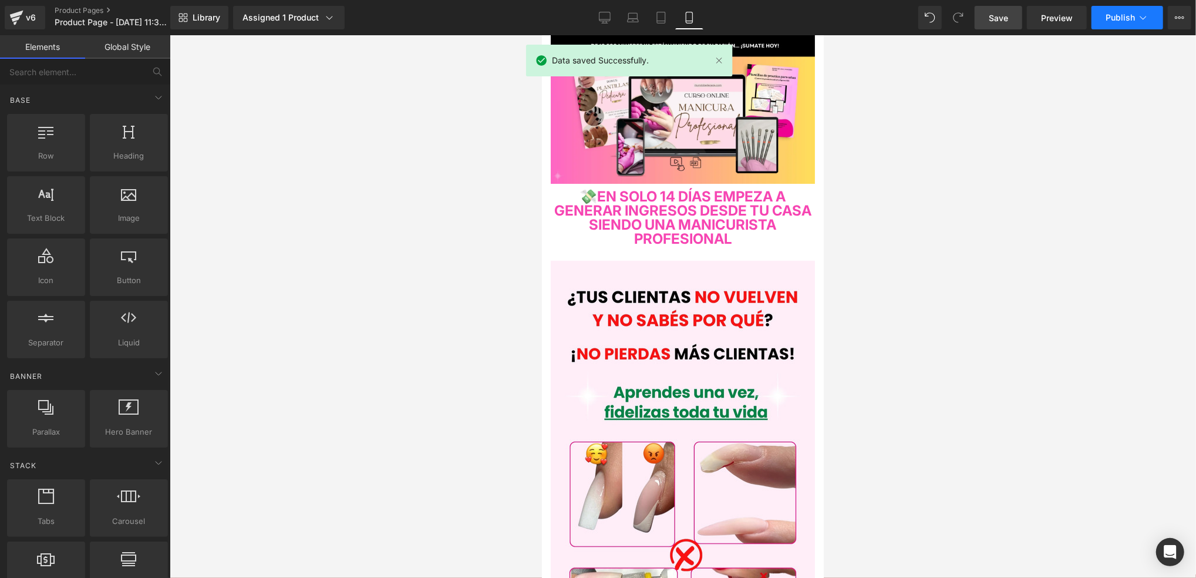
click at [894, 23] on button "Publish" at bounding box center [1127, 17] width 72 height 23
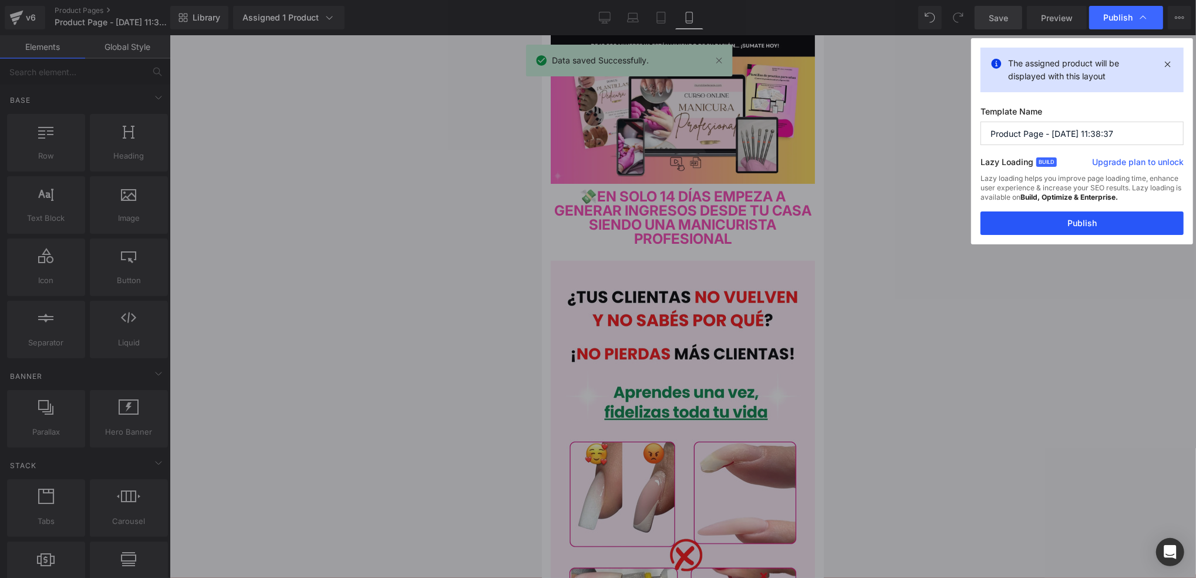
click at [894, 219] on button "Publish" at bounding box center [1081, 222] width 203 height 23
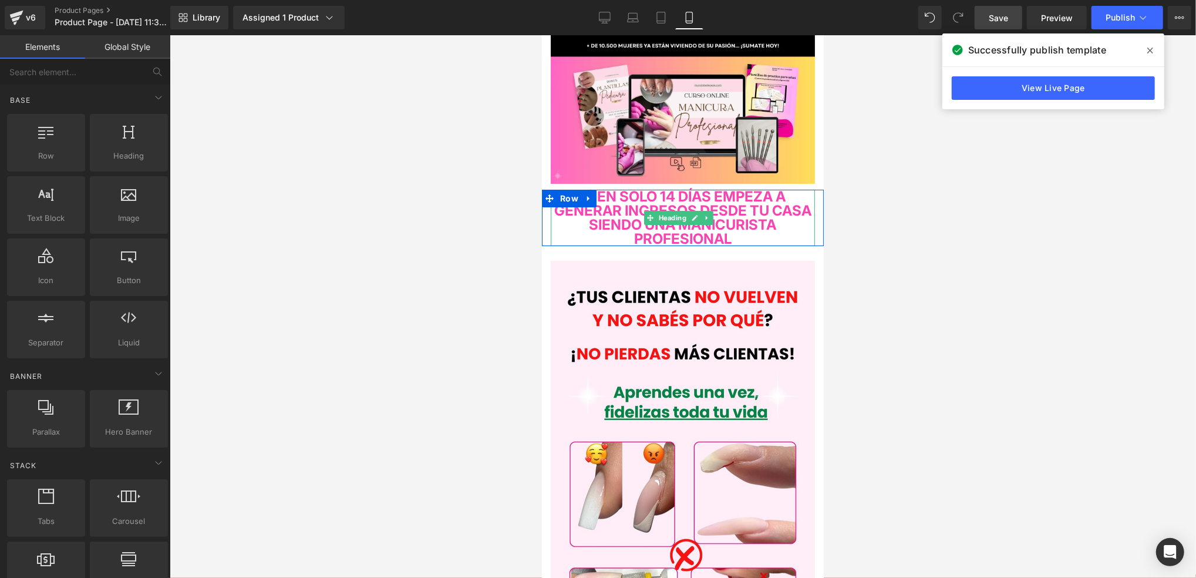
click at [767, 203] on span "💸EN SOLO 14 DÍAS EMPEZA A GENERAR INGRESOS DESDE TU CASA SIENDO UNA MANICURISTA…" at bounding box center [682, 216] width 257 height 59
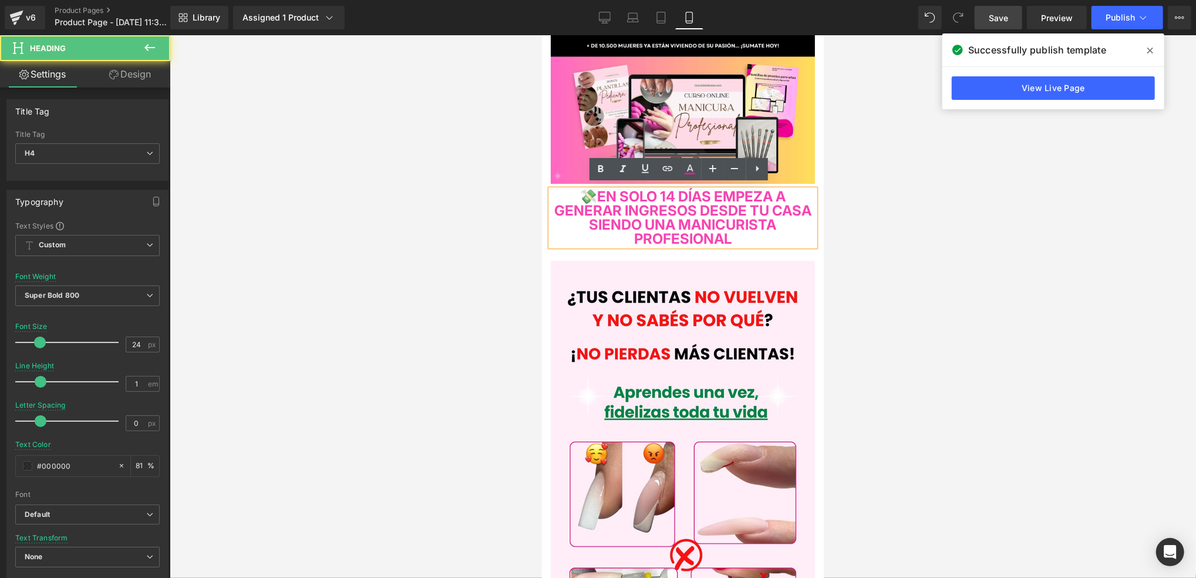
click at [767, 203] on span "💸EN SOLO 14 DÍAS EMPEZA A GENERAR INGRESOS DESDE TU CASA SIENDO UNA MANICURISTA…" at bounding box center [682, 216] width 257 height 59
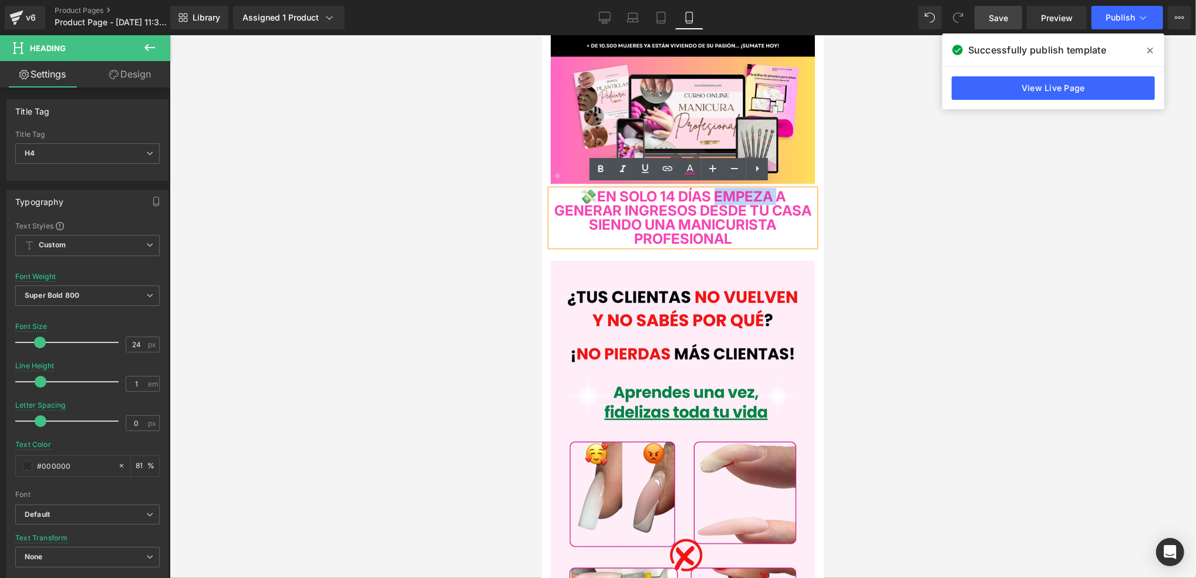
drag, startPoint x: 719, startPoint y: 193, endPoint x: 789, endPoint y: 198, distance: 69.5
click at [789, 198] on span "💸EN SOLO 14 DÍAS EMPEZA A GENERAR INGRESOS DESDE TU CASA SIENDO UNA MANICURISTA…" at bounding box center [682, 216] width 257 height 59
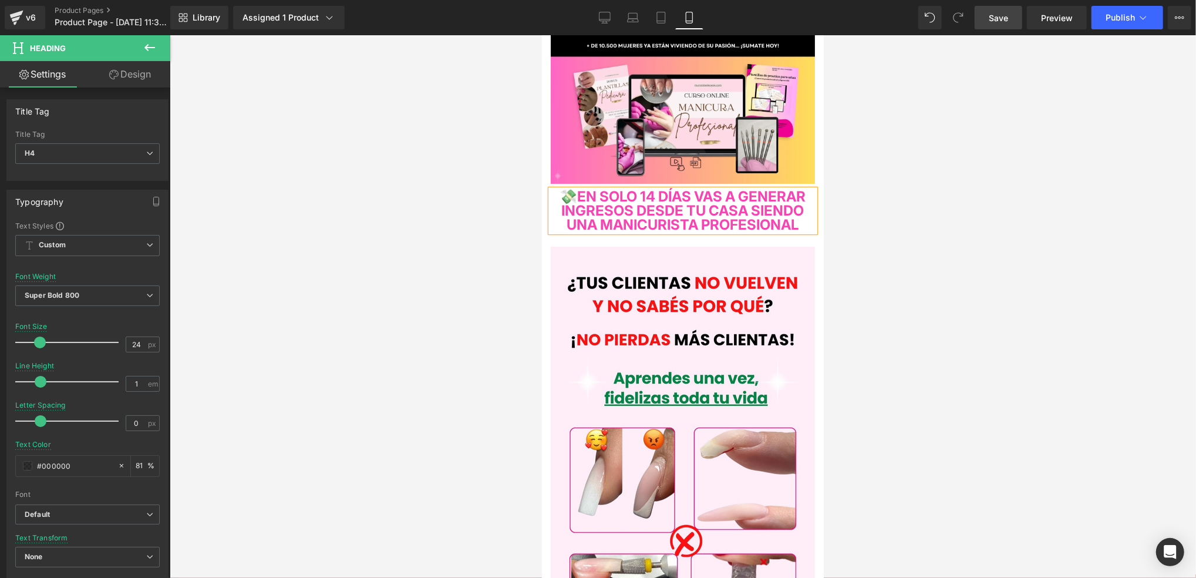
click at [661, 193] on span "💸EN SOLO 14 DÍAS VAS A GENERAR INGRESOS DESDE TU CASA SIENDO UNA MANICURISTA PR…" at bounding box center [683, 209] width 246 height 45
drag, startPoint x: 666, startPoint y: 190, endPoint x: 624, endPoint y: 193, distance: 42.4
click at [624, 193] on span "💸EN SOLO 14 DÍAS VAS A GENERAR INGRESOS DESDE TU CASA SIENDO UNA MANICURISTA PR…" at bounding box center [683, 209] width 246 height 45
click at [894, 245] on div at bounding box center [683, 306] width 1026 height 543
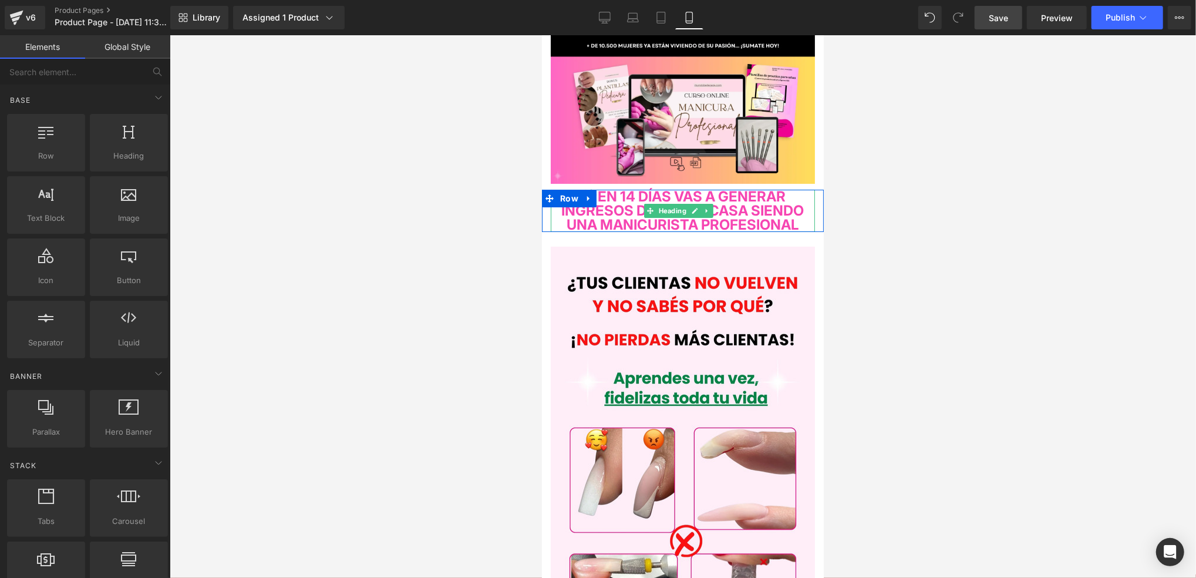
click at [761, 231] on h4 "💸EN 14 DÍAS VAS A GENERAR INGRESOS DESDE TU CASA SIENDO UNA MANICURISTA PROFESI…" at bounding box center [682, 210] width 264 height 42
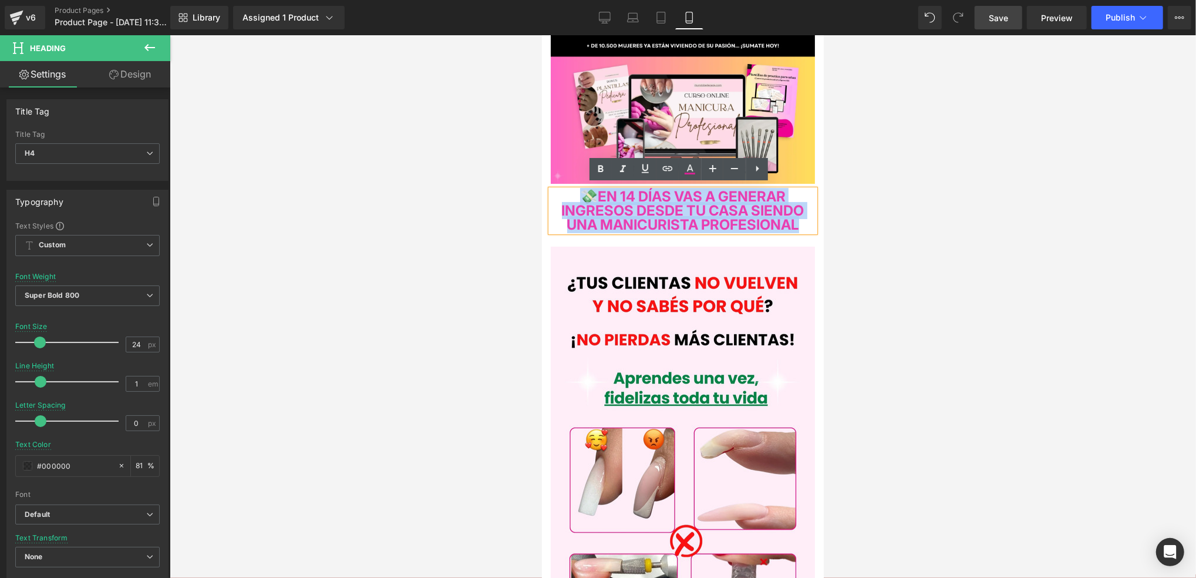
drag, startPoint x: 766, startPoint y: 233, endPoint x: 553, endPoint y: 191, distance: 216.7
click at [553, 191] on h4 "💸EN 14 DÍAS VAS A GENERAR INGRESOS DESDE TU CASA SIENDO UNA MANICURISTA PROFESI…" at bounding box center [682, 210] width 264 height 42
click at [756, 231] on h4 "💸EN 14 DÍAS VAS A GENERAR INGRESOS DESDE TU CASA SIENDO UNA MANICURISTA PROFESI…" at bounding box center [682, 210] width 264 height 42
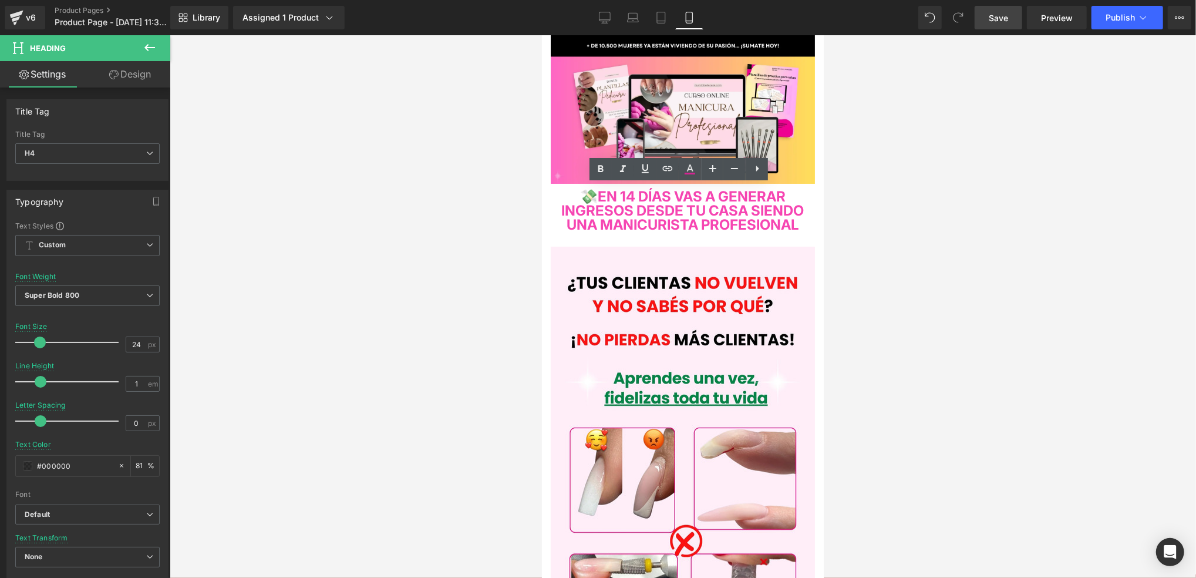
click at [875, 218] on div at bounding box center [683, 306] width 1026 height 543
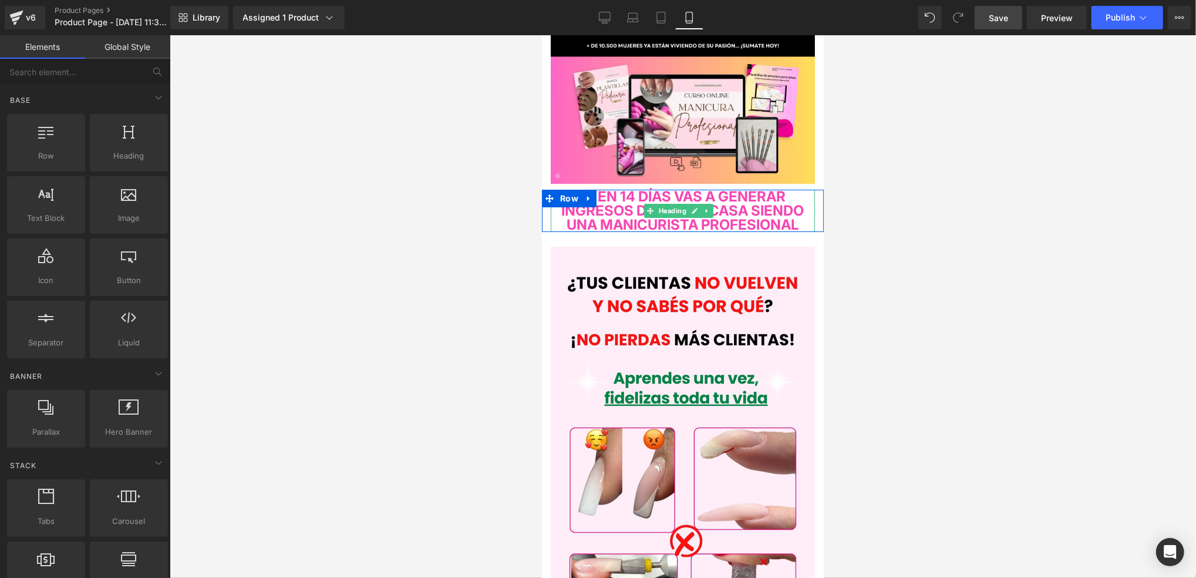
click at [801, 231] on h4 "💸EN 14 DÍAS VAS A GENERAR INGRESOS DESDE TU CASA SIENDO UNA MANICURISTA PROFESI…" at bounding box center [682, 210] width 264 height 42
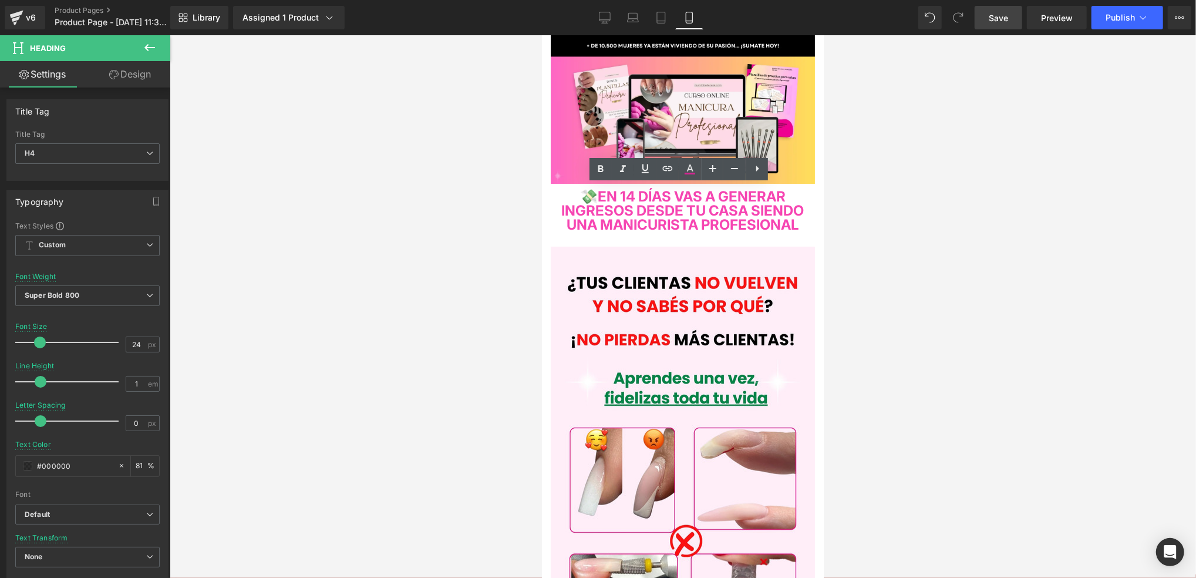
click at [484, 200] on div at bounding box center [683, 306] width 1026 height 543
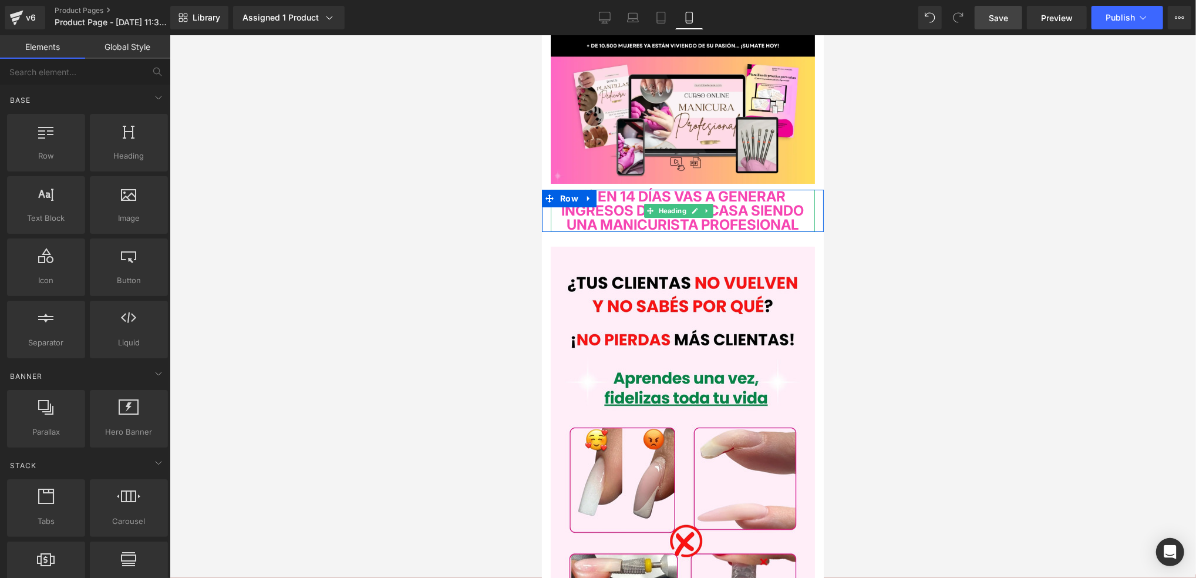
click at [589, 204] on span "💸EN 14 DÍAS VAS A GENERAR INGRESOS DESDE TU CASA SIENDO UNA MANICURISTA PROFESI…" at bounding box center [682, 209] width 242 height 45
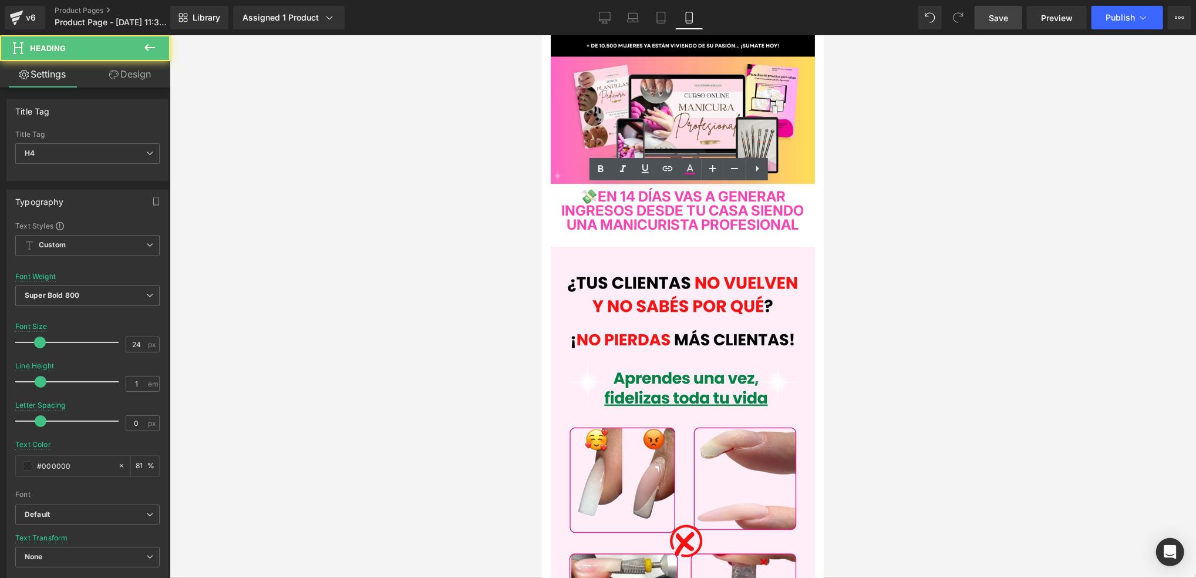
click at [519, 210] on div at bounding box center [683, 306] width 1026 height 543
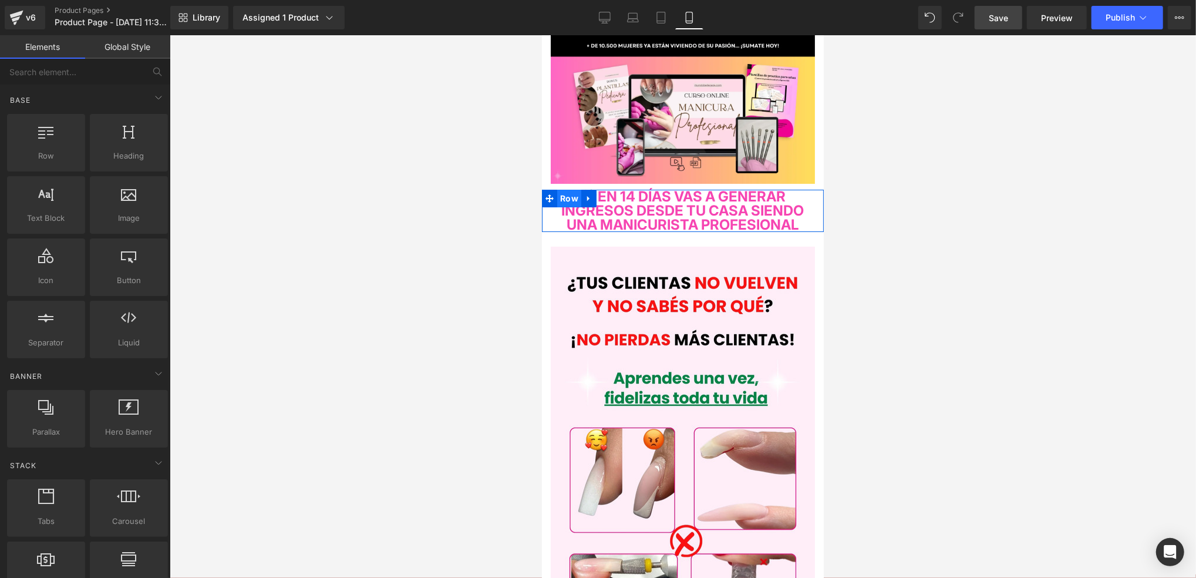
click at [578, 194] on span "Row" at bounding box center [569, 198] width 24 height 18
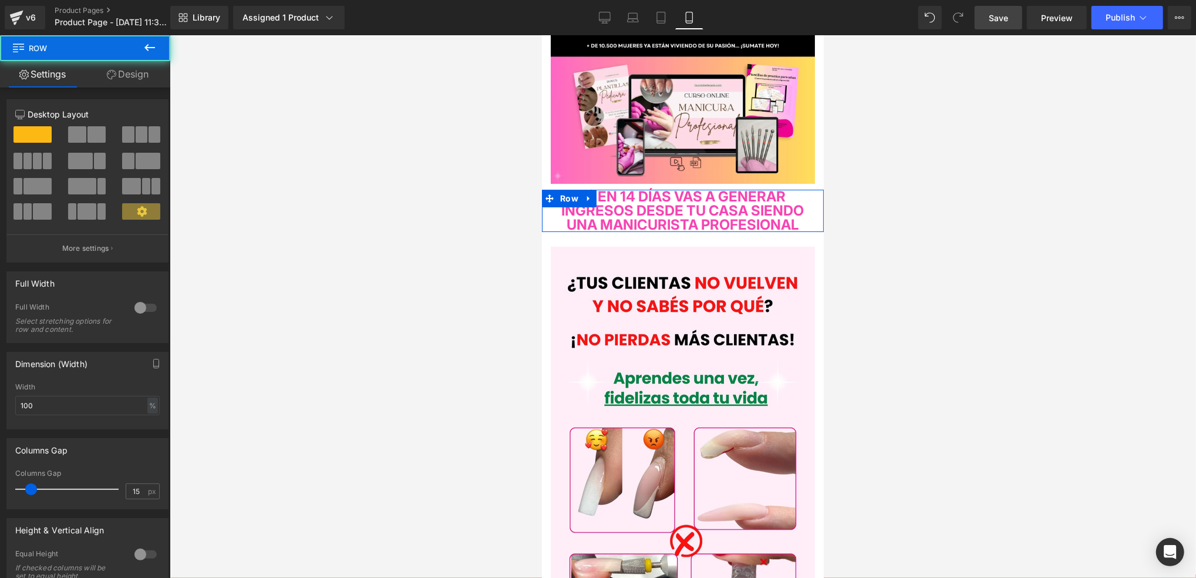
click at [120, 83] on link "Design" at bounding box center [127, 74] width 85 height 26
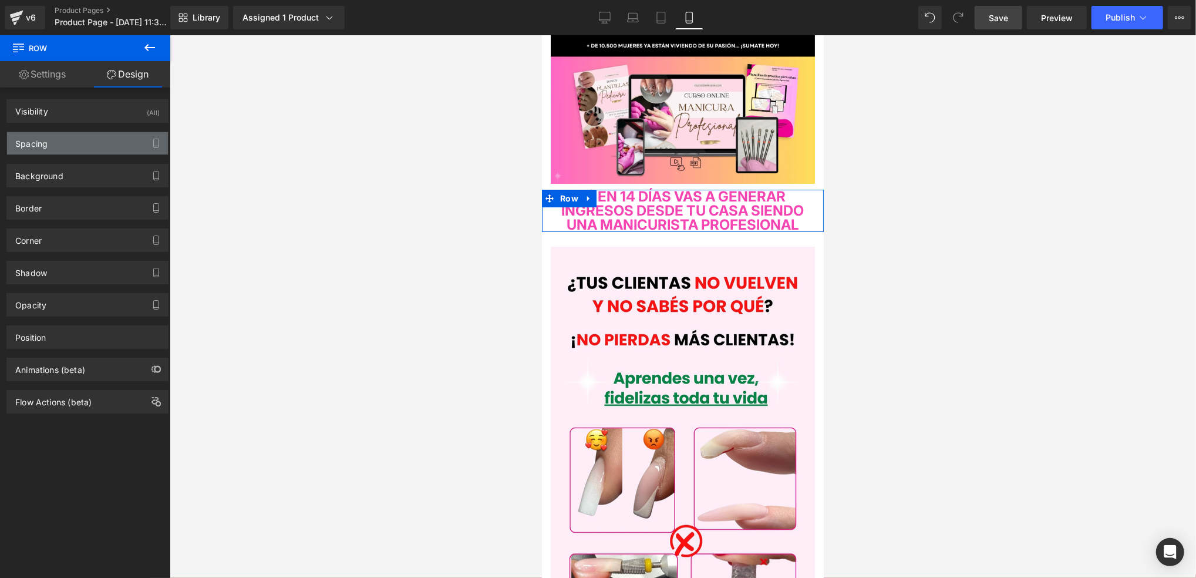
click at [85, 143] on div "Spacing" at bounding box center [87, 143] width 161 height 22
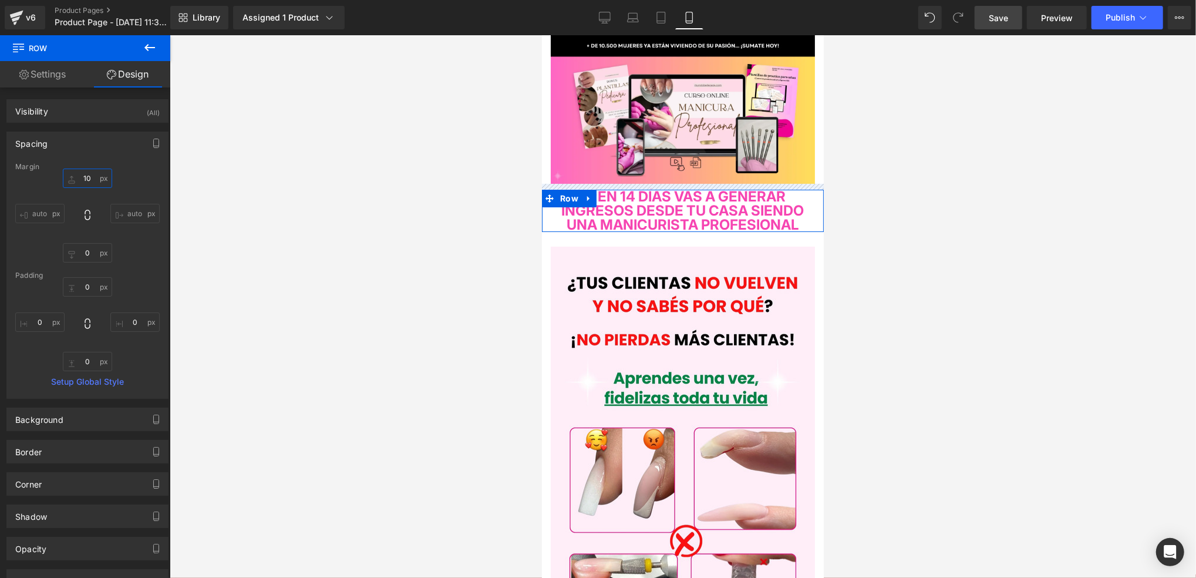
click at [87, 183] on input "10" at bounding box center [87, 178] width 49 height 19
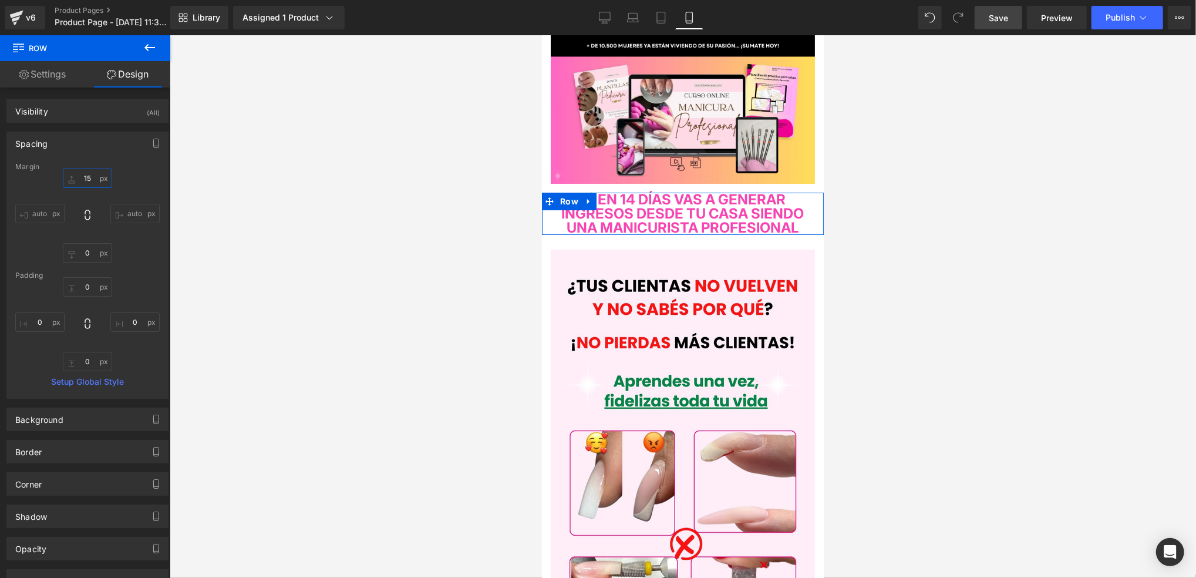
type input "1"
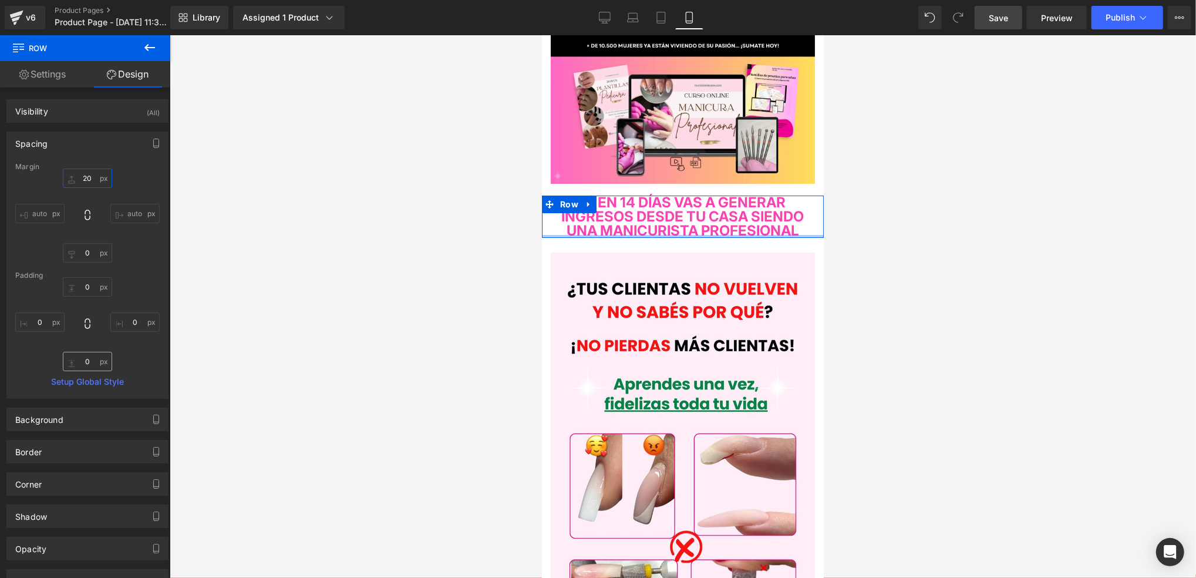
type input "20"
click at [94, 359] on input "0" at bounding box center [87, 361] width 49 height 19
type input "10"
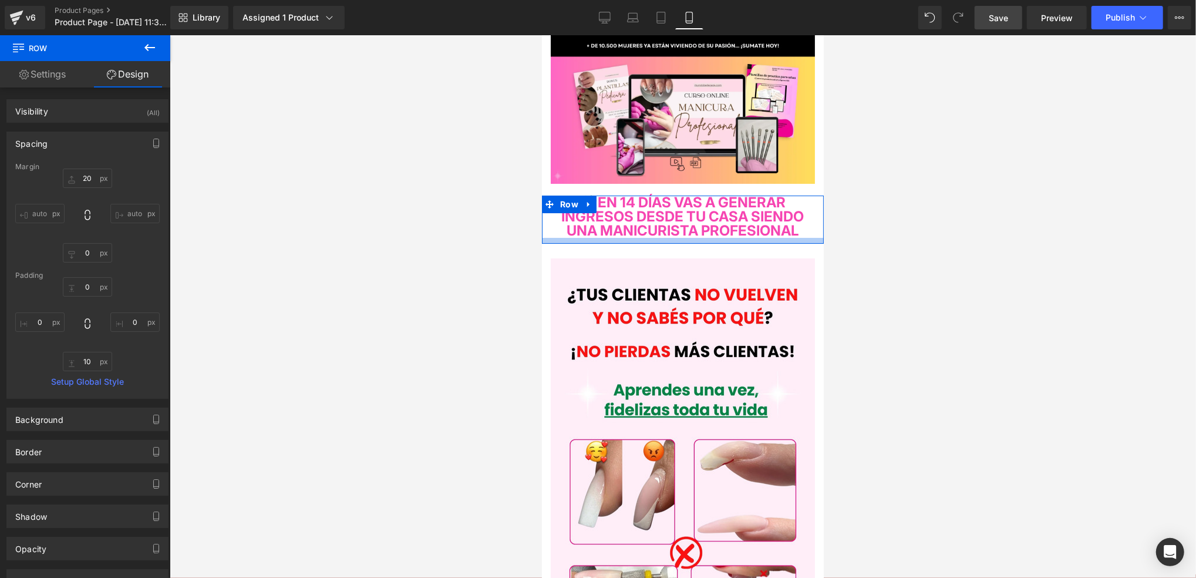
click at [784, 236] on h4 "💸EN 14 DÍAS VAS A GENERAR INGRESOS DESDE TU CASA SIENDO UNA MANICURISTA PROFESI…" at bounding box center [682, 216] width 264 height 42
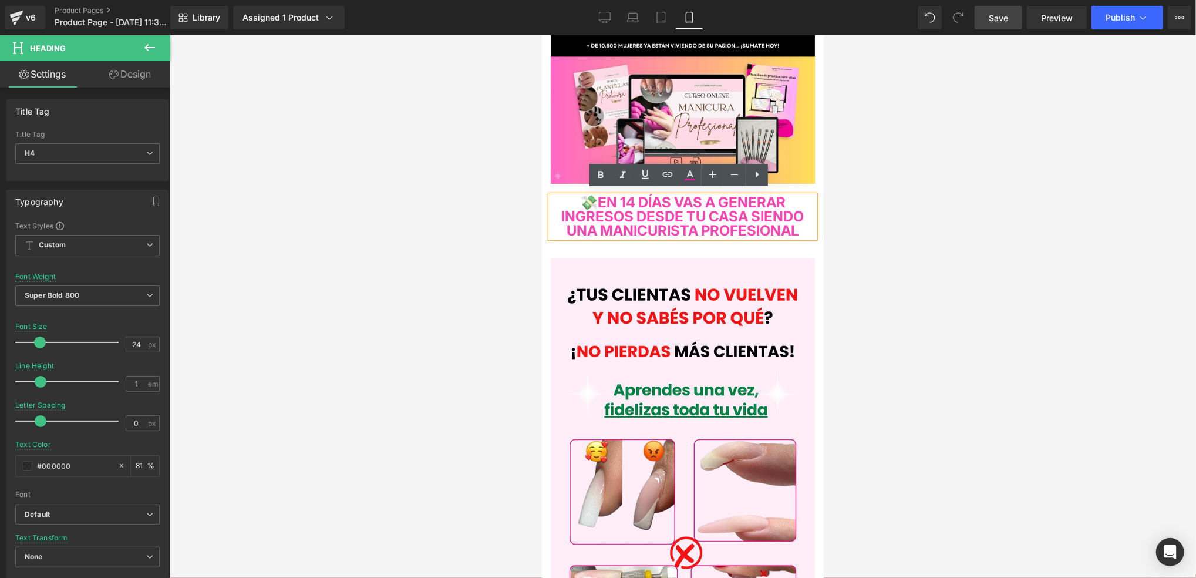
drag, startPoint x: 777, startPoint y: 245, endPoint x: 555, endPoint y: 189, distance: 228.4
click at [555, 195] on div "💸EN 14 DÍAS VAS A GENERAR INGRESOS DESDE TU CASA SIENDO UNA MANICURISTA PROFESI…" at bounding box center [682, 216] width 264 height 42
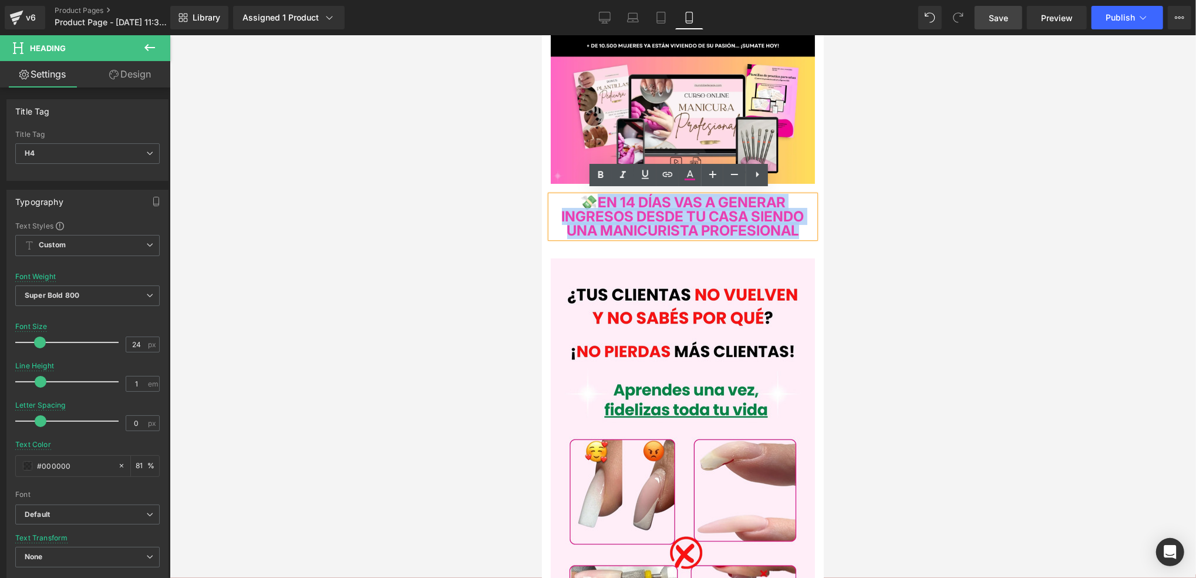
drag, startPoint x: 766, startPoint y: 240, endPoint x: 575, endPoint y: 200, distance: 194.4
click at [575, 200] on h4 "💸EN 14 DÍAS VAS A GENERAR INGRESOS DESDE TU CASA SIENDO UNA MANICURISTA PROFESI…" at bounding box center [682, 216] width 264 height 42
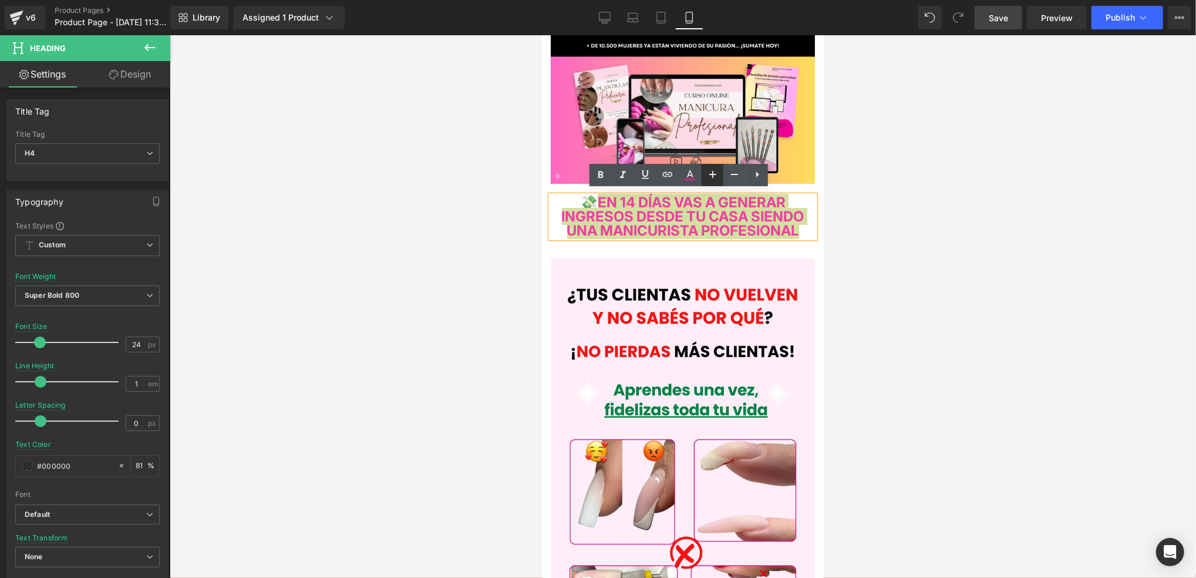
click at [709, 178] on icon at bounding box center [713, 174] width 14 height 14
type input "26"
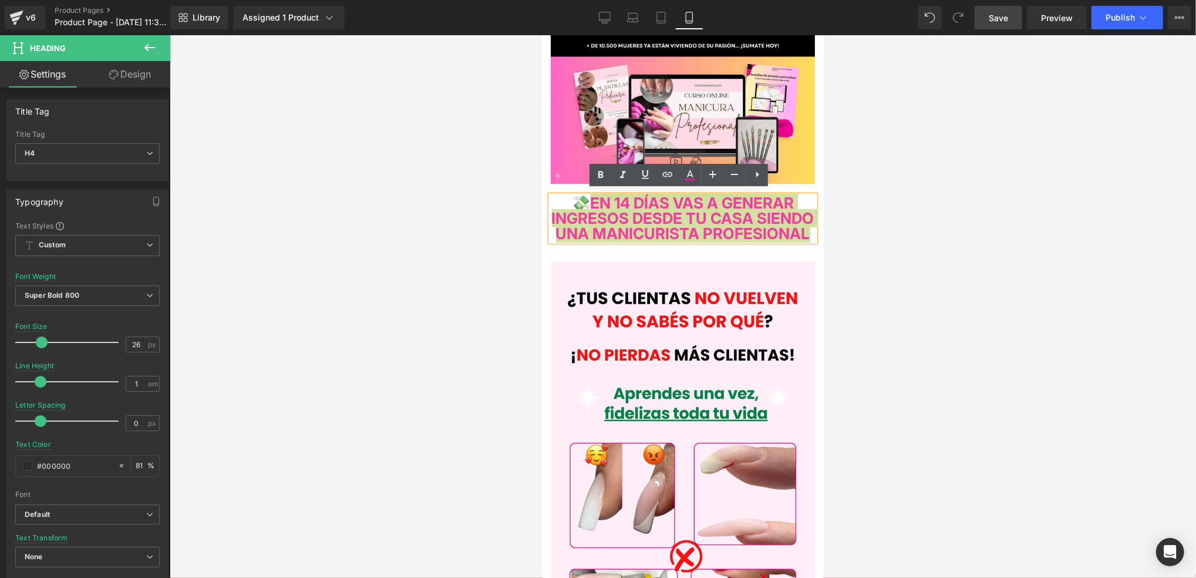
click at [894, 227] on div at bounding box center [683, 306] width 1026 height 543
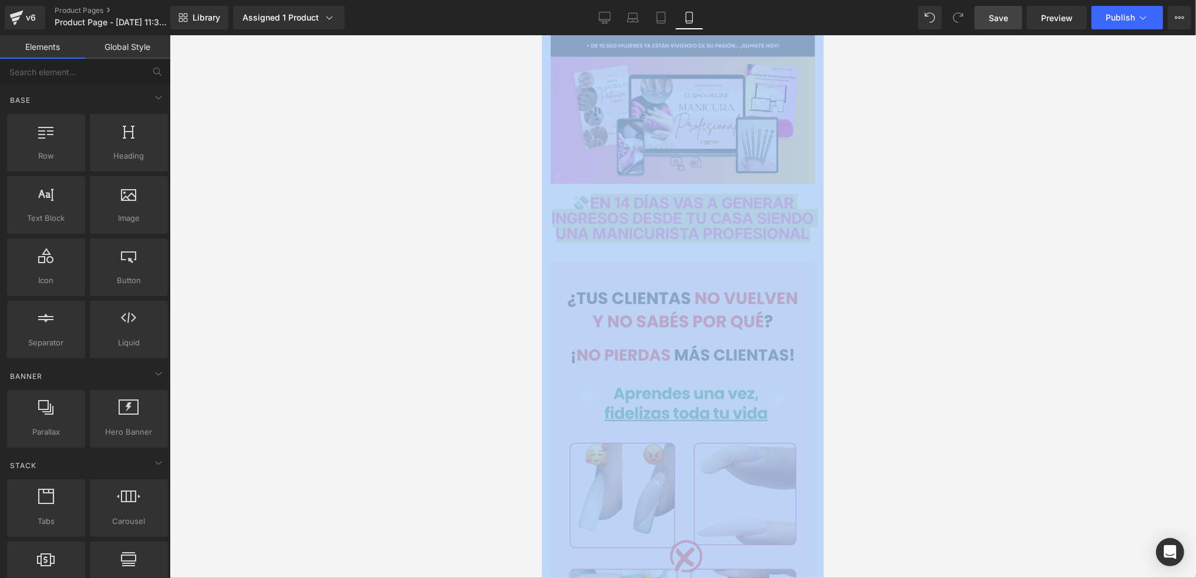
click at [894, 227] on div at bounding box center [683, 306] width 1026 height 543
drag, startPoint x: 913, startPoint y: 227, endPoint x: 898, endPoint y: 246, distance: 24.2
click at [894, 246] on div at bounding box center [683, 306] width 1026 height 543
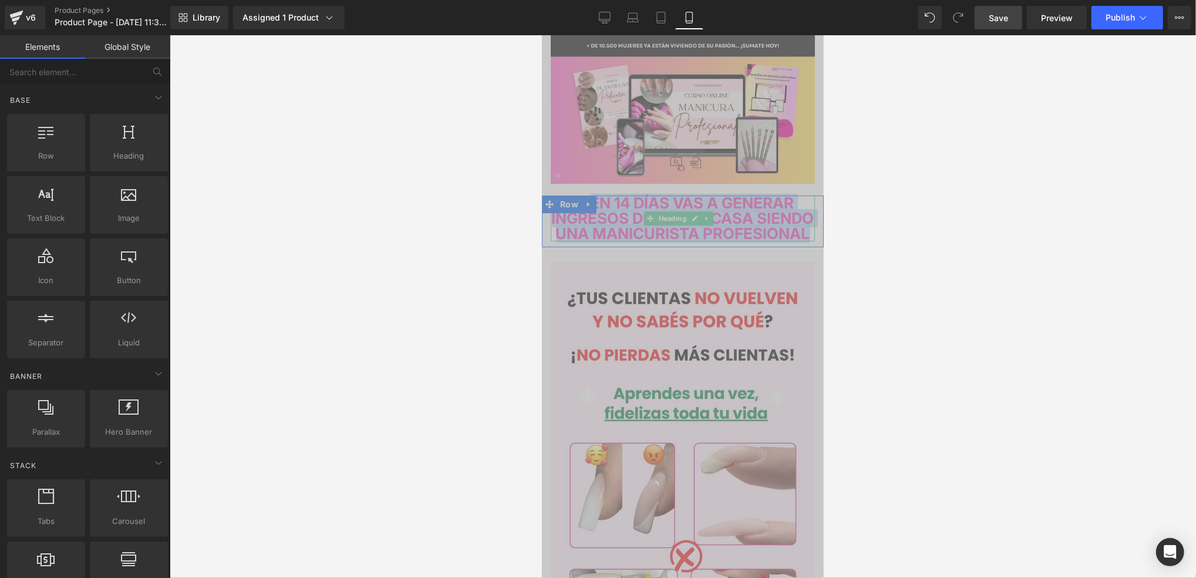
click at [784, 236] on span "💸EN 14 DÍAS VAS A GENERAR INGRESOS DESDE TU CASA SIENDO UNA MANICURISTA PROFESI…" at bounding box center [682, 217] width 262 height 49
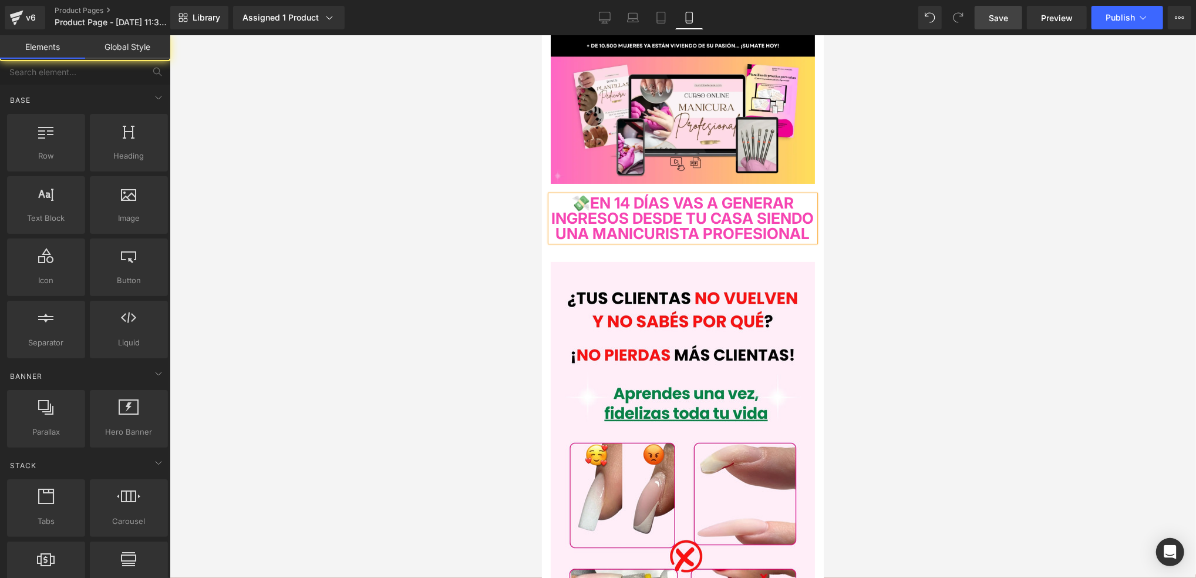
click at [882, 221] on div at bounding box center [683, 306] width 1026 height 543
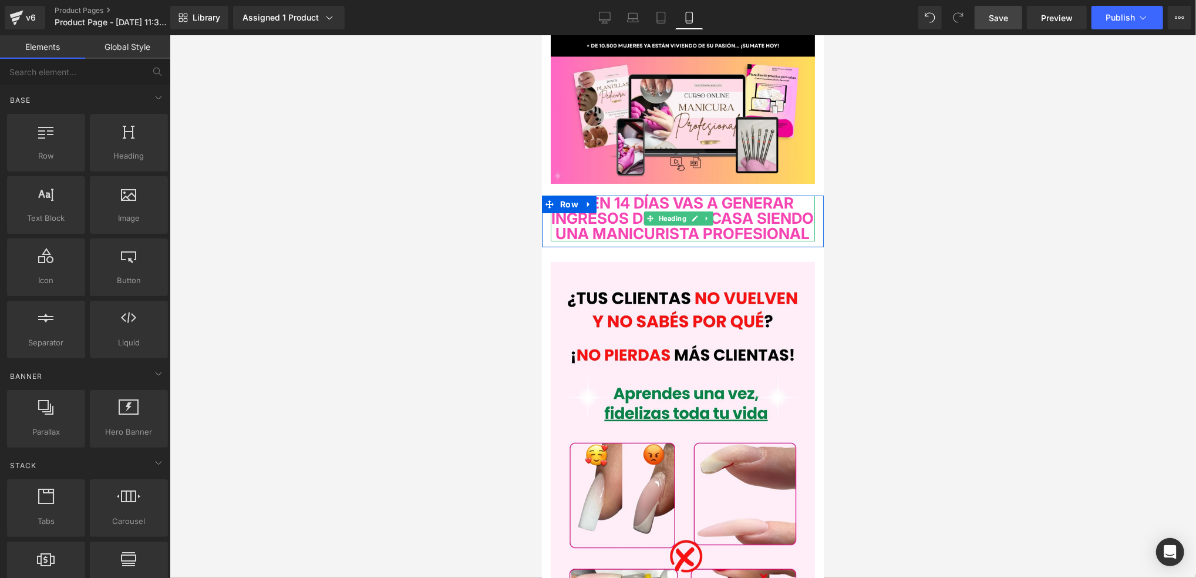
click at [768, 225] on span "💸EN 14 DÍAS VAS A GENERAR INGRESOS DESDE TU CASA SIENDO UNA MANICURISTA PROFESI…" at bounding box center [682, 217] width 262 height 49
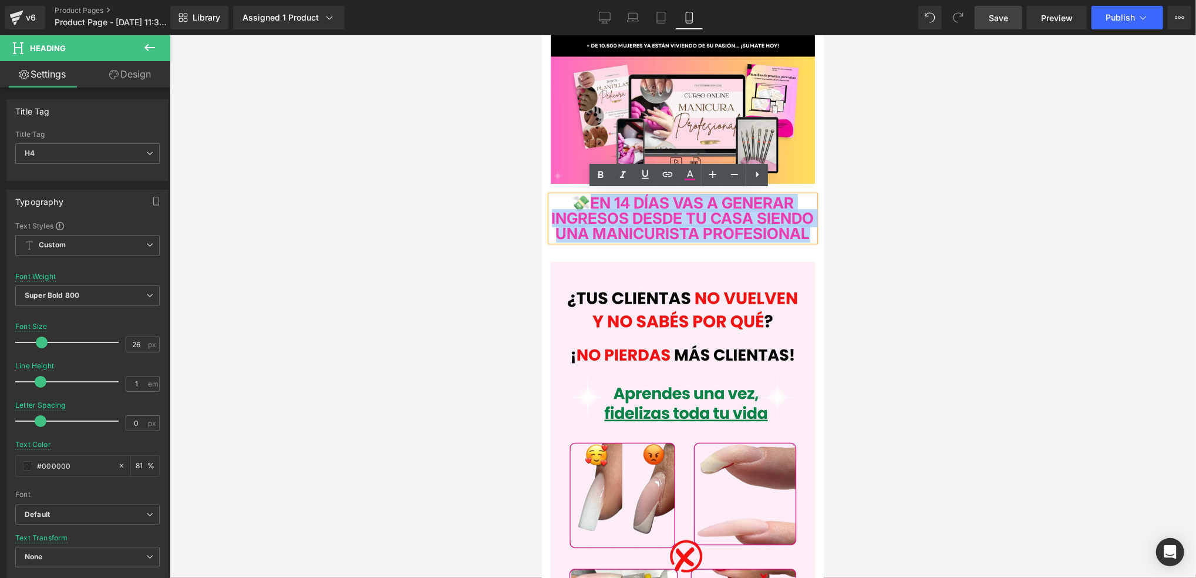
drag, startPoint x: 804, startPoint y: 245, endPoint x: 1063, endPoint y: 277, distance: 260.9
click at [604, 200] on h4 "💸EN 14 DÍAS VAS A GENERAR INGRESOS DESDE TU CASA SIENDO UNA MANICURISTA PROFESI…" at bounding box center [682, 218] width 264 height 46
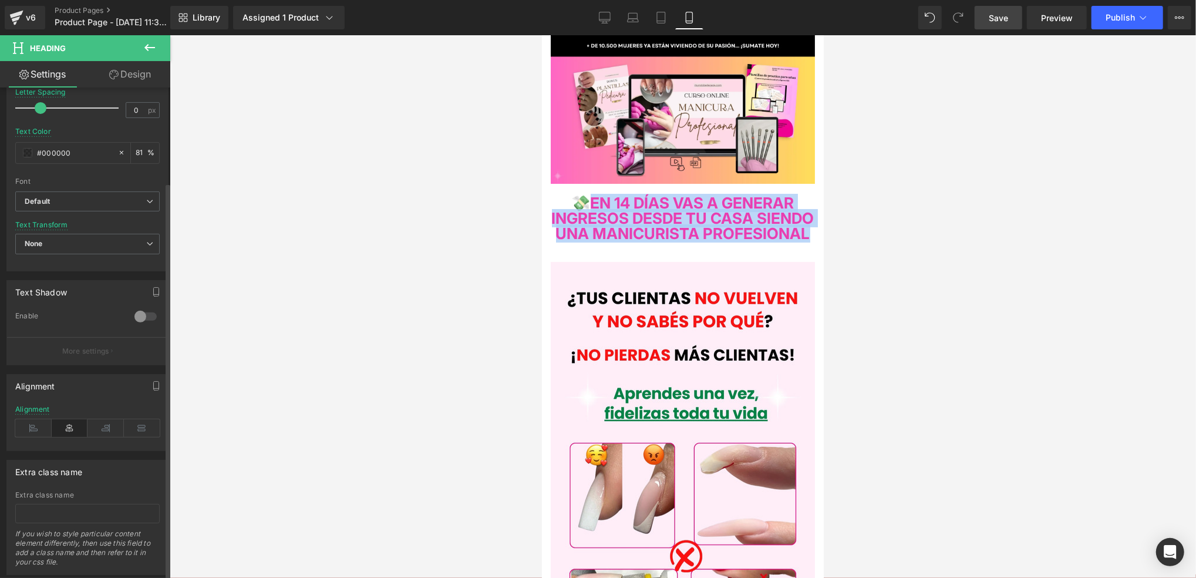
scroll to position [346, 0]
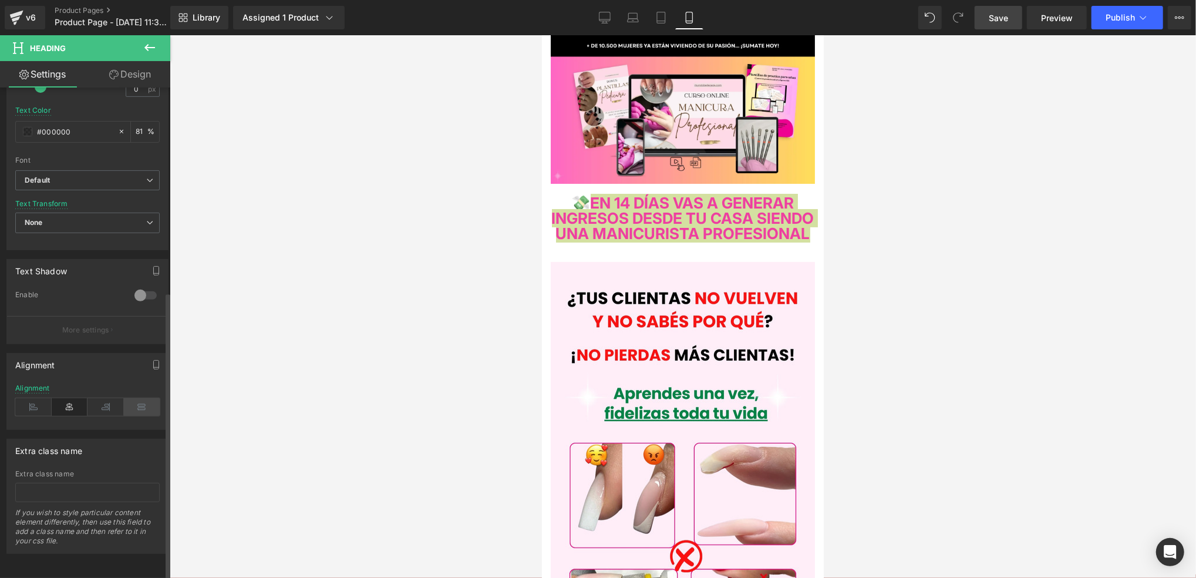
click at [129, 402] on icon at bounding box center [142, 407] width 36 height 18
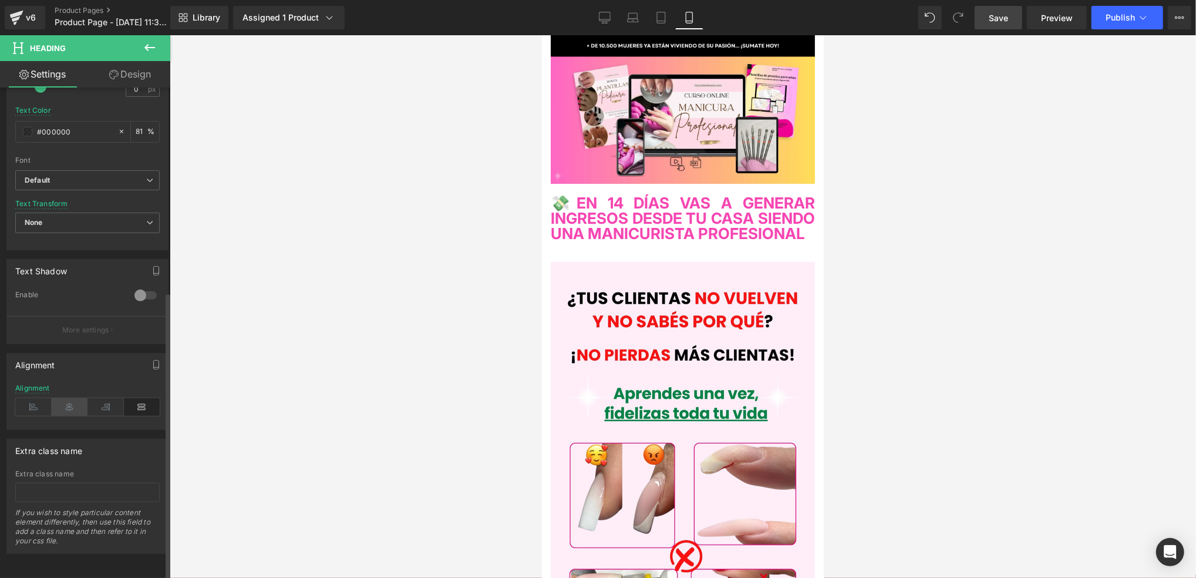
click at [72, 398] on icon at bounding box center [70, 407] width 36 height 18
click at [41, 398] on icon at bounding box center [33, 407] width 36 height 18
click at [61, 398] on icon at bounding box center [70, 407] width 36 height 18
click at [93, 398] on icon at bounding box center [105, 407] width 36 height 18
click at [75, 398] on icon at bounding box center [70, 407] width 36 height 18
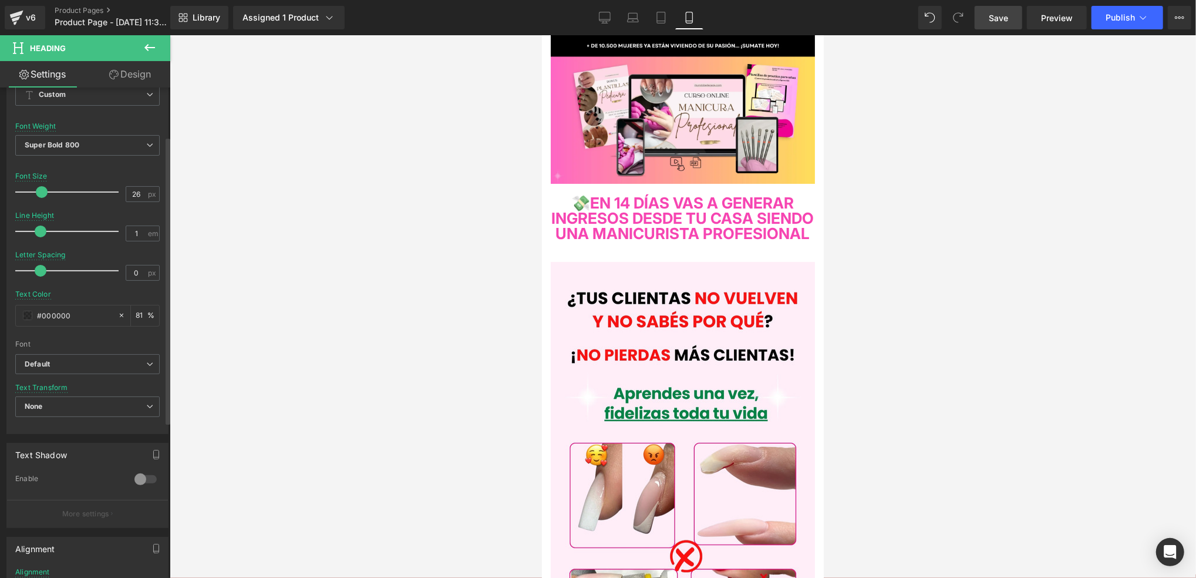
scroll to position [33, 0]
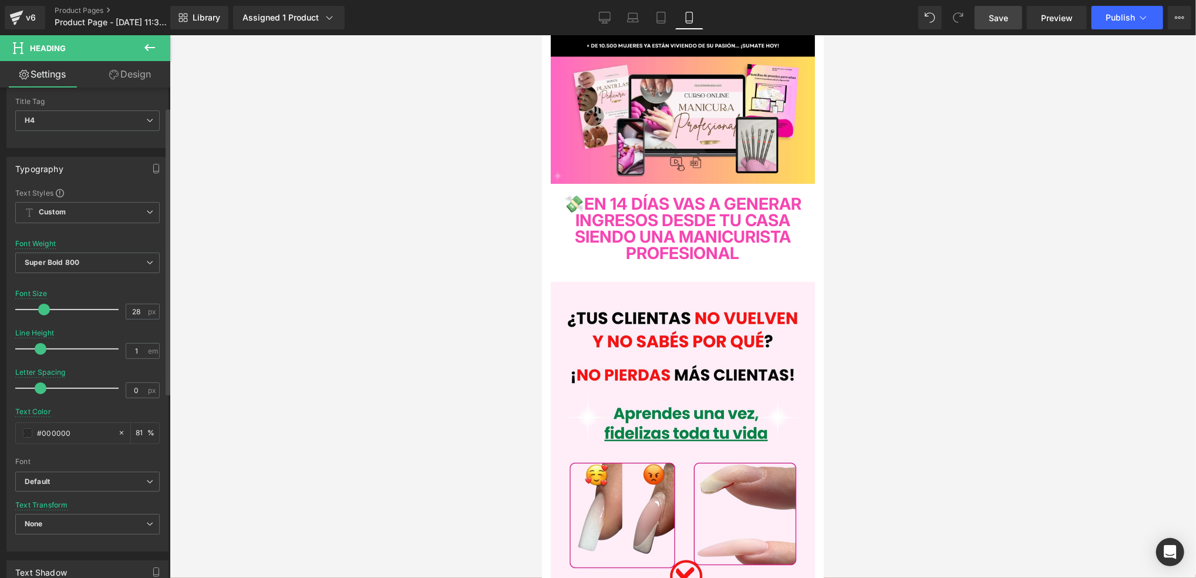
type input "27"
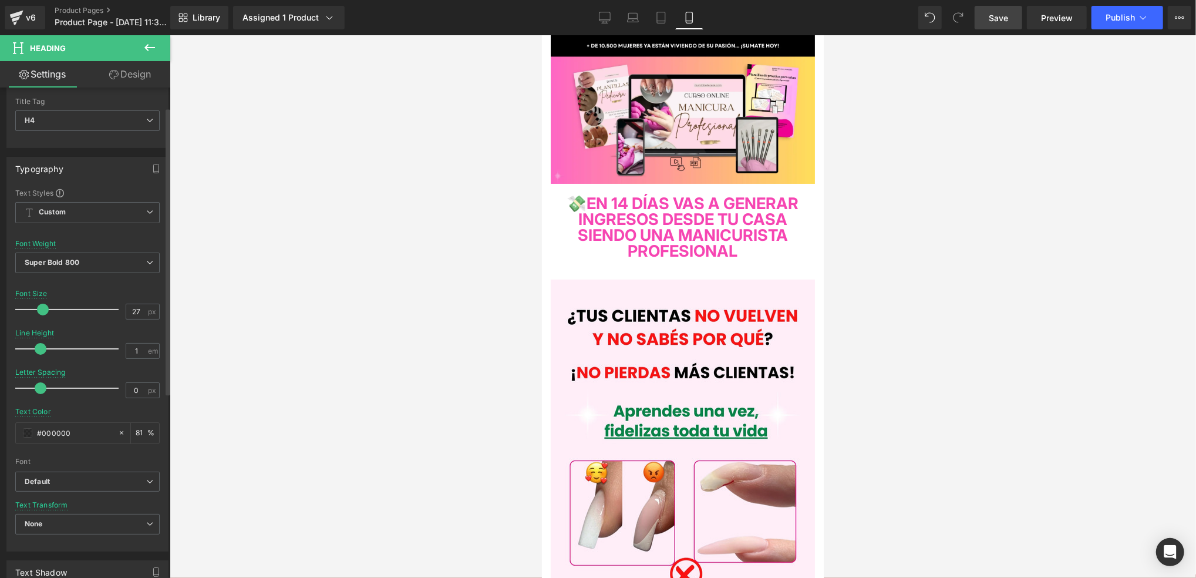
click at [40, 312] on span at bounding box center [43, 310] width 12 height 12
click at [894, 224] on div at bounding box center [683, 306] width 1026 height 543
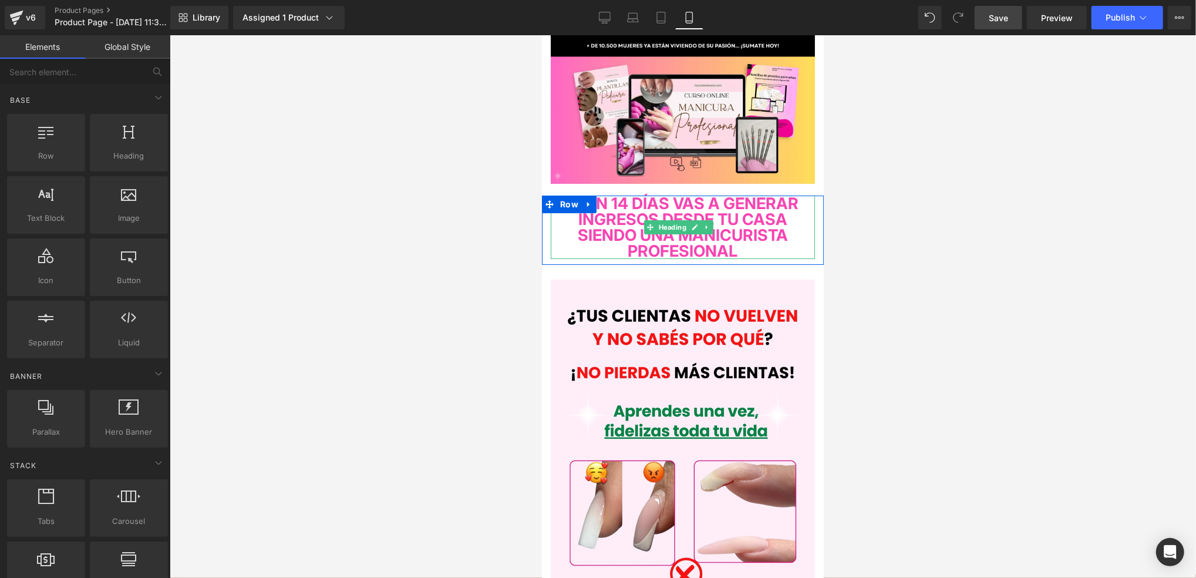
click at [761, 245] on span "💸EN 14 DÍAS VAS A GENERAR INGRESOS DESDE TU CASA SIENDO UNA MANICURISTA PROFESI…" at bounding box center [683, 226] width 232 height 67
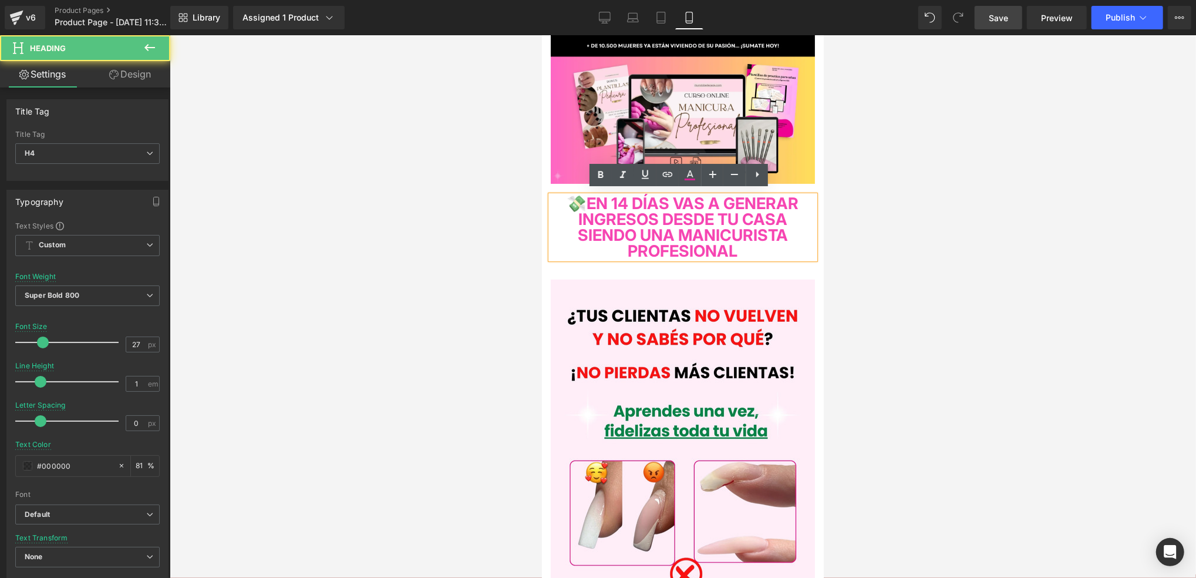
click at [798, 251] on span "💸EN 14 DÍAS VAS A GENERAR INGRESOS DESDE TU CASA SIENDO UNA MANICURISTA PROFESI…" at bounding box center [683, 226] width 232 height 67
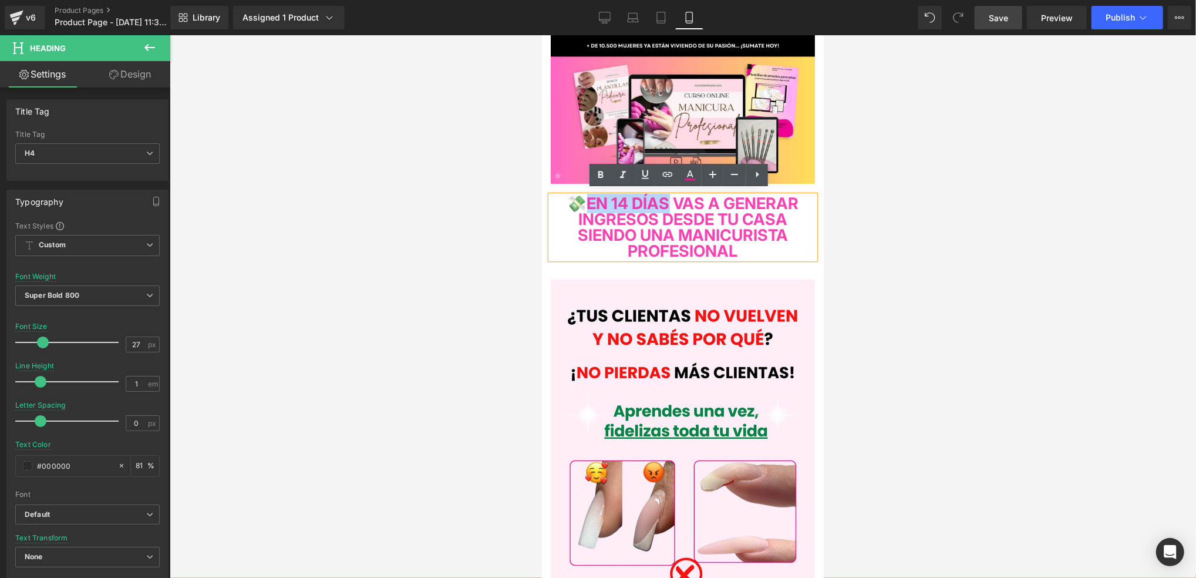
drag, startPoint x: 708, startPoint y: 198, endPoint x: 614, endPoint y: 200, distance: 94.0
click at [614, 200] on span "💸EN 14 DÍAS VAS A GENERAR INGRESOS DESDE TU CASA SIENDO UNA MANICURISTA PROFESI…" at bounding box center [683, 226] width 232 height 67
click at [645, 170] on icon at bounding box center [645, 174] width 14 height 14
click at [723, 235] on span "💸 EN 14 DÍAS VAS A GENERAR INGRESOS DESDE TU CASA SIENDO UNA MANICURISTA PROFES…" at bounding box center [682, 226] width 228 height 67
drag, startPoint x: 806, startPoint y: 251, endPoint x: 555, endPoint y: 250, distance: 250.7
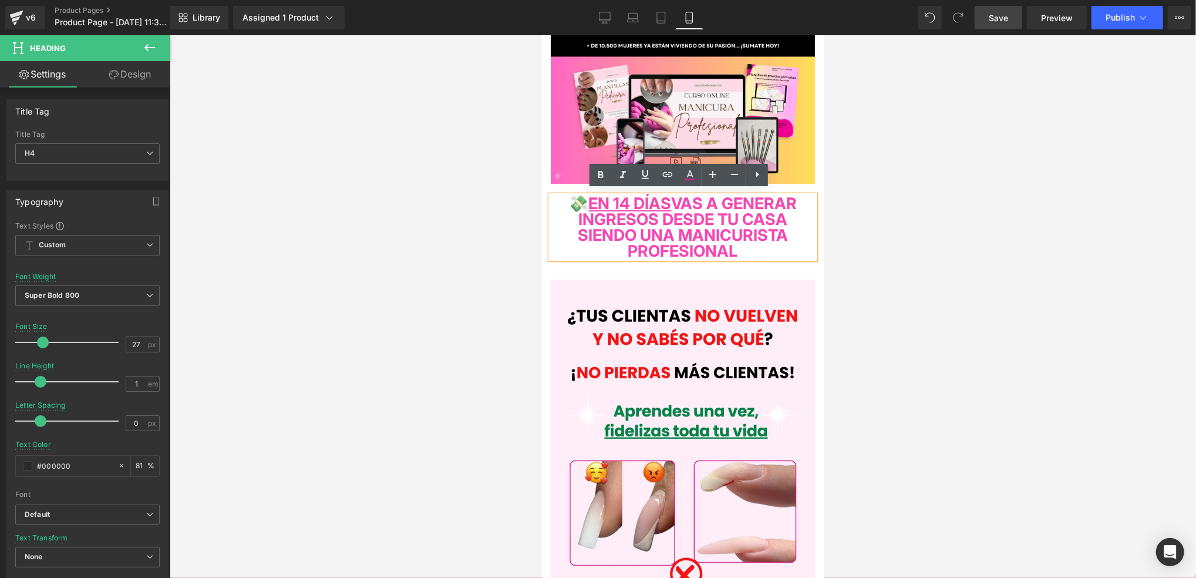
click at [555, 250] on div "💸 EN 14 DÍAS VAS A GENERAR INGRESOS DESDE TU CASA SIENDO UNA MANICURISTA PROFES…" at bounding box center [682, 226] width 264 height 63
click at [638, 178] on icon at bounding box center [645, 174] width 14 height 14
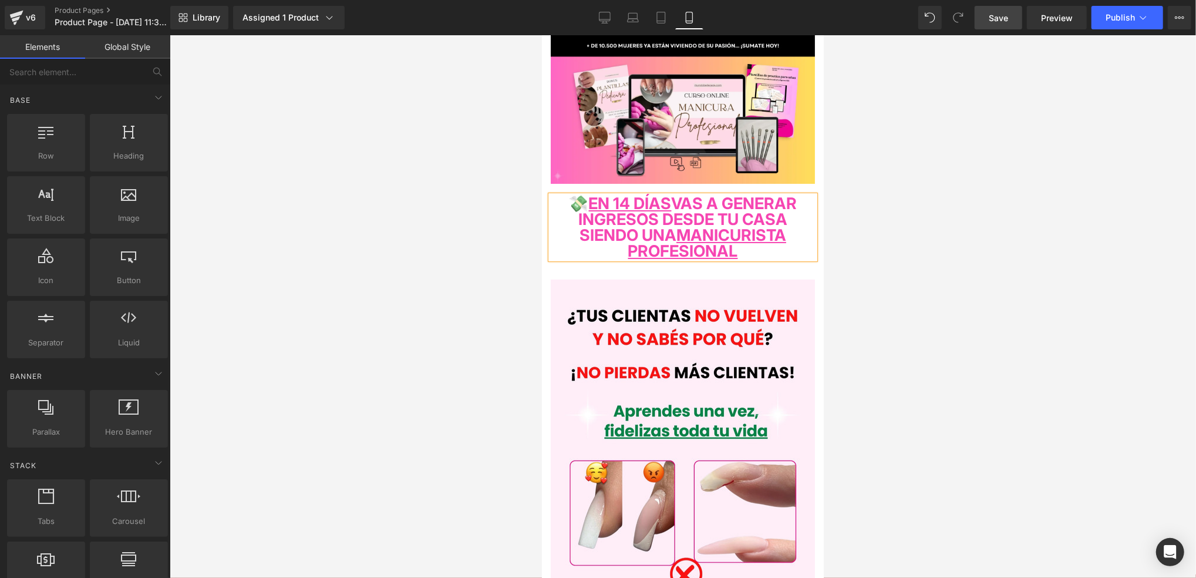
click at [865, 208] on div at bounding box center [683, 306] width 1026 height 543
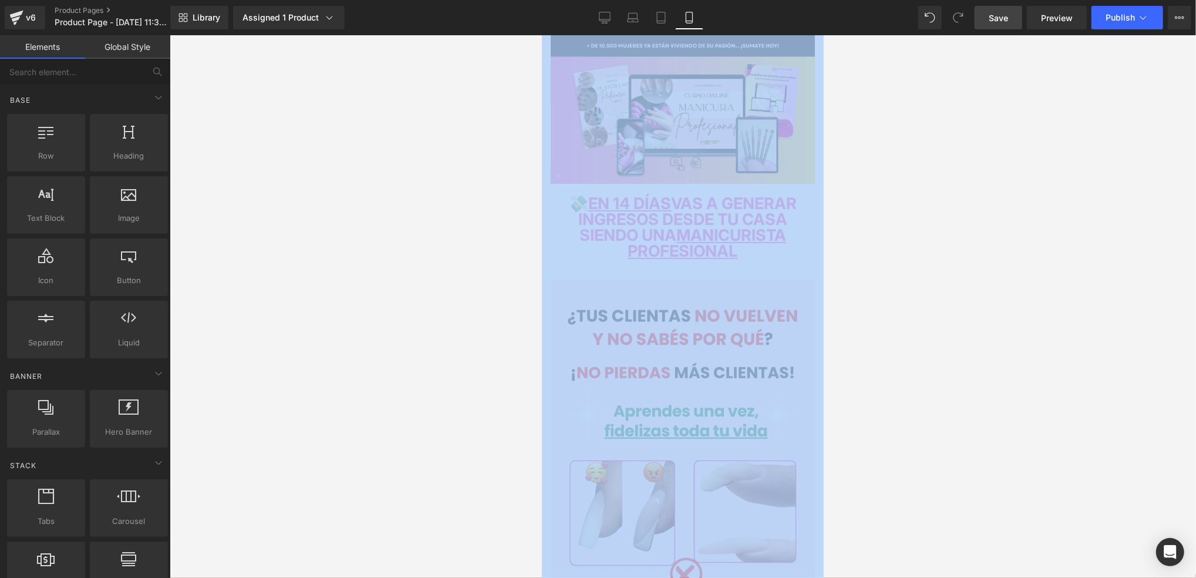
click at [865, 208] on div at bounding box center [683, 306] width 1026 height 543
drag, startPoint x: 865, startPoint y: 208, endPoint x: 860, endPoint y: 257, distance: 49.7
click at [860, 257] on div at bounding box center [683, 306] width 1026 height 543
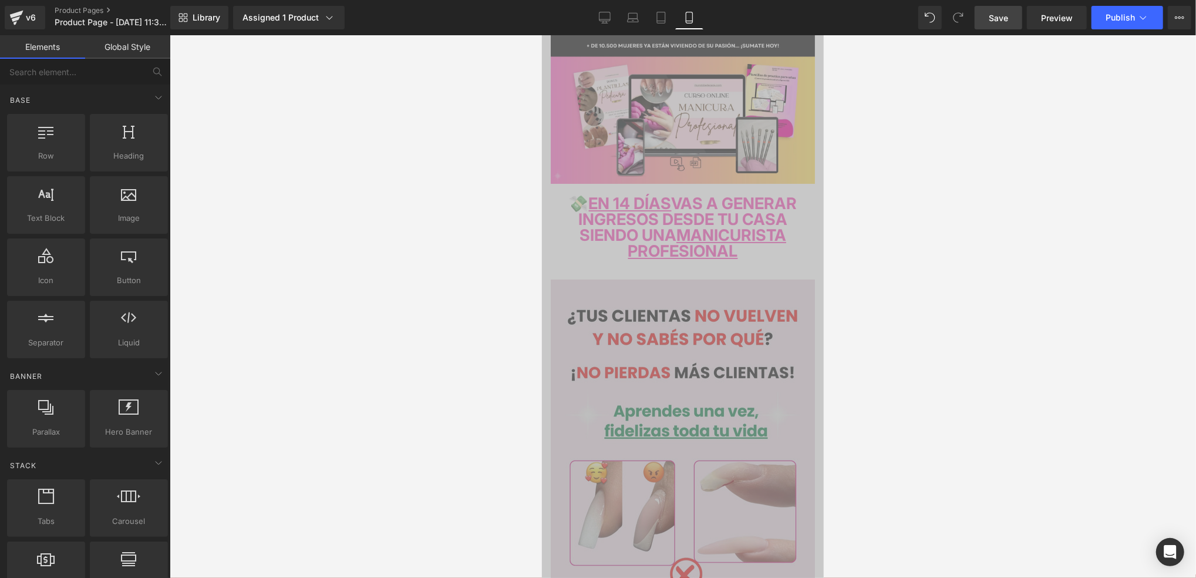
click at [794, 326] on img at bounding box center [682, 514] width 264 height 470
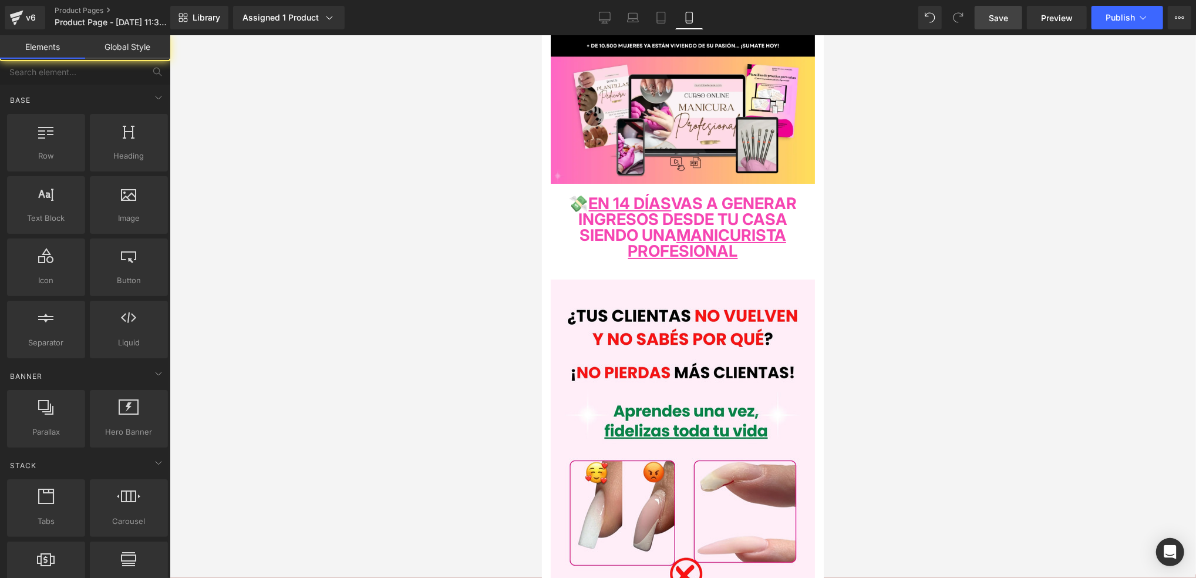
click at [893, 311] on div at bounding box center [683, 306] width 1026 height 543
click at [852, 298] on div at bounding box center [683, 306] width 1026 height 543
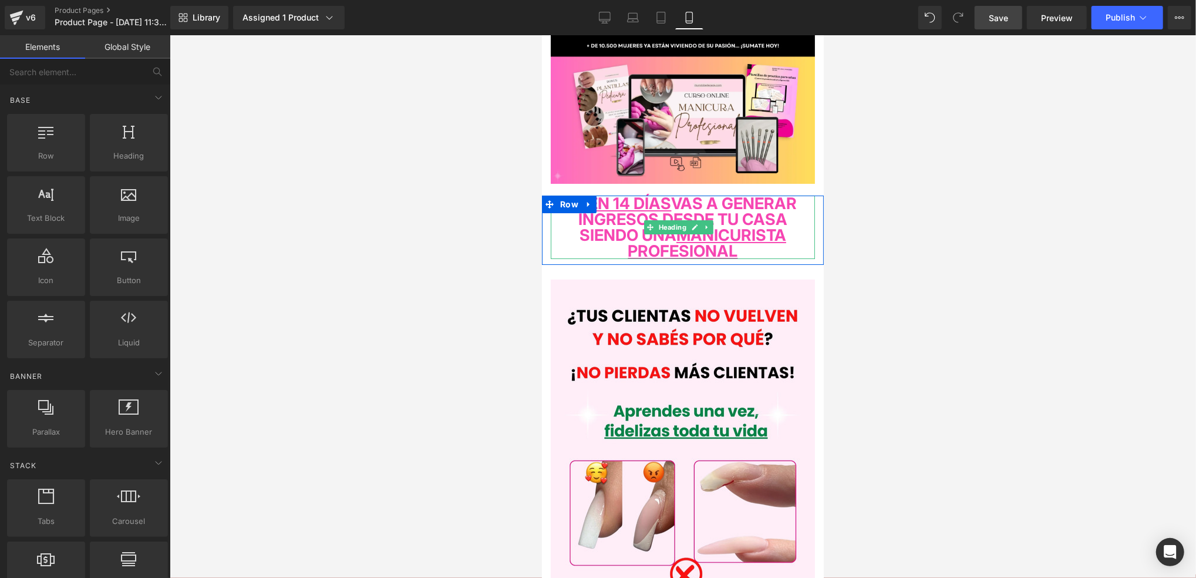
click at [763, 223] on span "💸 EN 14 DÍAS VAS A GENERAR INGRESOS DESDE TU CASA SIENDO UNA MANICURISTA PROFES…" at bounding box center [682, 226] width 228 height 67
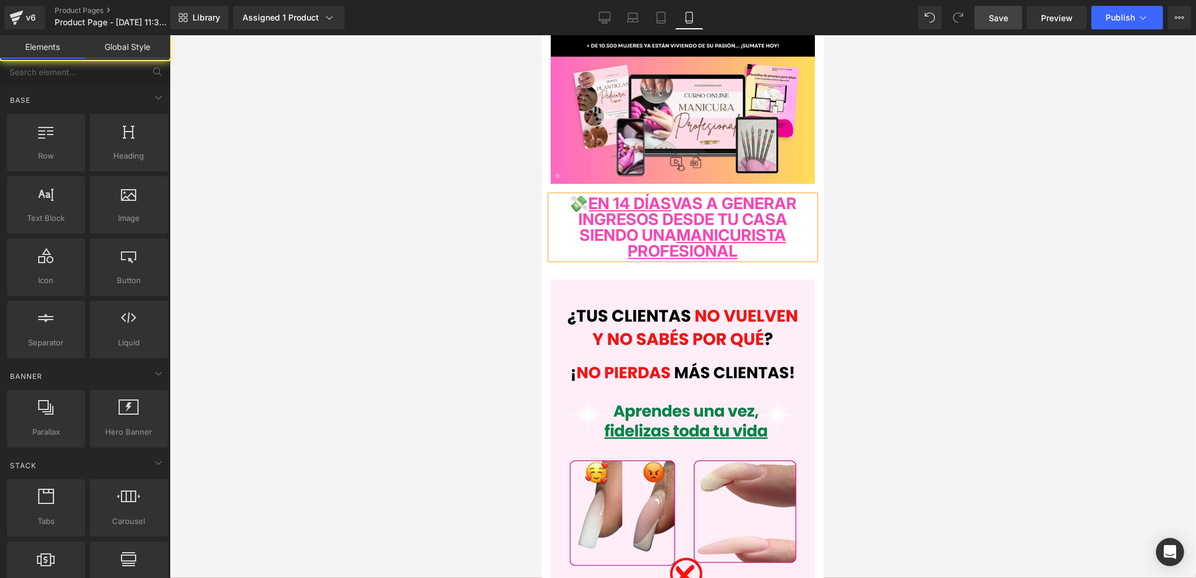
click at [833, 260] on div at bounding box center [683, 306] width 1026 height 543
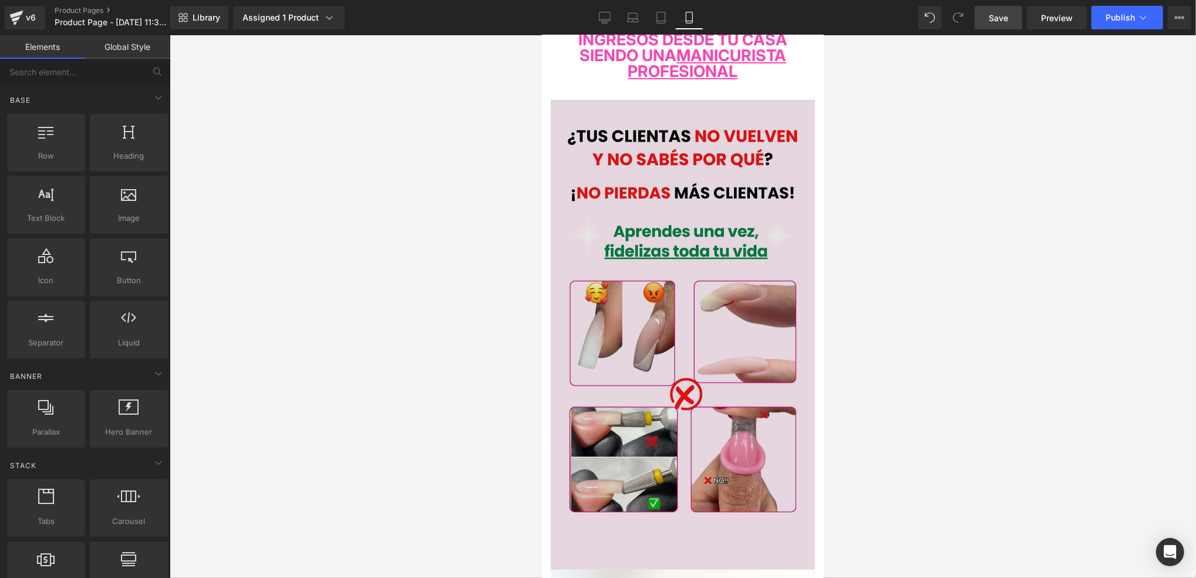
scroll to position [156, 0]
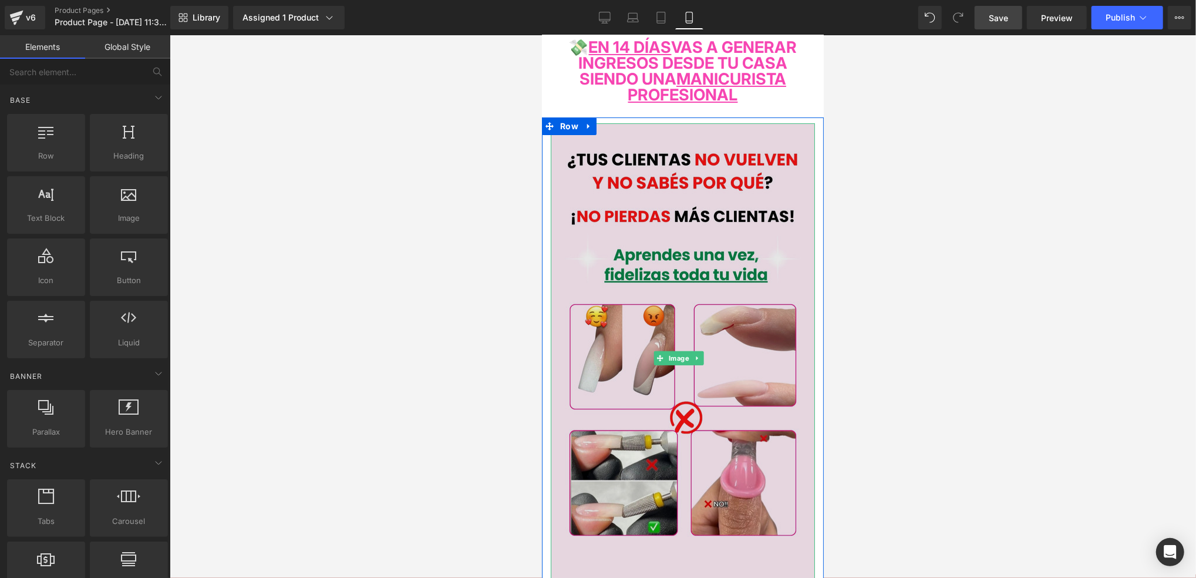
click at [626, 242] on img at bounding box center [682, 358] width 264 height 470
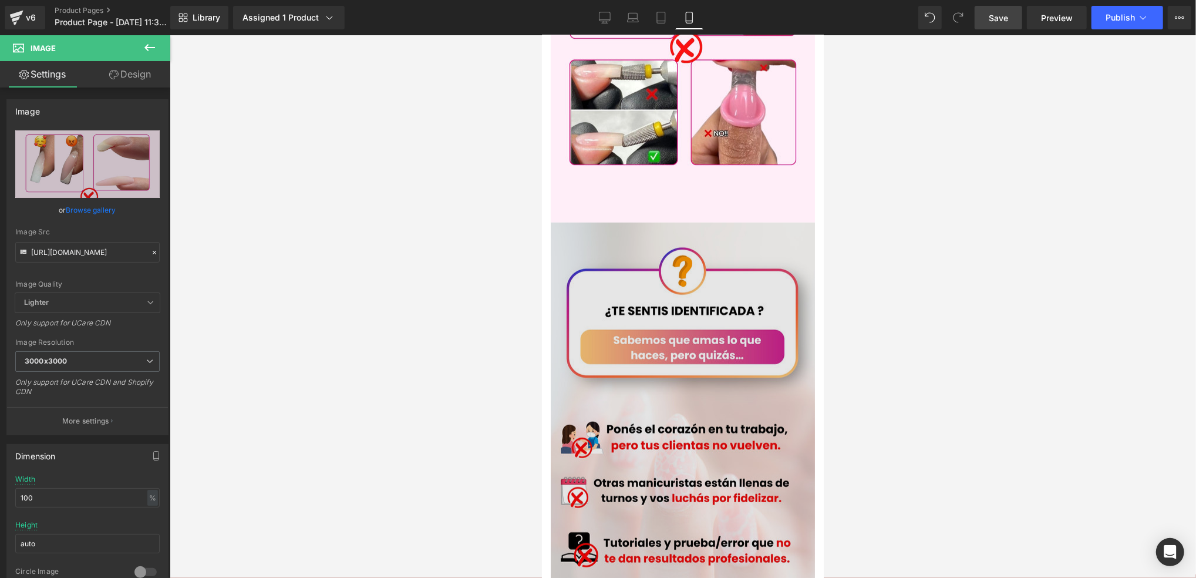
scroll to position [391, 0]
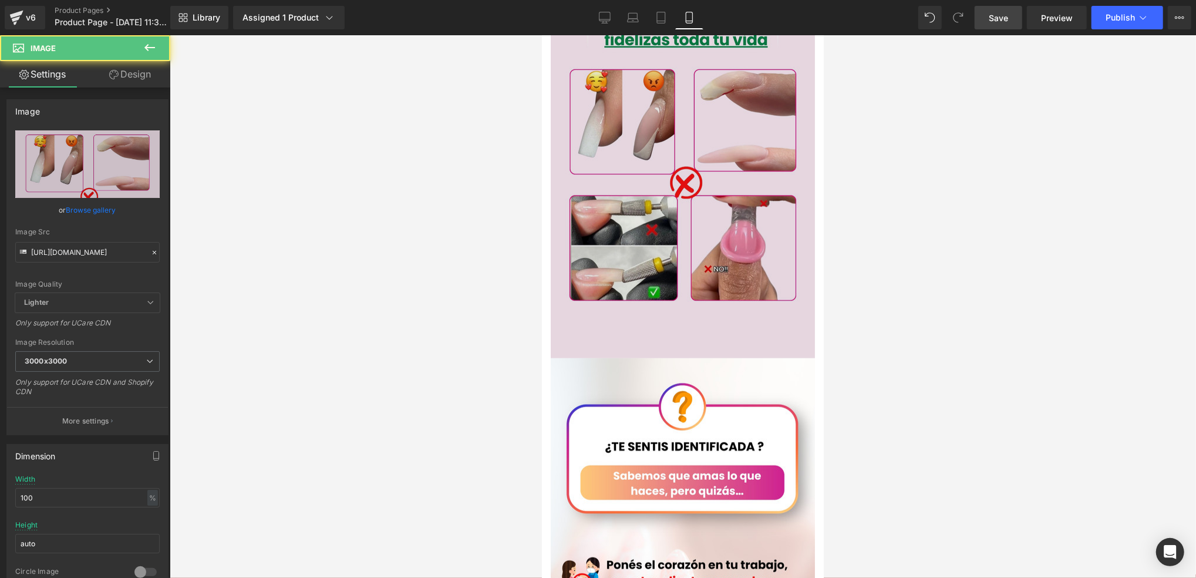
click at [780, 164] on img at bounding box center [682, 123] width 264 height 470
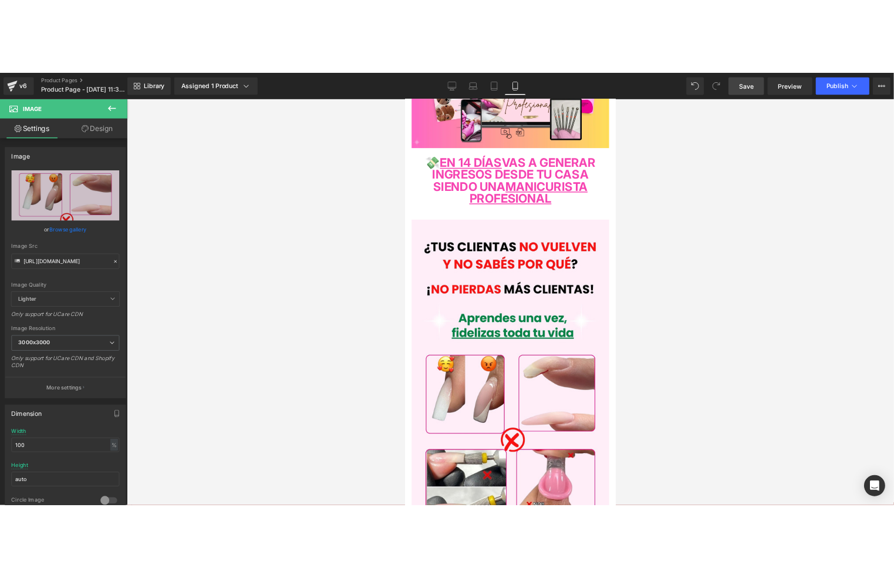
scroll to position [0, 0]
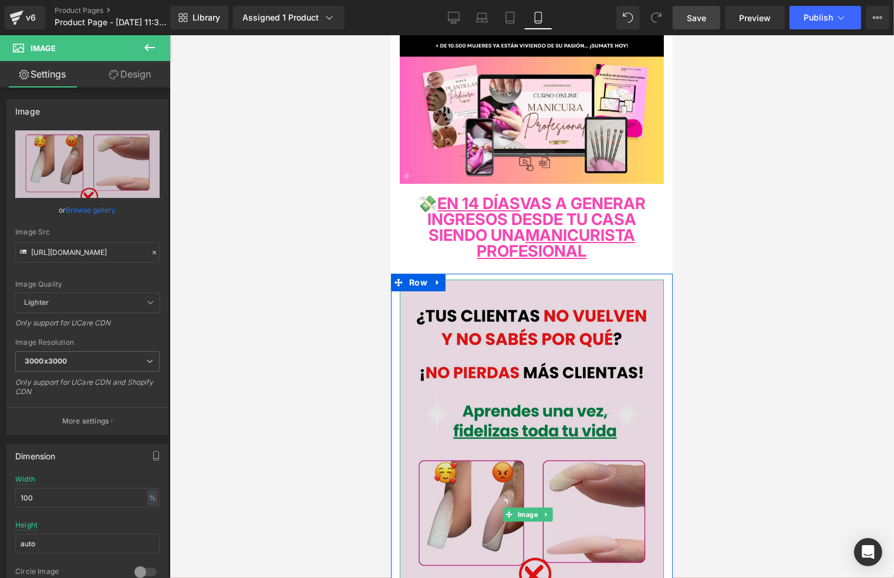
click at [550, 359] on img at bounding box center [531, 514] width 264 height 470
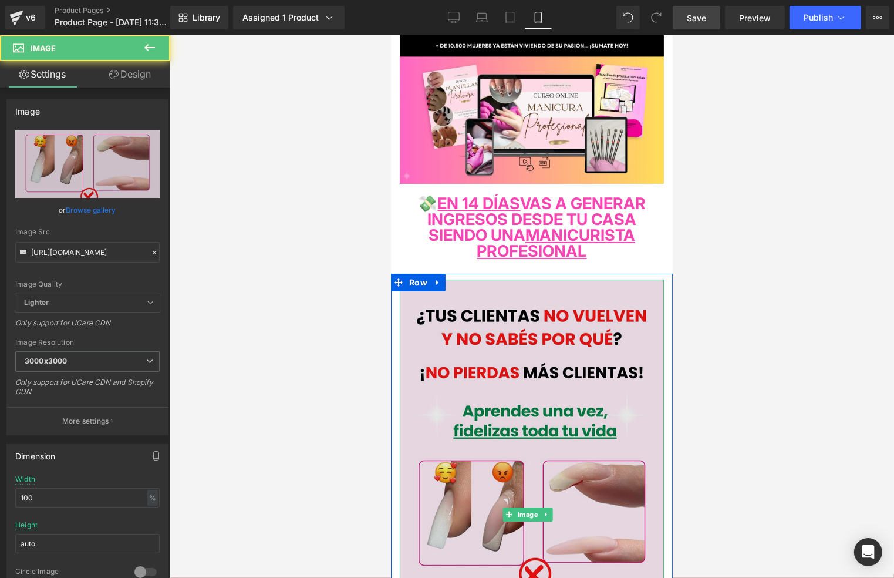
scroll to position [156, 0]
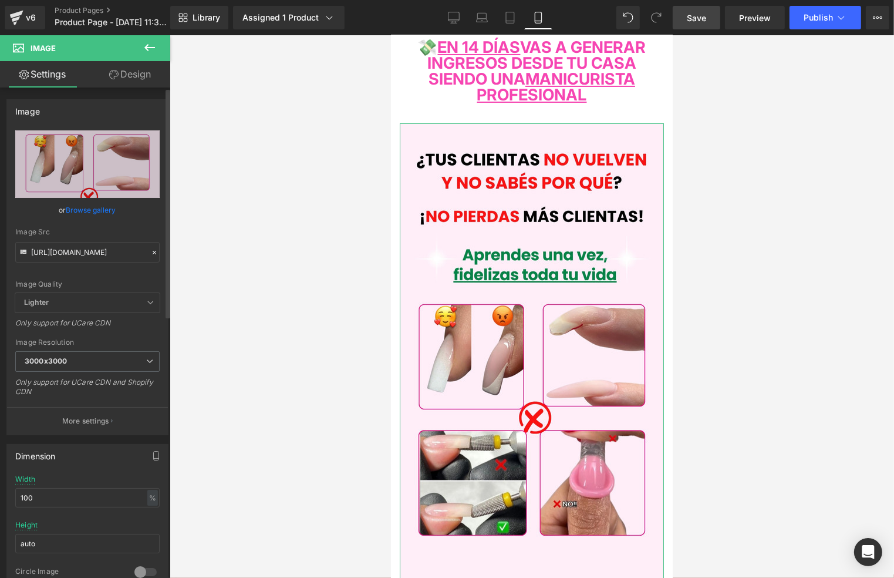
click at [153, 254] on icon at bounding box center [154, 252] width 8 height 8
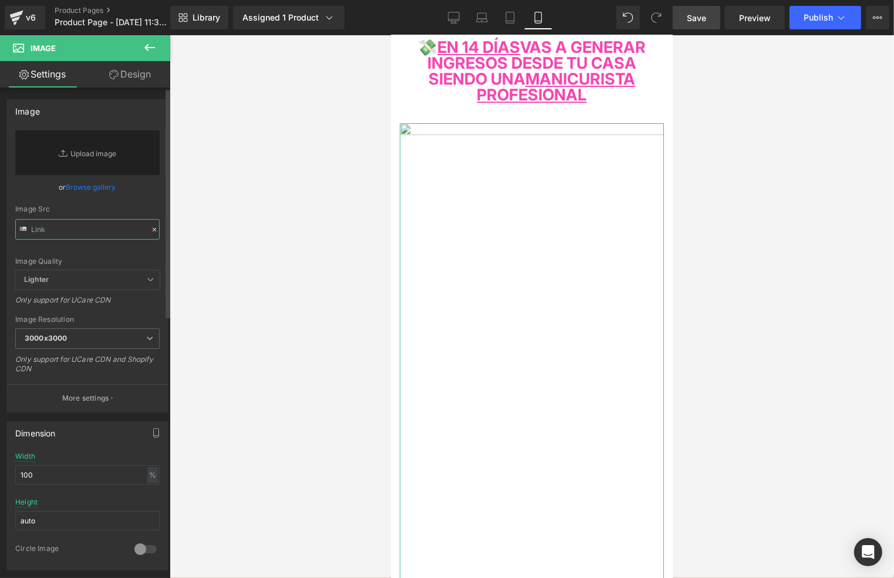
click at [107, 233] on input "text" at bounding box center [87, 229] width 144 height 21
paste input "[URL][DOMAIN_NAME]"
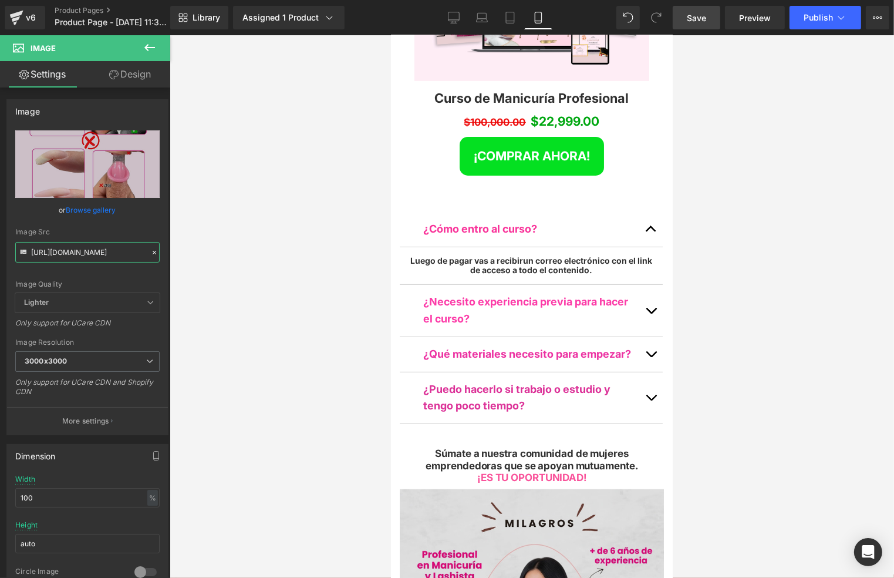
scroll to position [5093, 0]
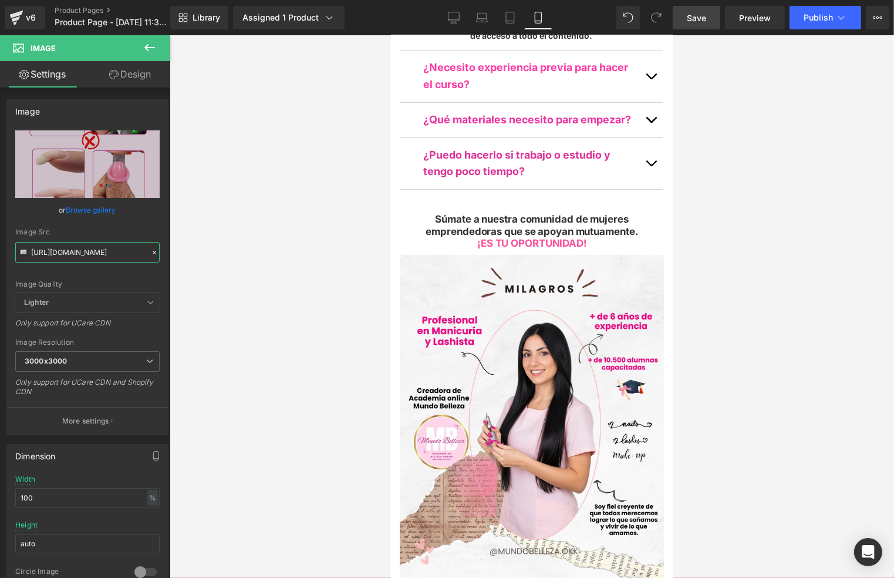
type input "[URL][DOMAIN_NAME]"
click at [689, 24] on link "Save" at bounding box center [697, 17] width 48 height 23
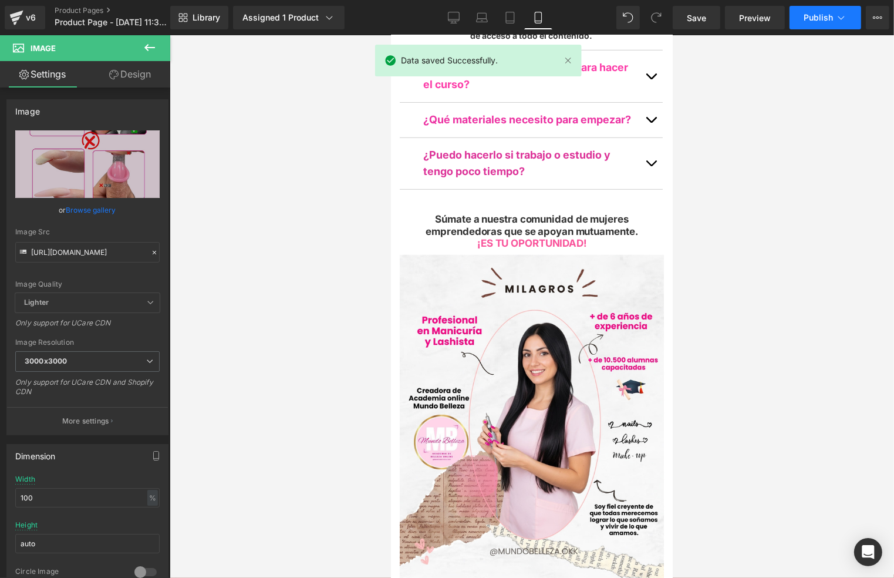
click at [806, 19] on span "Publish" at bounding box center [818, 17] width 29 height 9
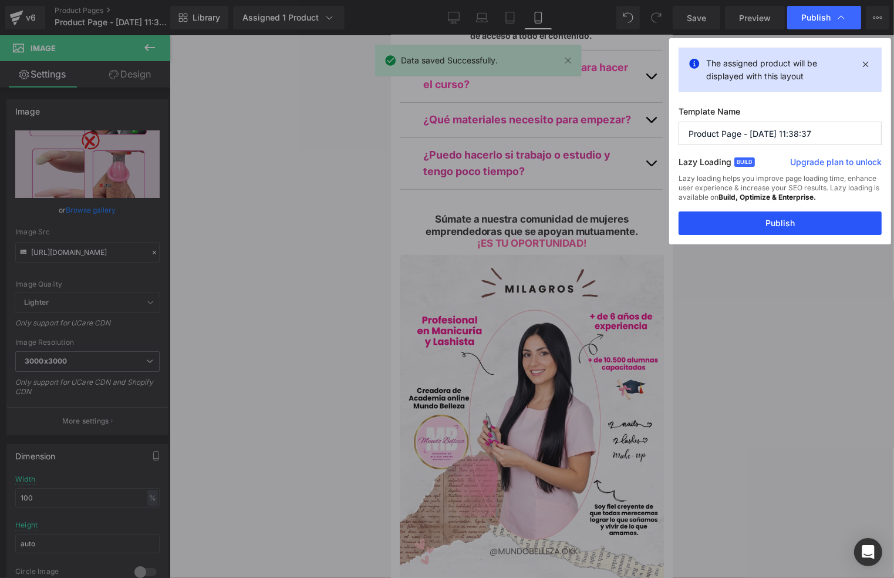
click at [777, 224] on button "Publish" at bounding box center [780, 222] width 203 height 23
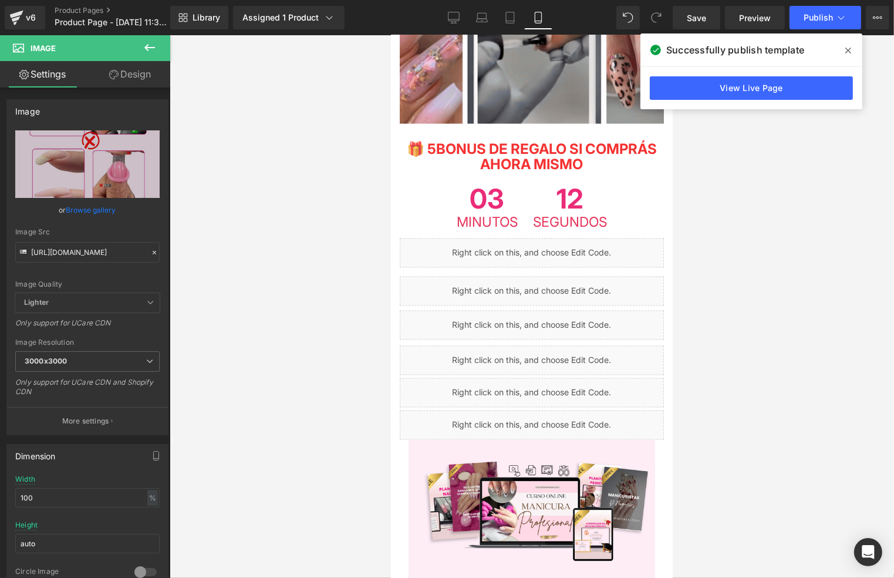
scroll to position [2118, 0]
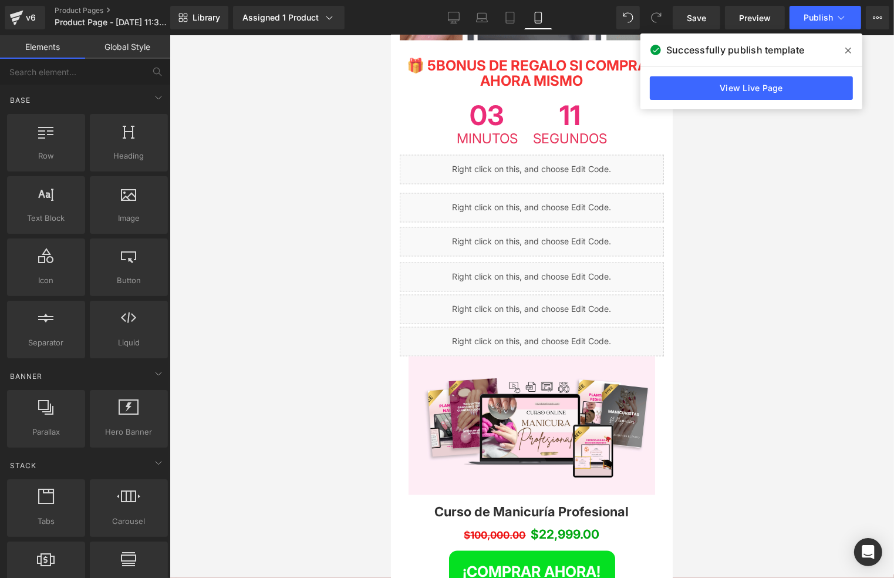
drag, startPoint x: 786, startPoint y: 233, endPoint x: 770, endPoint y: 234, distance: 15.3
click at [786, 234] on div at bounding box center [532, 306] width 725 height 543
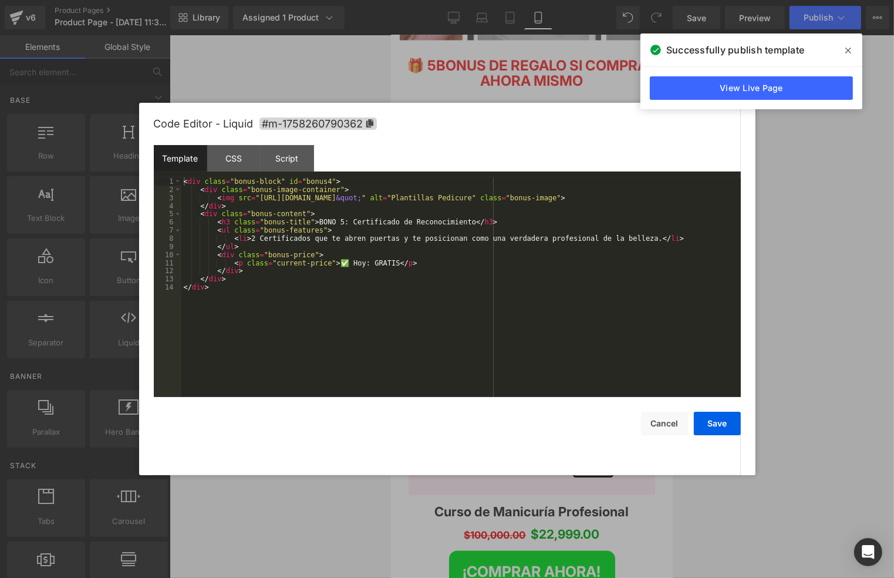
click at [543, 294] on div "Liquid" at bounding box center [531, 308] width 264 height 29
click at [251, 241] on div "< div class = "bonus-block" id = "bonus4" > < div class = "bonus-image-containe…" at bounding box center [461, 295] width 560 height 236
click at [252, 241] on div "< div class = "bonus-block" id = "bonus4" > < div class = "bonus-image-containe…" at bounding box center [461, 295] width 560 height 236
click at [292, 241] on div "< div class = "bonus-block" id = "bonus4" > < div class = "bonus-image-containe…" at bounding box center [461, 295] width 560 height 236
click at [339, 240] on div "< div class = "bonus-block" id = "bonus4" > < div class = "bonus-image-containe…" at bounding box center [461, 295] width 560 height 236
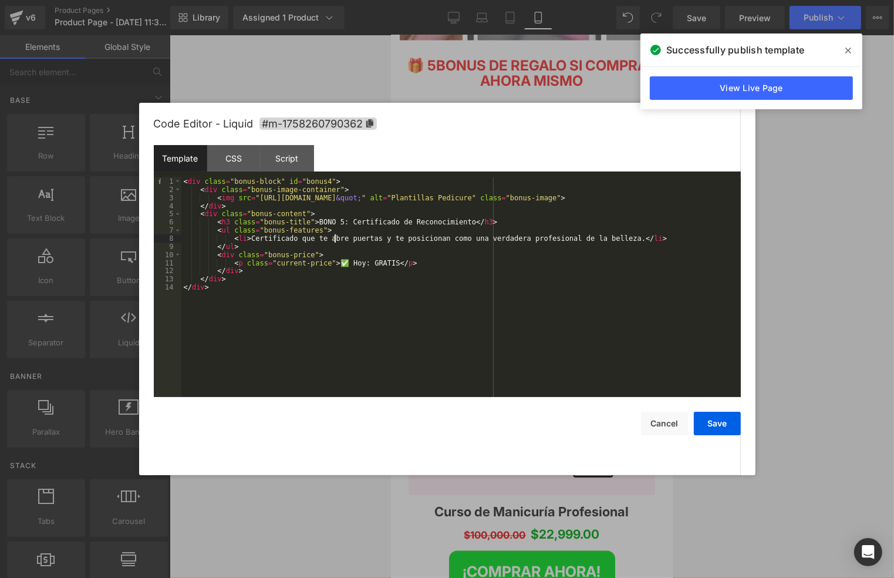
click at [426, 240] on div "< div class = "bonus-block" id = "bonus4" > < div class = "bonus-image-containe…" at bounding box center [461, 295] width 560 height 236
click at [247, 240] on div "< div class = "bonus-block" id = "bonus4" > < div class = "bonus-image-containe…" at bounding box center [461, 295] width 560 height 236
click at [717, 429] on button "Save" at bounding box center [717, 423] width 47 height 23
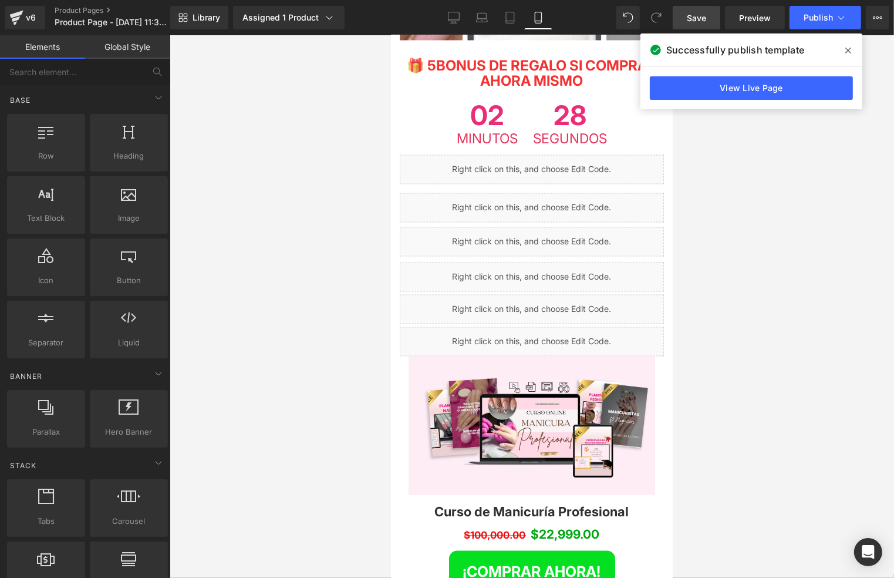
click at [703, 24] on link "Save" at bounding box center [697, 17] width 48 height 23
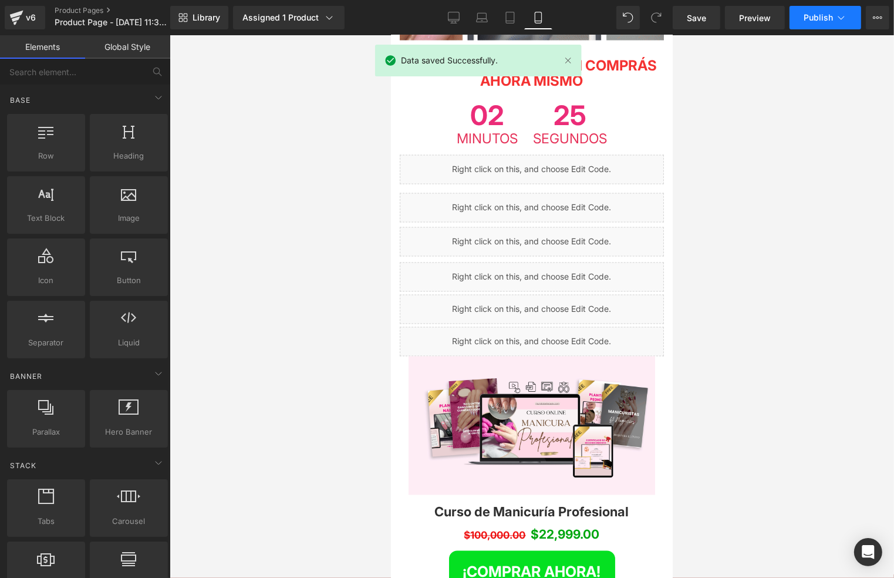
click at [815, 13] on span "Publish" at bounding box center [818, 17] width 29 height 9
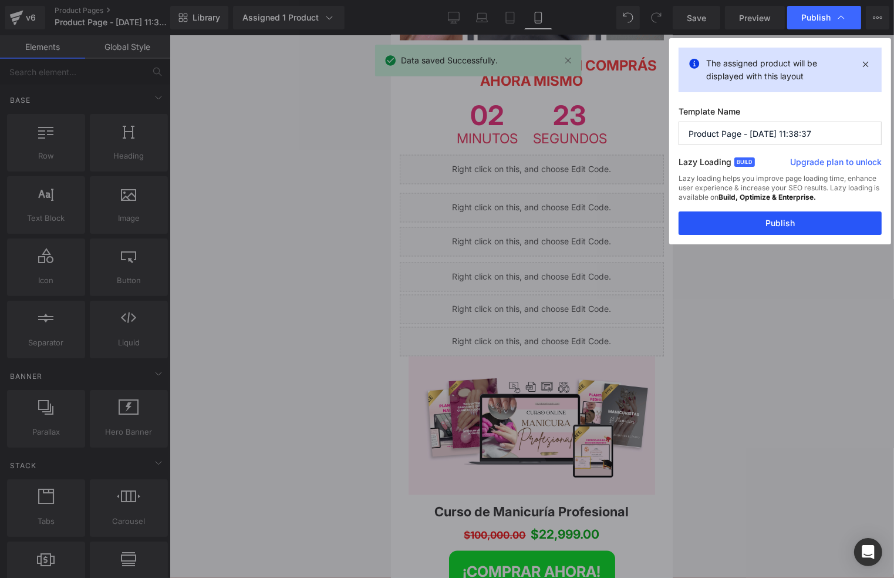
click at [796, 218] on button "Publish" at bounding box center [780, 222] width 203 height 23
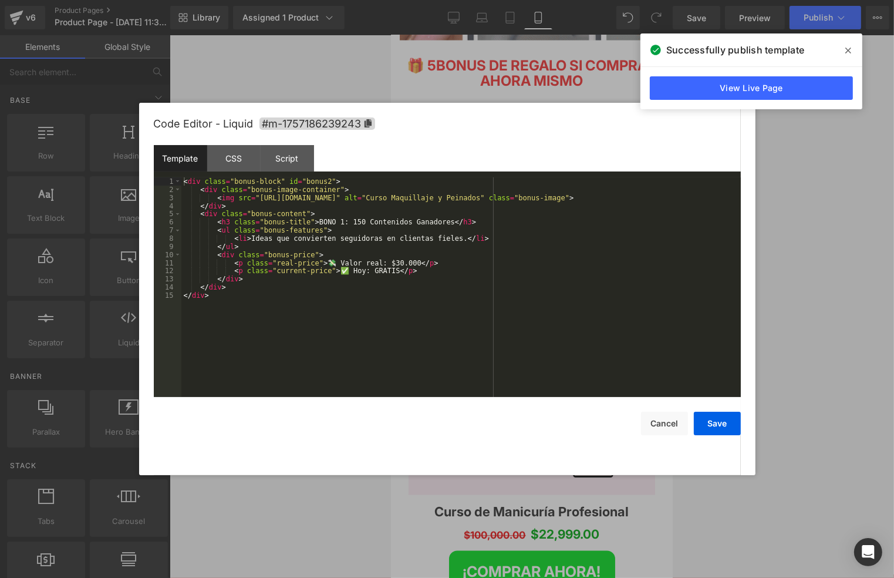
click at [544, 154] on div "Liquid" at bounding box center [531, 168] width 264 height 29
click at [431, 225] on div "< div class = "bonus-block" id = "bonus2" > < div class = "bonus-image-containe…" at bounding box center [461, 295] width 560 height 236
click at [726, 416] on button "Save" at bounding box center [717, 423] width 47 height 23
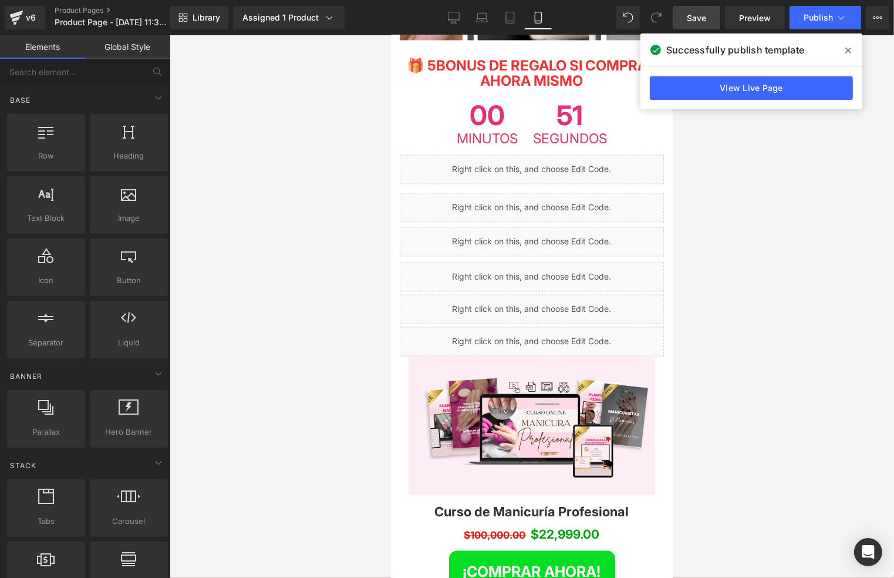
click at [712, 17] on link "Save" at bounding box center [697, 17] width 48 height 23
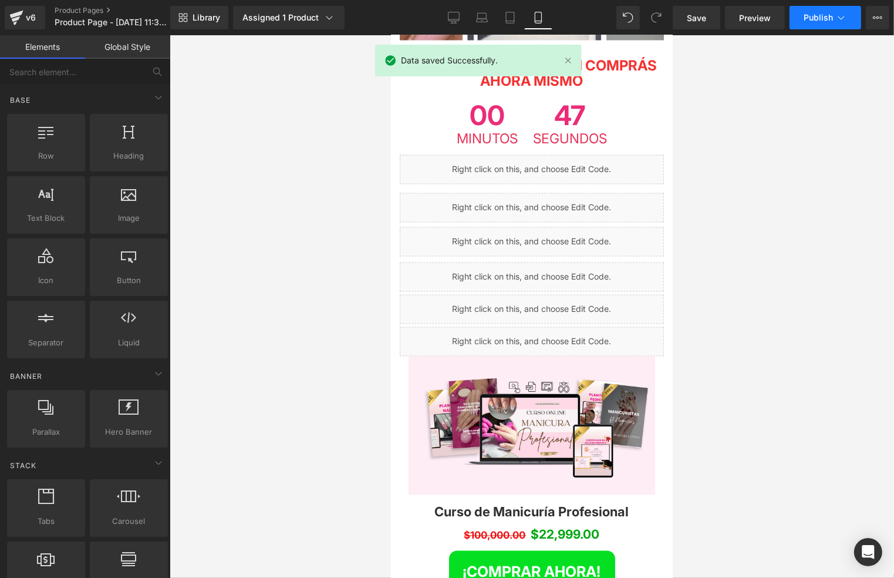
click at [809, 13] on span "Publish" at bounding box center [818, 17] width 29 height 9
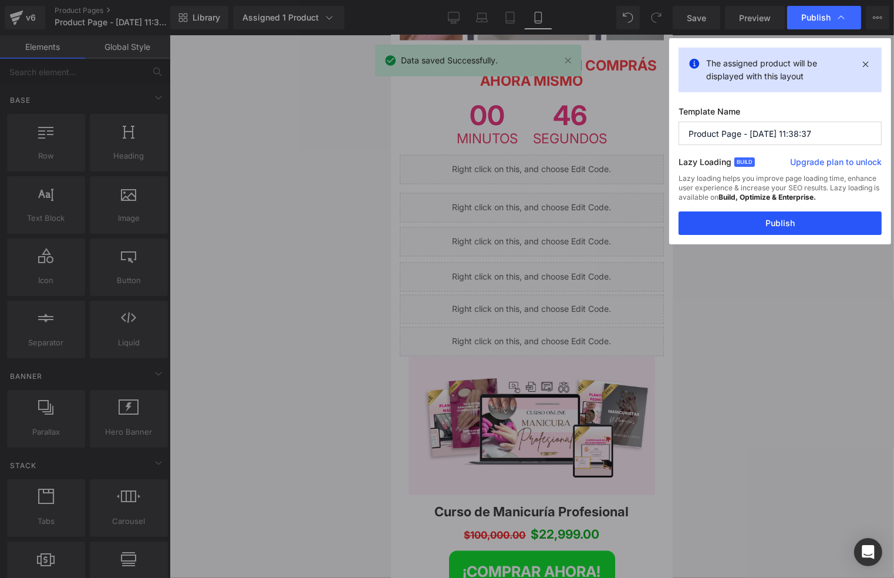
click at [769, 227] on button "Publish" at bounding box center [780, 222] width 203 height 23
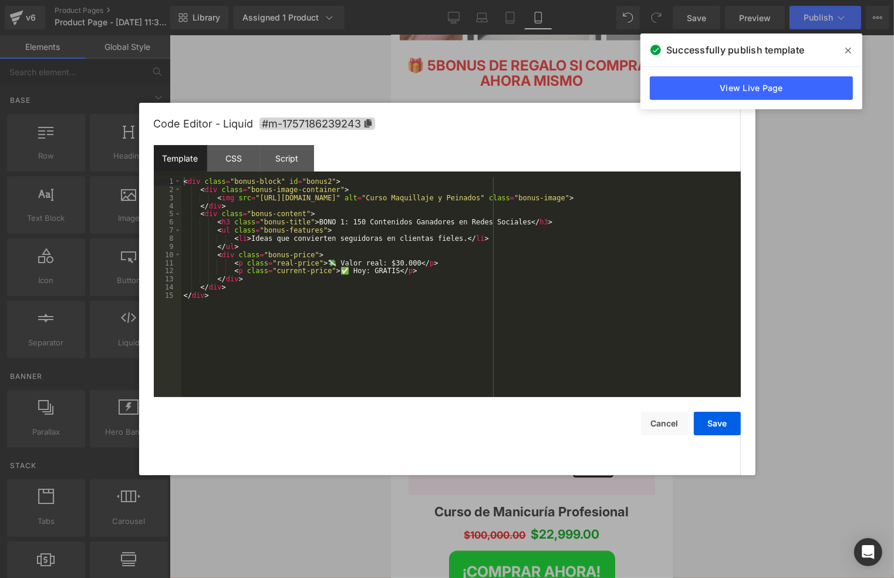
click at [544, 154] on div "Liquid" at bounding box center [531, 168] width 264 height 29
drag, startPoint x: 325, startPoint y: 240, endPoint x: 249, endPoint y: 240, distance: 76.3
click at [249, 240] on div "< div class = "bonus-block" id = "bonus2" > < div class = "bonus-image-containe…" at bounding box center [461, 295] width 560 height 236
click at [714, 424] on button "Save" at bounding box center [717, 423] width 47 height 23
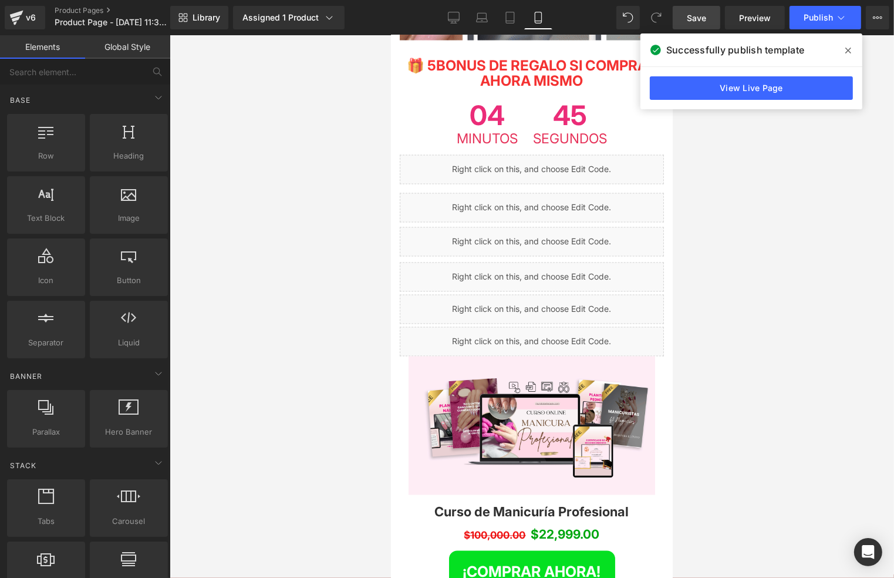
click at [707, 12] on link "Save" at bounding box center [697, 17] width 48 height 23
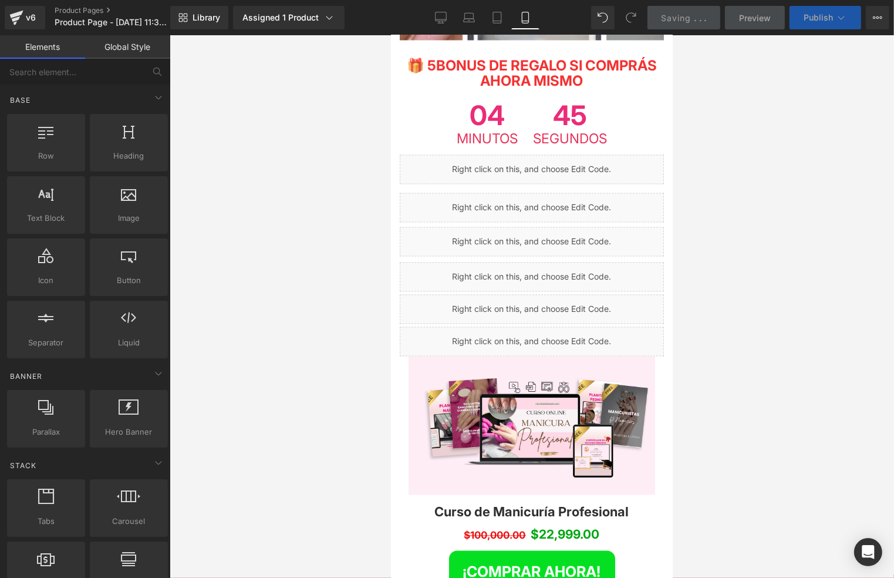
click at [797, 10] on button "Publish" at bounding box center [826, 17] width 72 height 23
click at [803, 16] on button "Publish" at bounding box center [826, 17] width 72 height 23
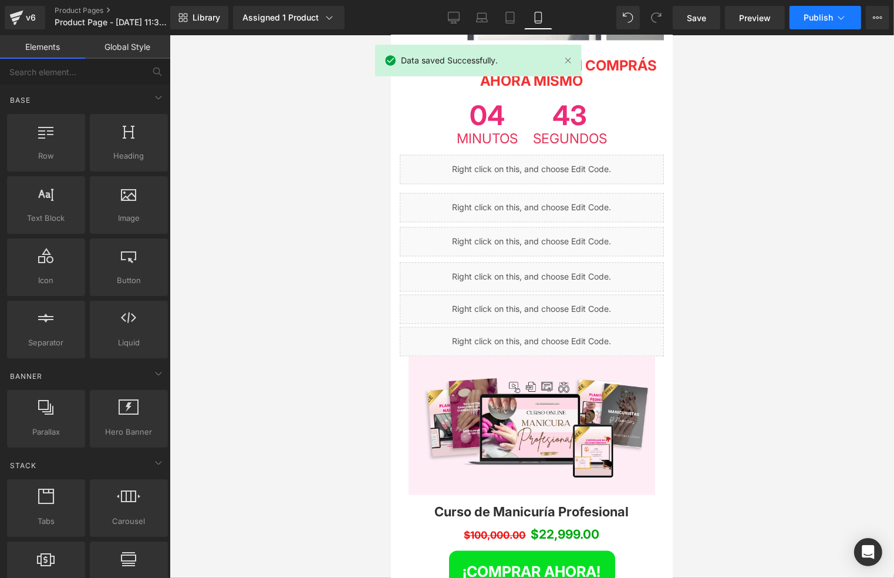
click at [805, 10] on button "Publish" at bounding box center [826, 17] width 72 height 23
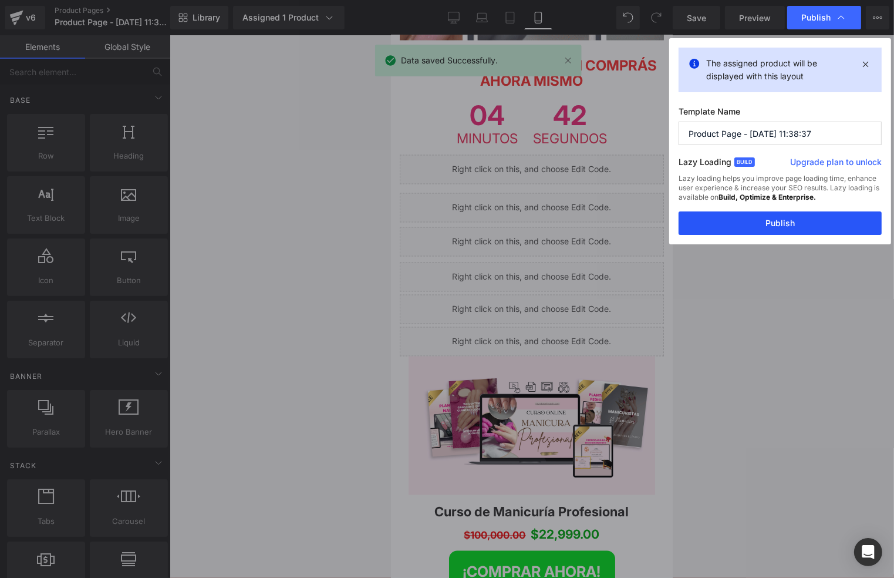
click at [813, 216] on button "Publish" at bounding box center [780, 222] width 203 height 23
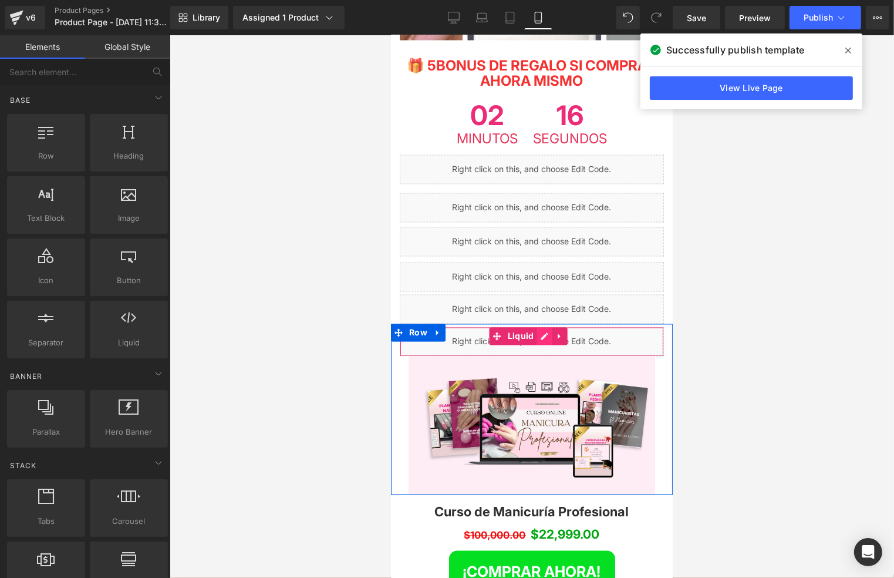
click at [543, 326] on div "Liquid" at bounding box center [531, 340] width 264 height 29
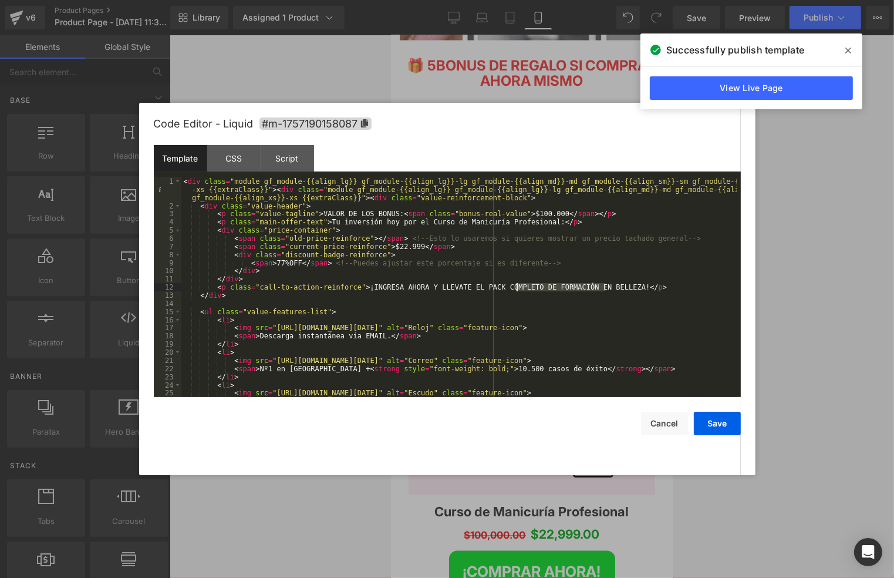
drag, startPoint x: 606, startPoint y: 290, endPoint x: 515, endPoint y: 291, distance: 91.0
click at [515, 291] on div "< div class = "module gf_module-{{align_lg}} gf_module-{{align_lg}}-lg gf_modul…" at bounding box center [458, 303] width 555 height 252
click at [716, 433] on button "Save" at bounding box center [717, 423] width 47 height 23
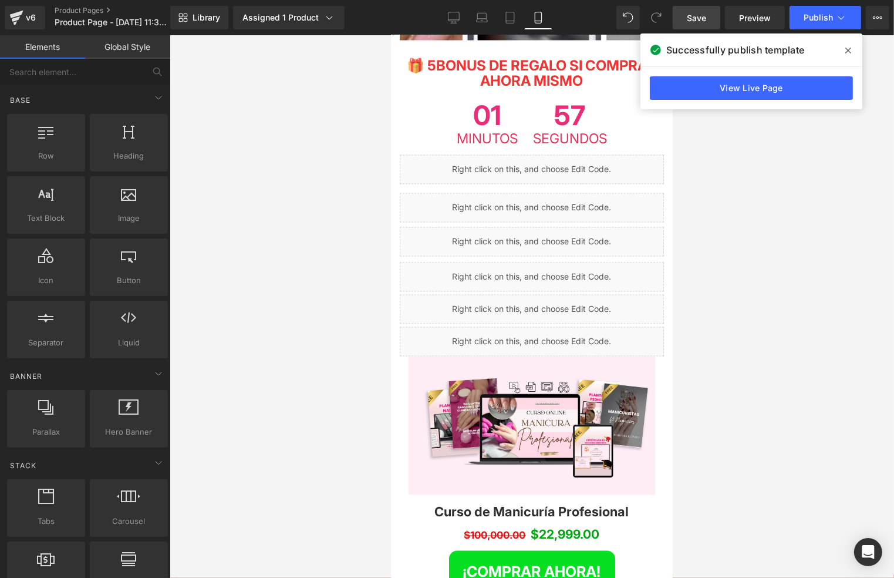
click at [688, 16] on span "Save" at bounding box center [696, 18] width 19 height 12
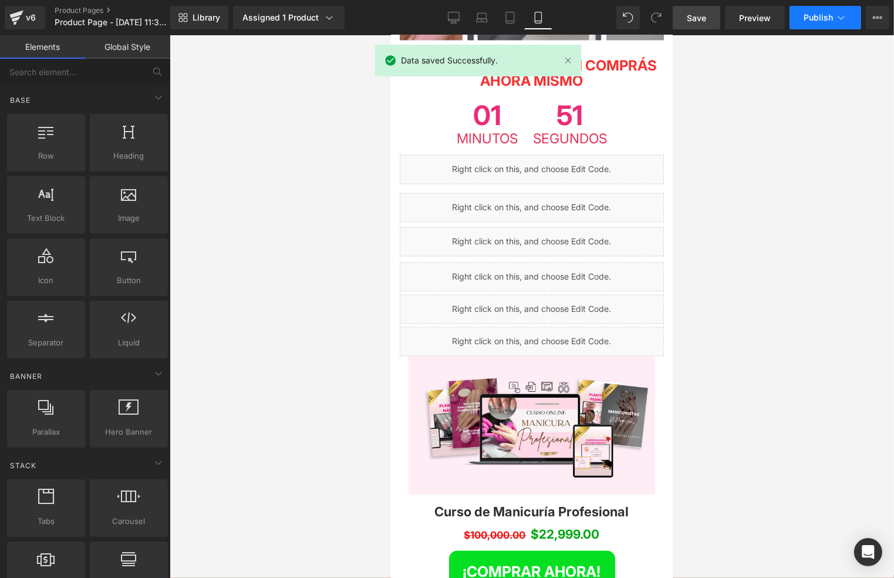
click at [818, 10] on button "Publish" at bounding box center [826, 17] width 72 height 23
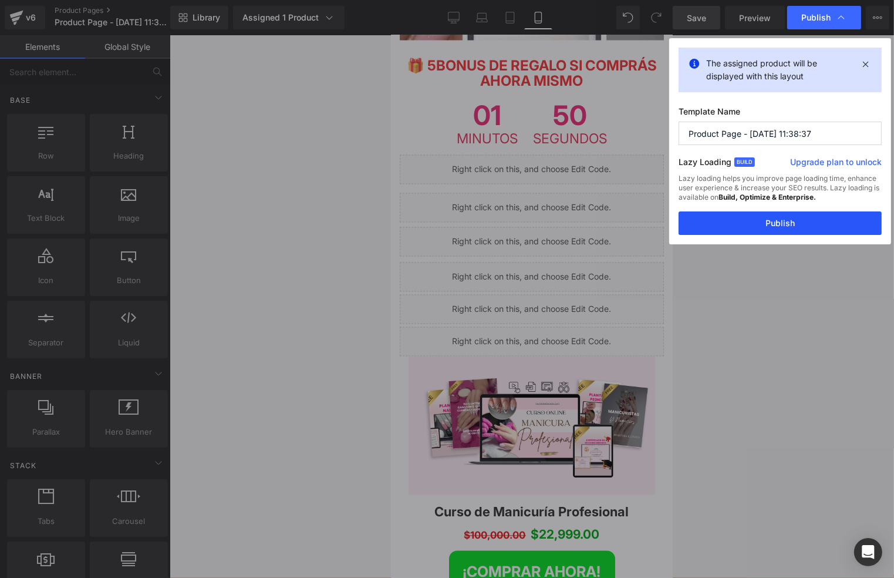
click at [776, 232] on button "Publish" at bounding box center [780, 222] width 203 height 23
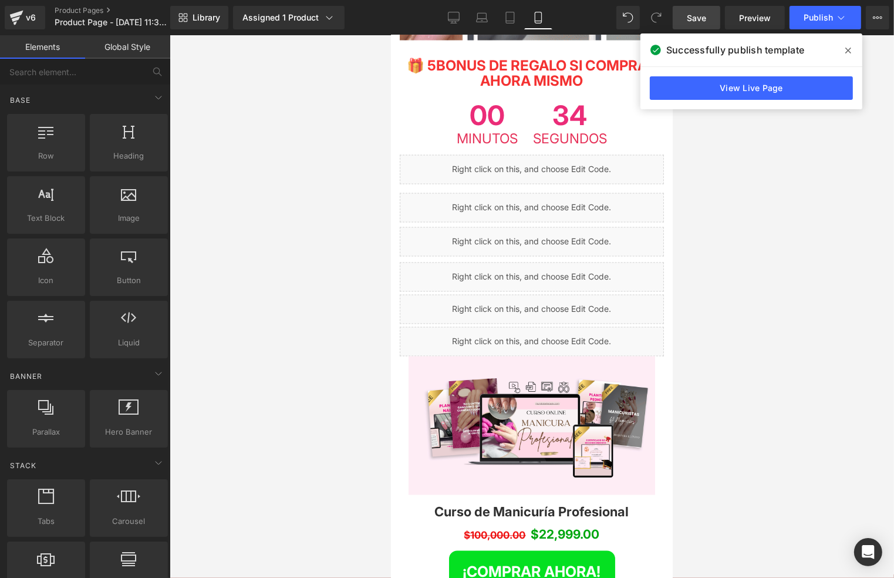
click at [838, 251] on div at bounding box center [532, 306] width 725 height 543
